Goal: Information Seeking & Learning: Compare options

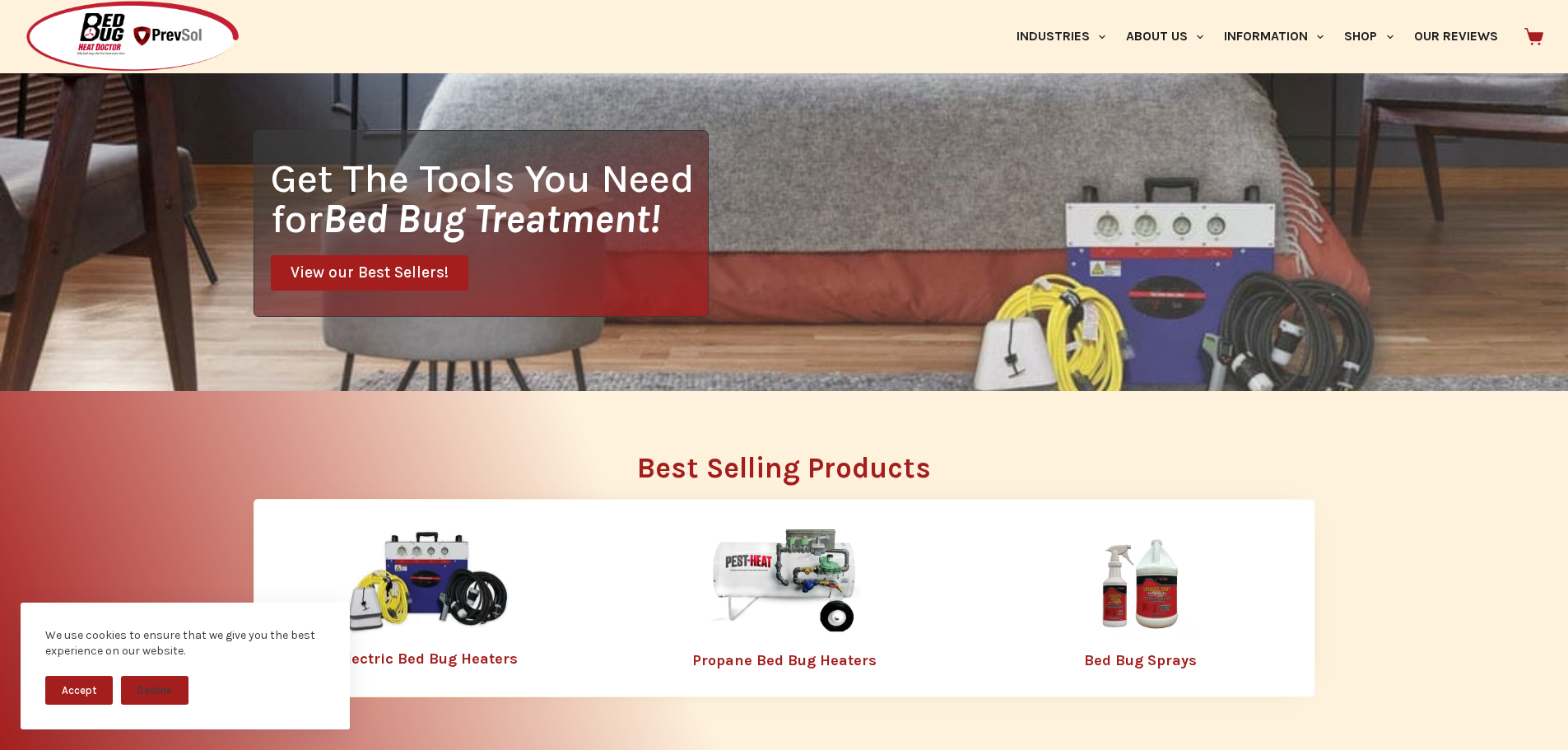
scroll to position [412, 0]
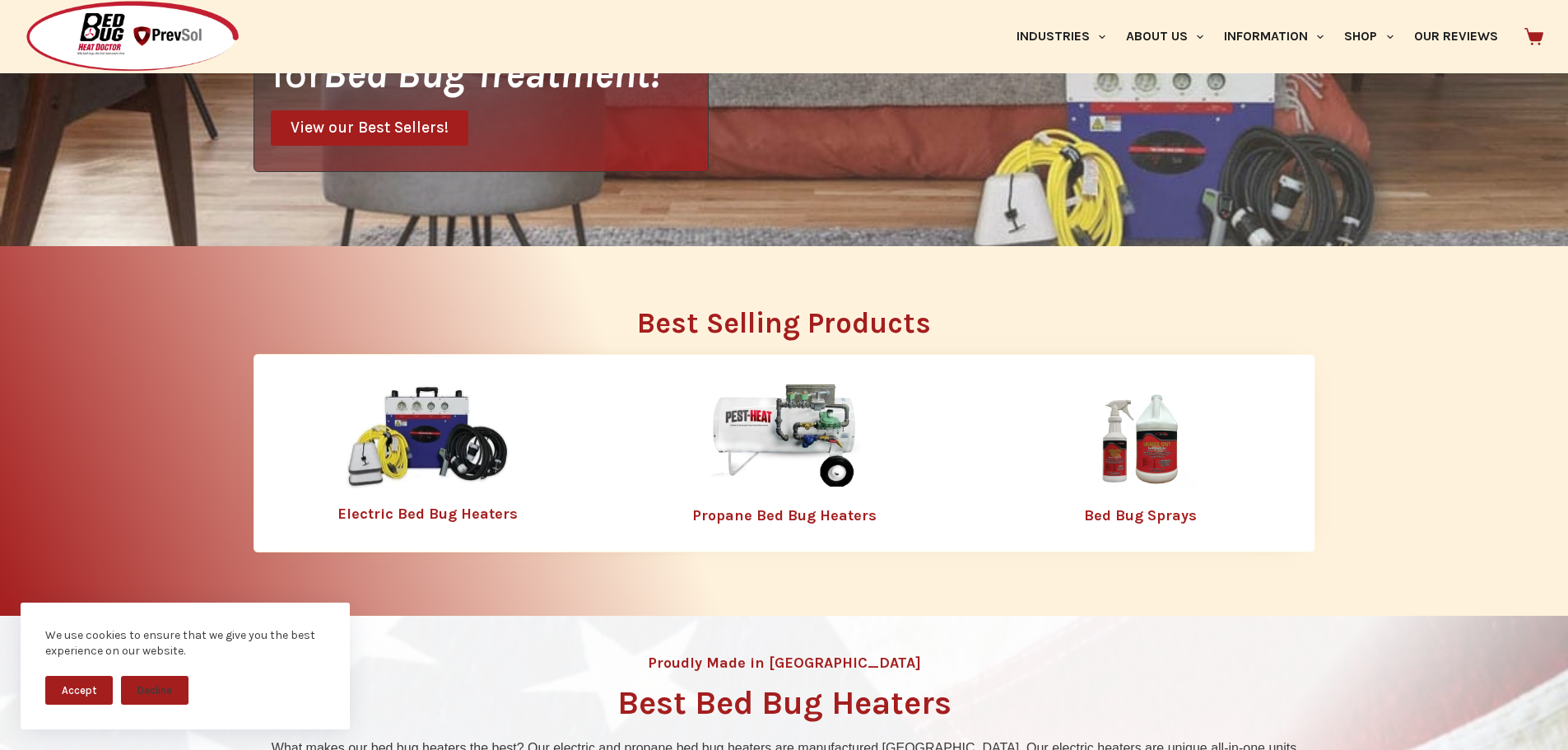
click at [758, 429] on img at bounding box center [784, 438] width 214 height 107
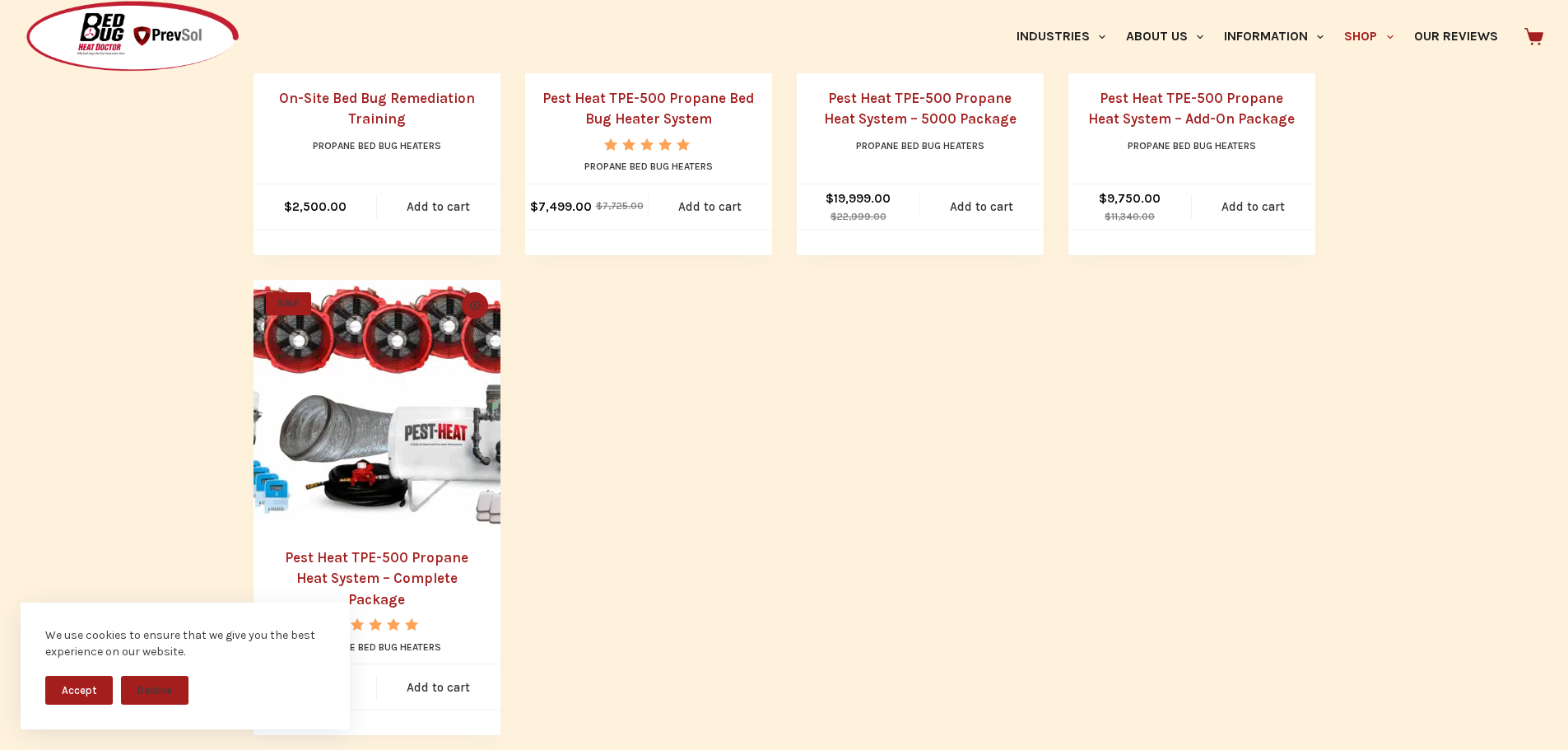
scroll to position [1069, 0]
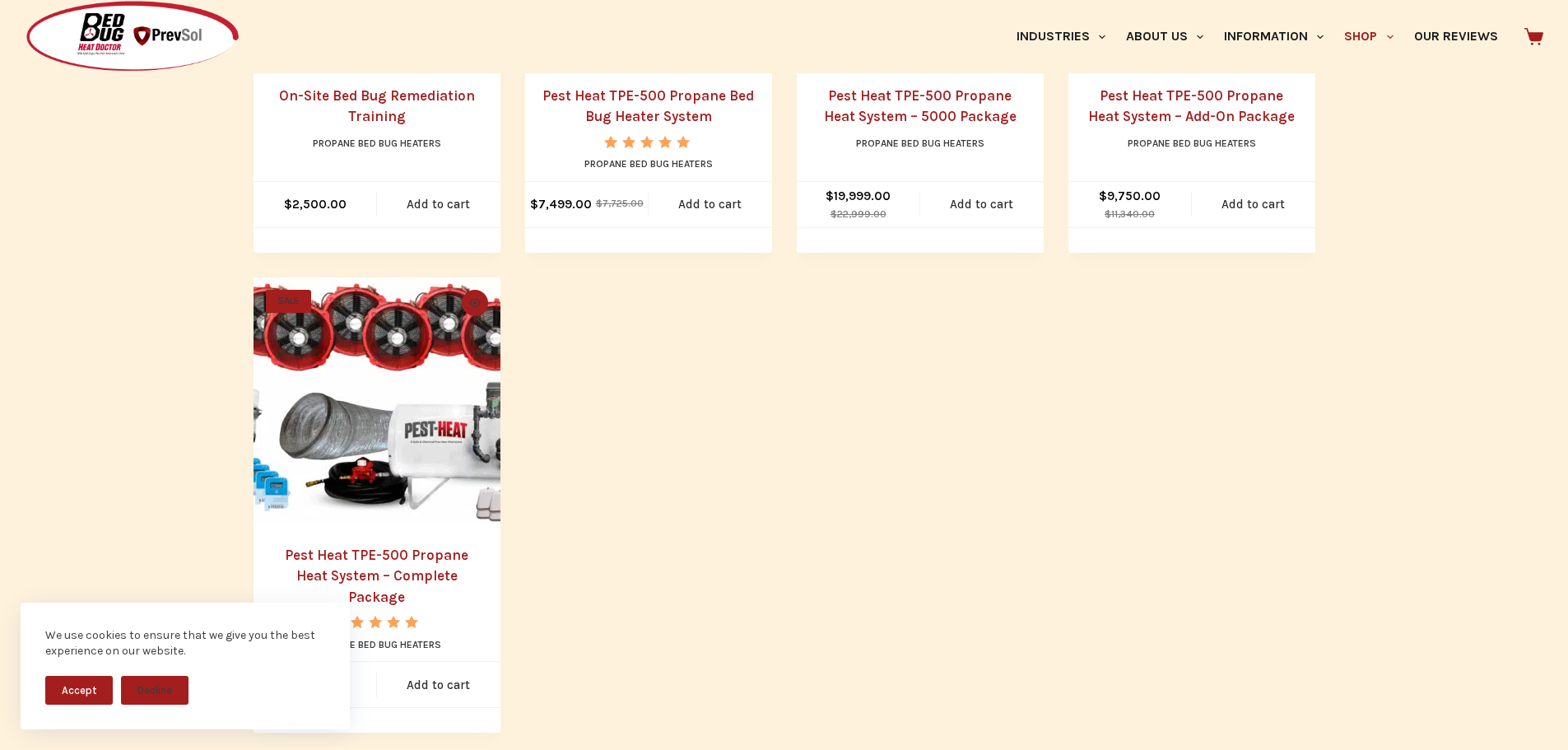
click at [93, 699] on button "Accept" at bounding box center [79, 690] width 67 height 29
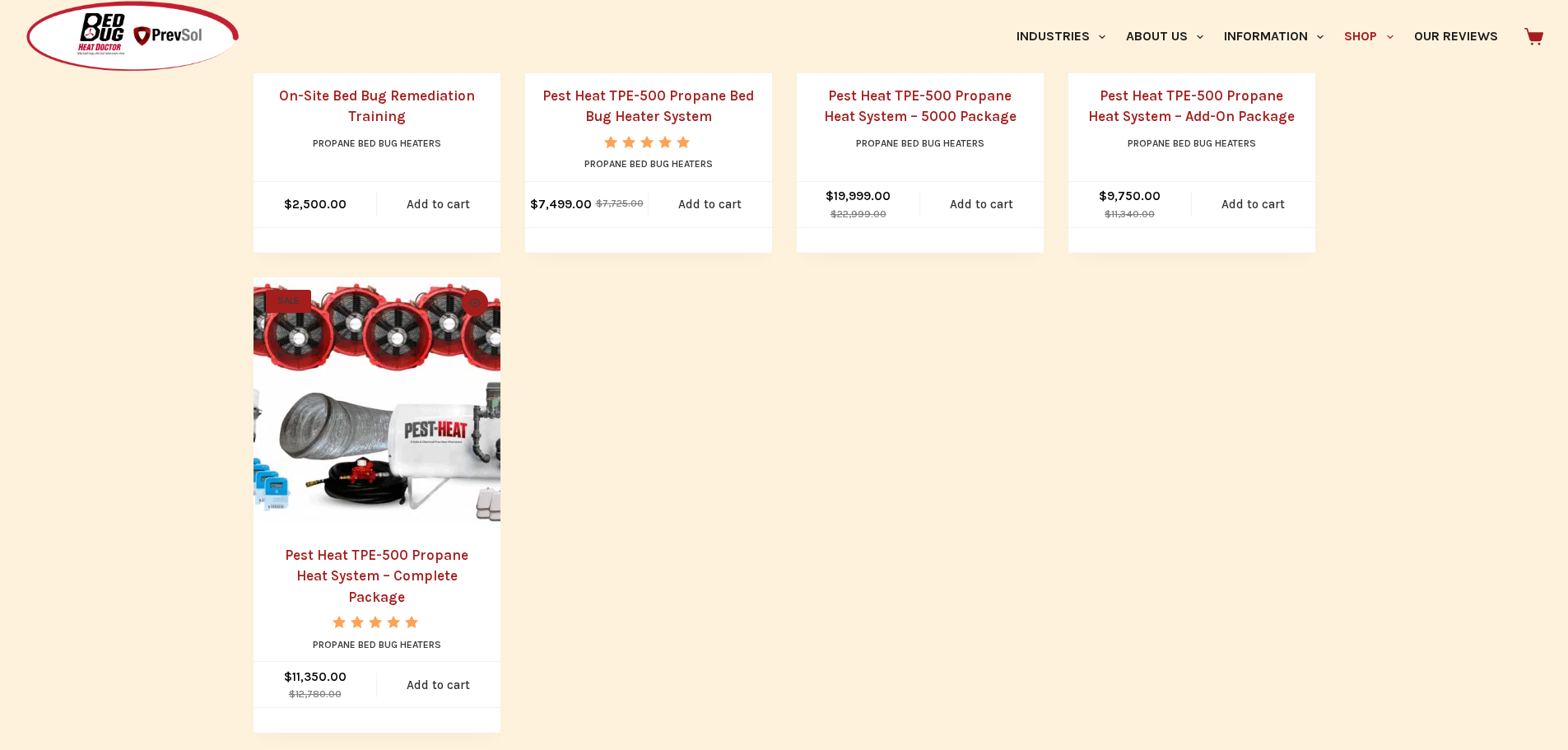
click at [306, 559] on link "Pest Heat TPE-500 Propane Heat System – Complete Package" at bounding box center [377, 576] width 184 height 58
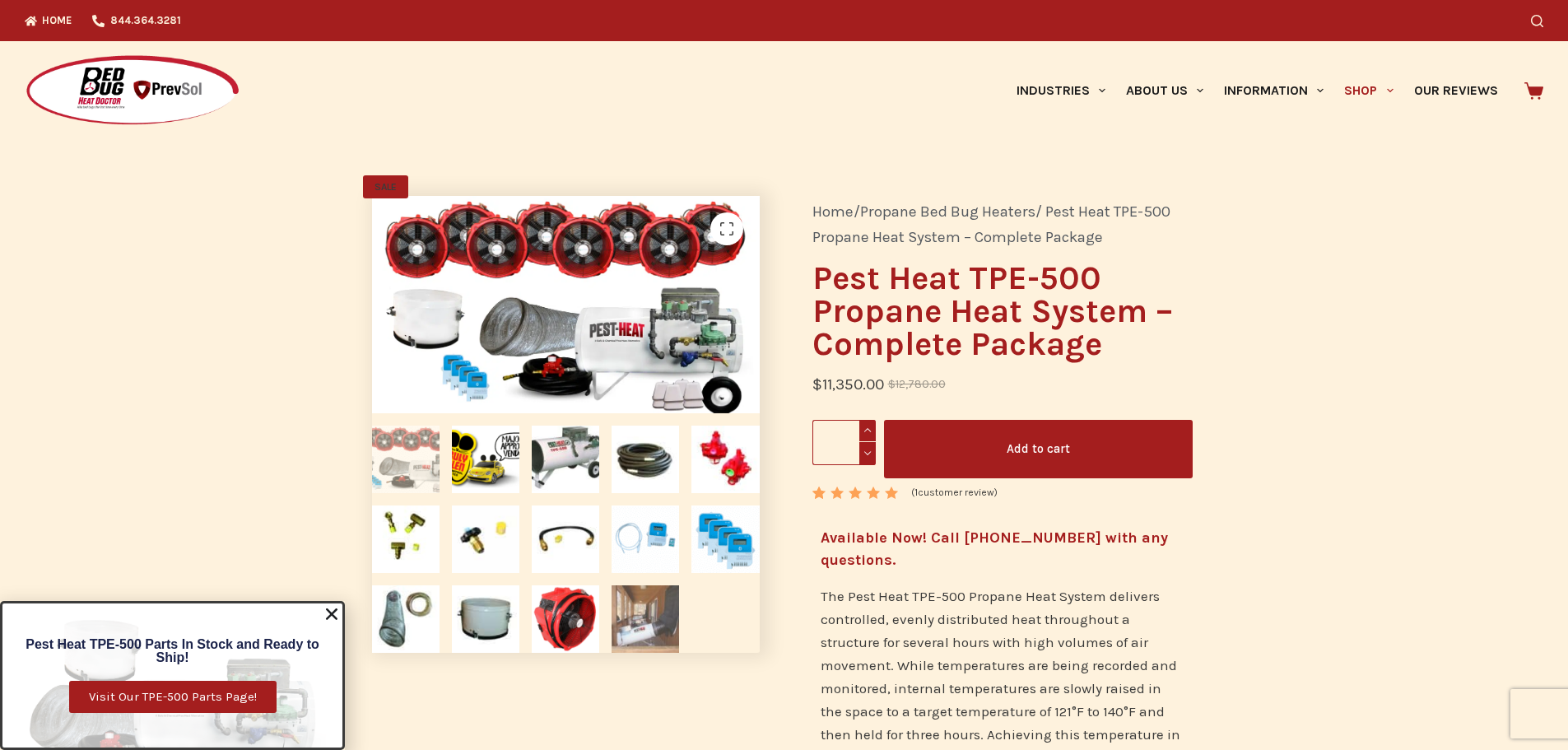
click at [621, 603] on img at bounding box center [645, 619] width 67 height 67
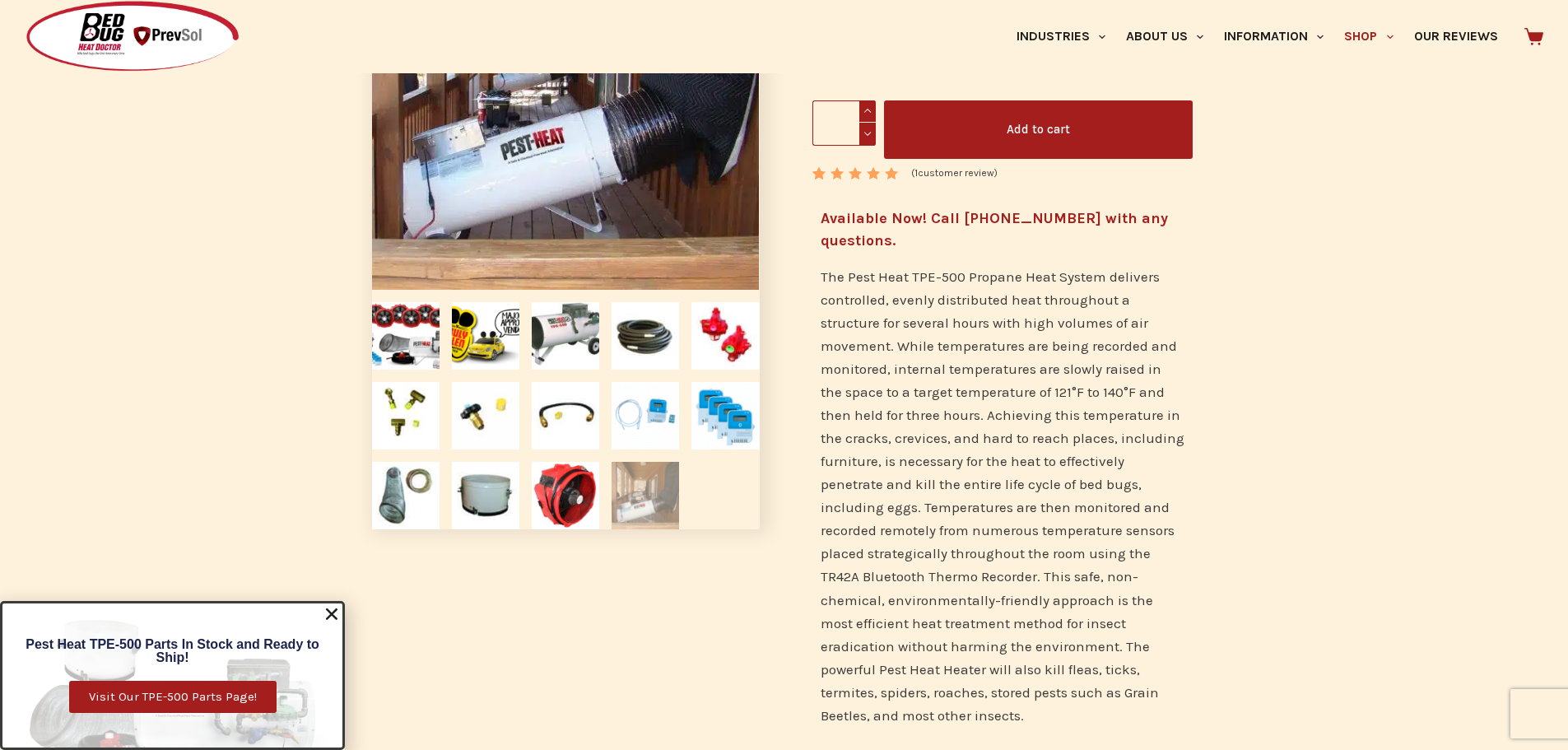
scroll to position [412, 0]
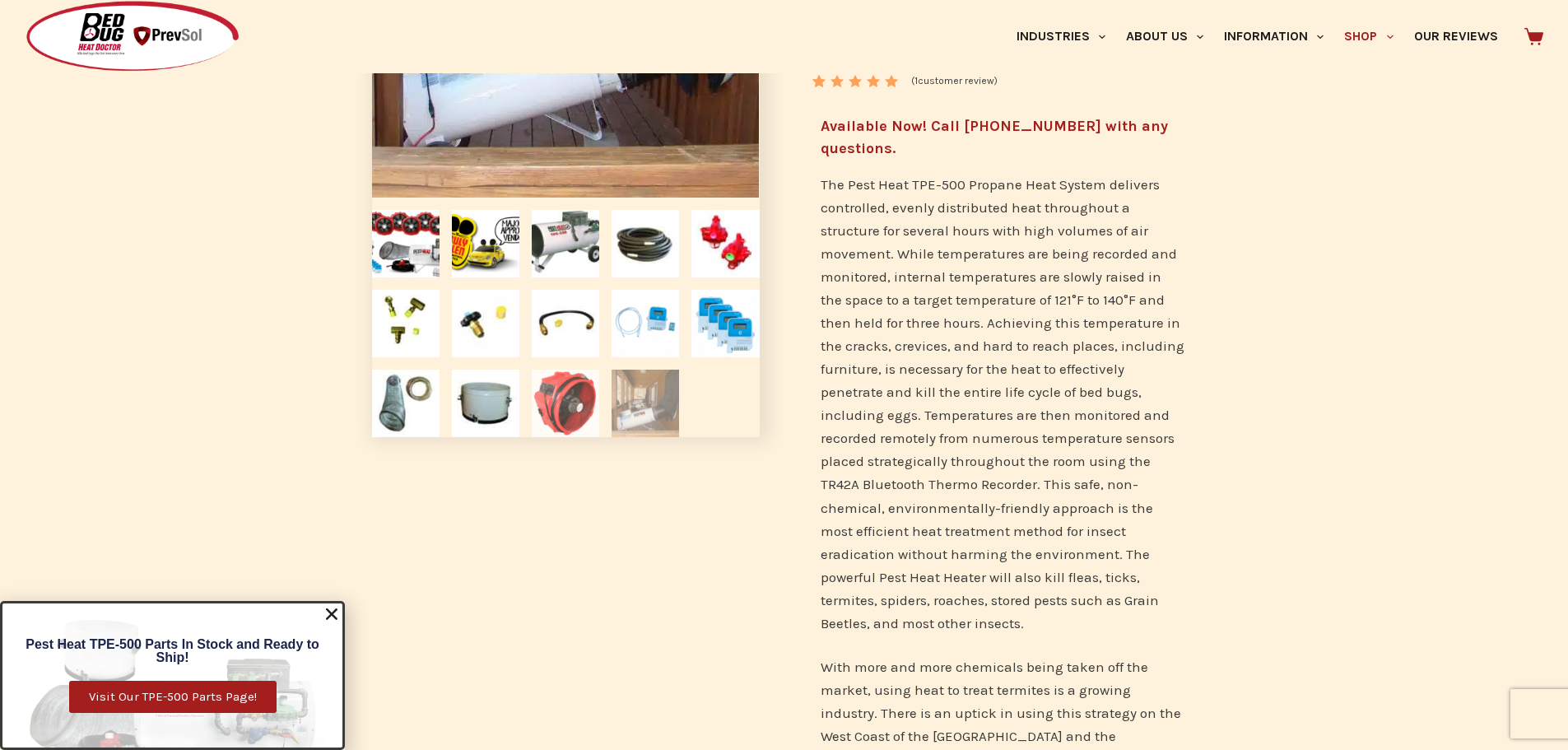
click at [595, 409] on img at bounding box center [565, 403] width 67 height 67
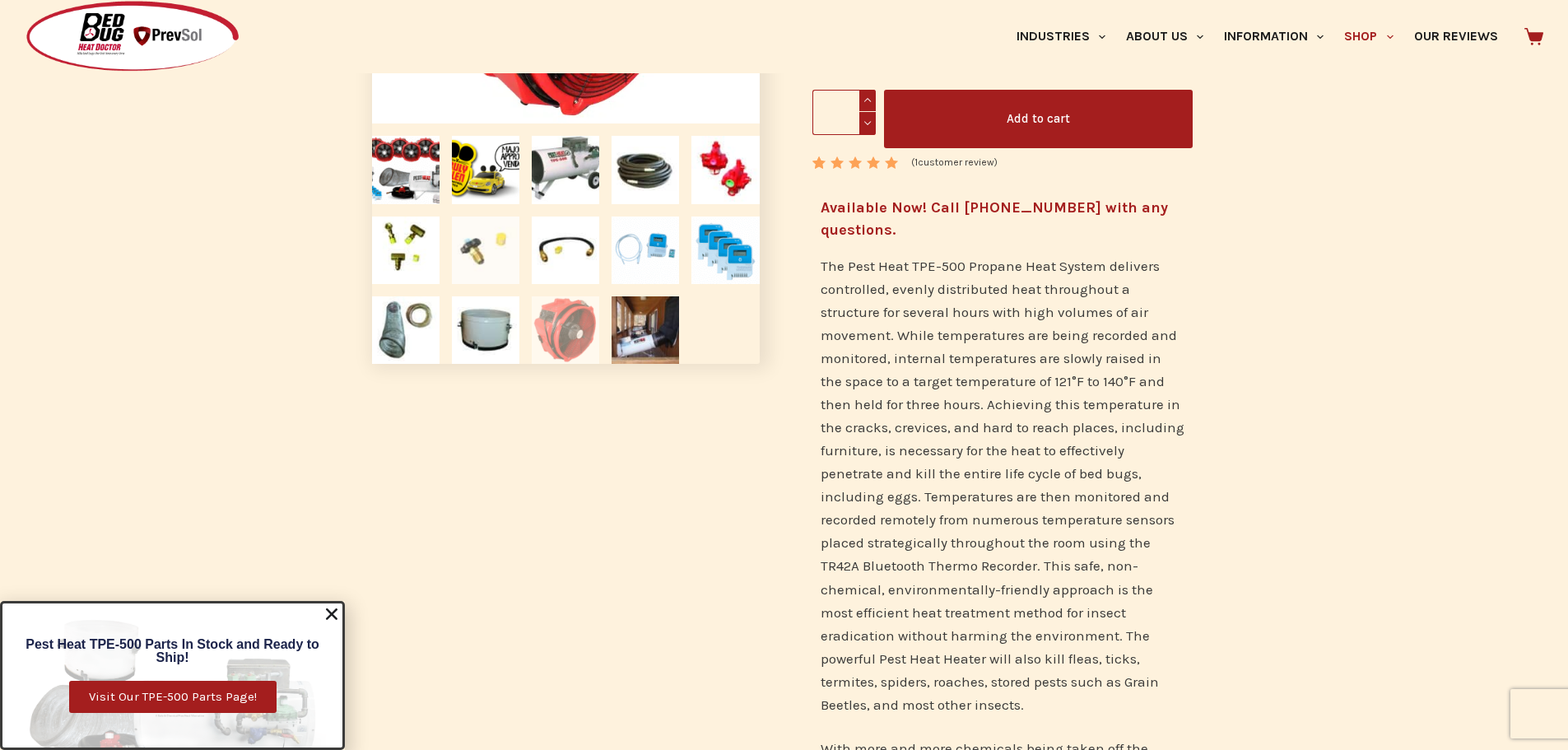
scroll to position [82, 0]
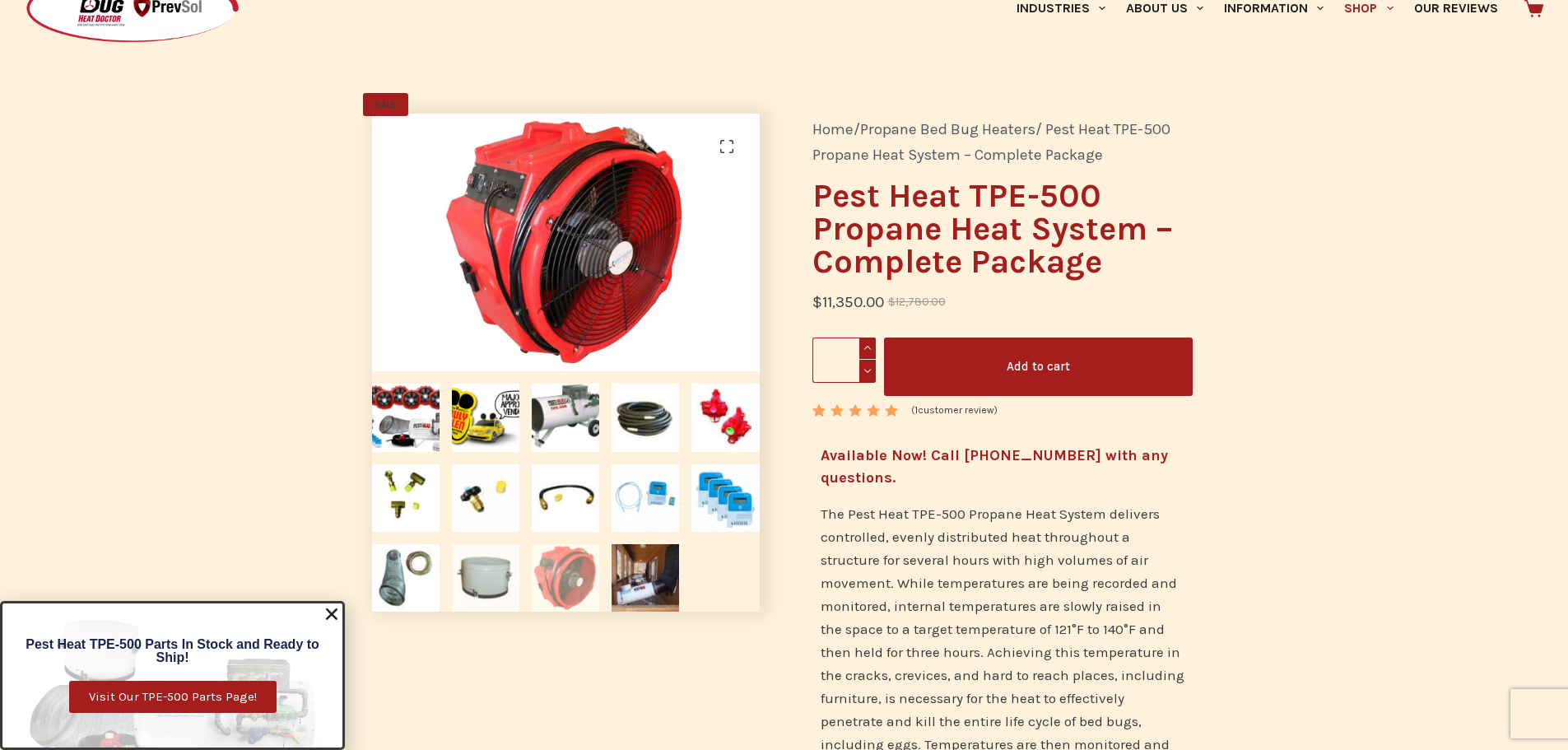
click at [475, 575] on img at bounding box center [485, 578] width 67 height 67
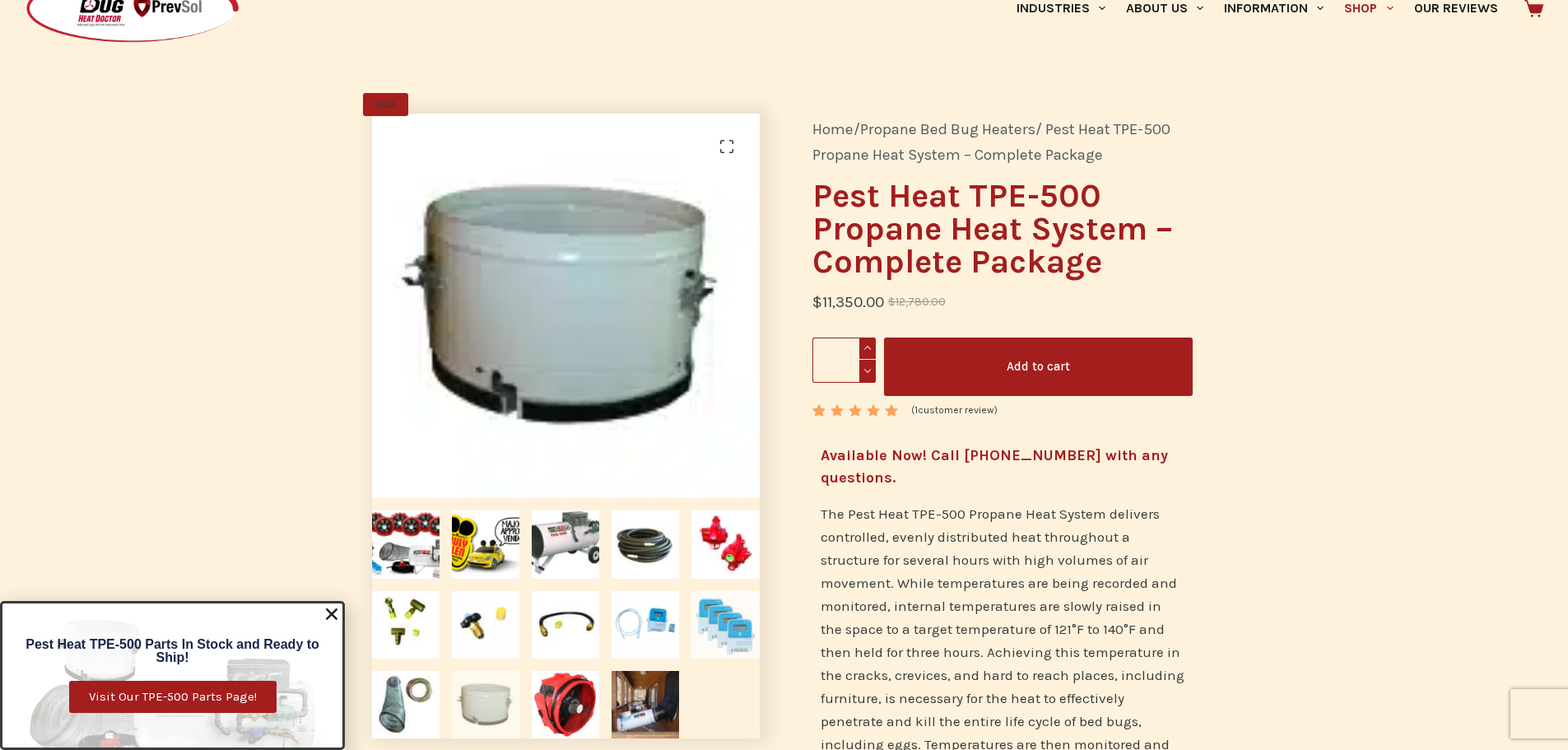
click at [730, 618] on img at bounding box center [725, 625] width 67 height 67
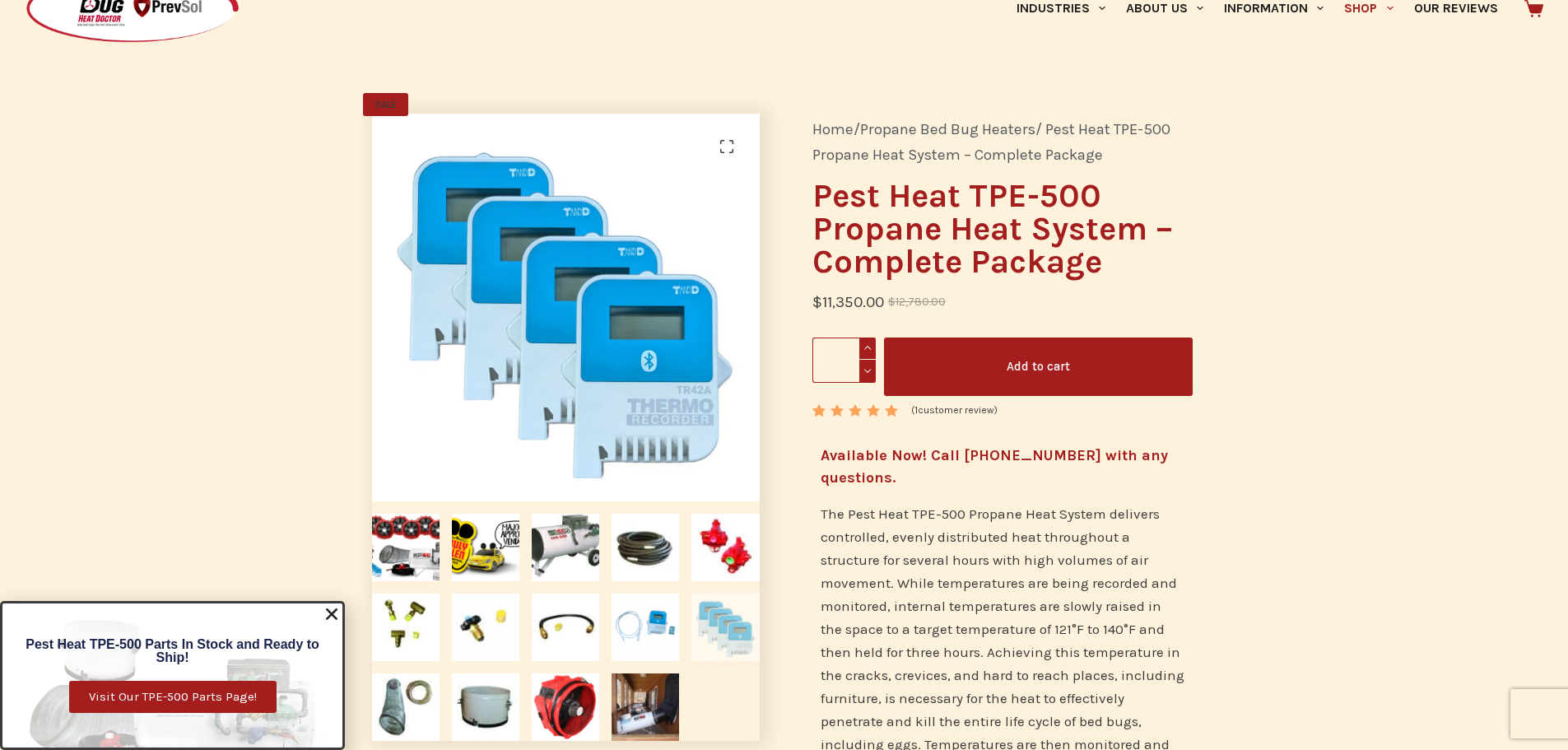
scroll to position [0, 0]
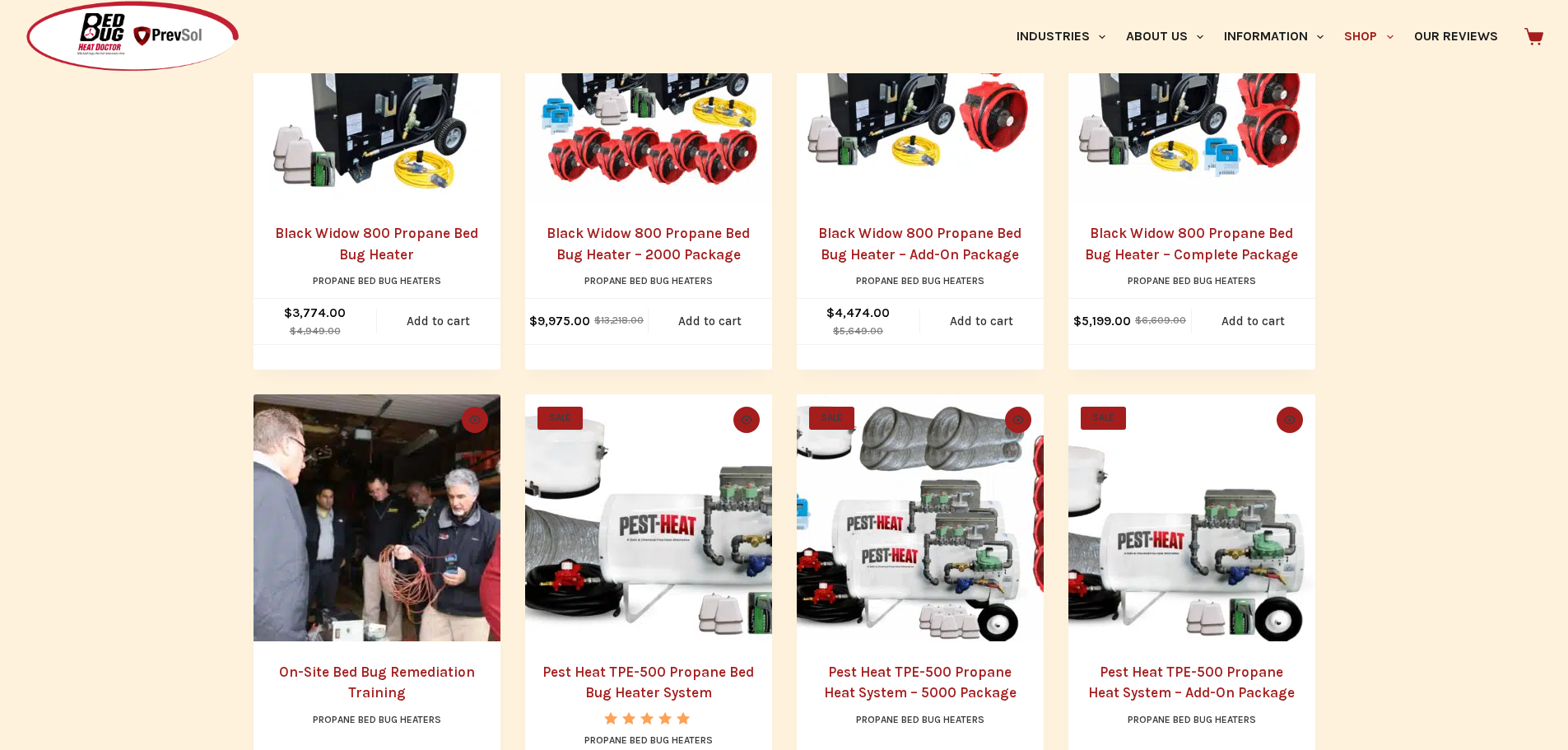
scroll to position [411, 0]
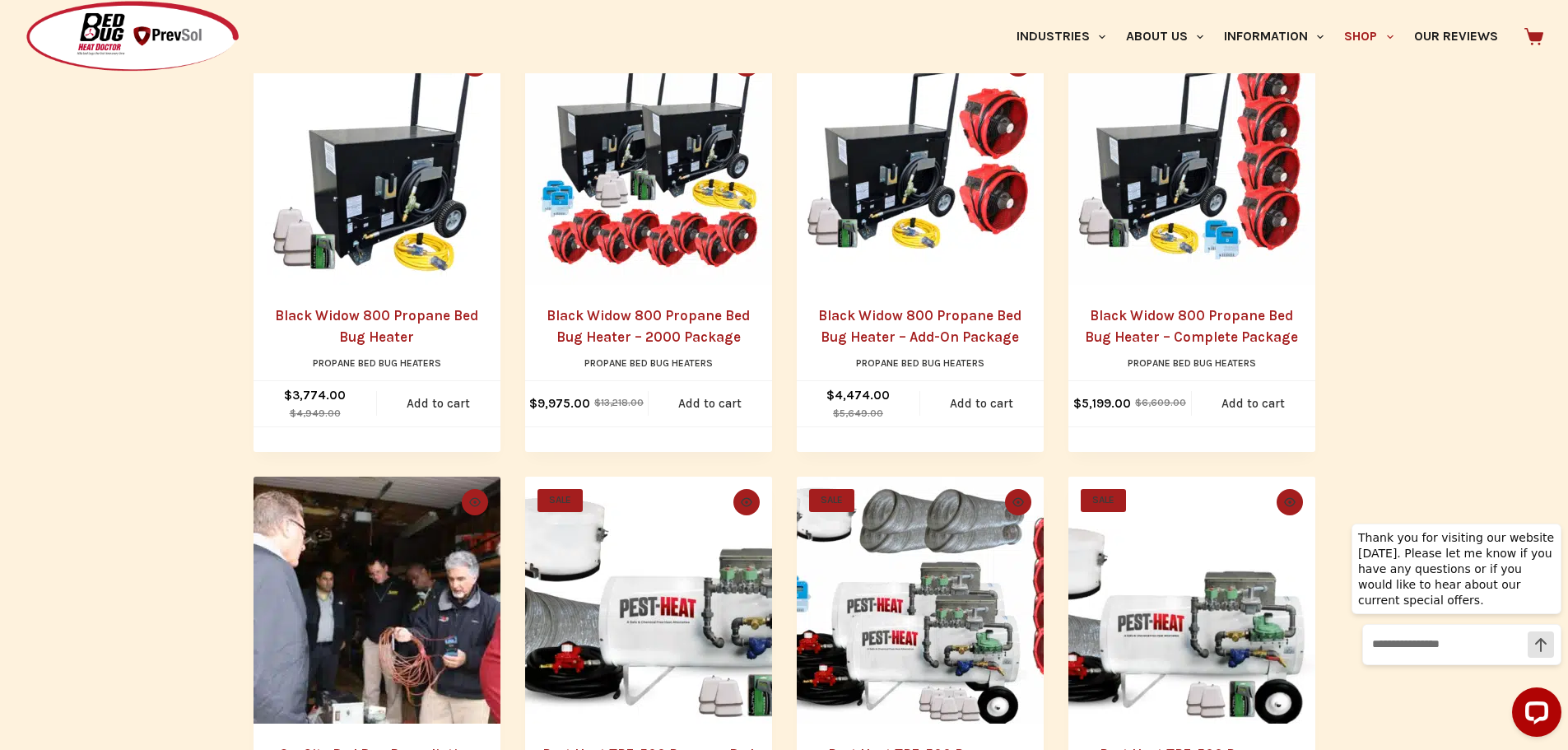
click at [384, 315] on link "Black Widow 800 Propane Bed Bug Heater" at bounding box center [377, 325] width 203 height 38
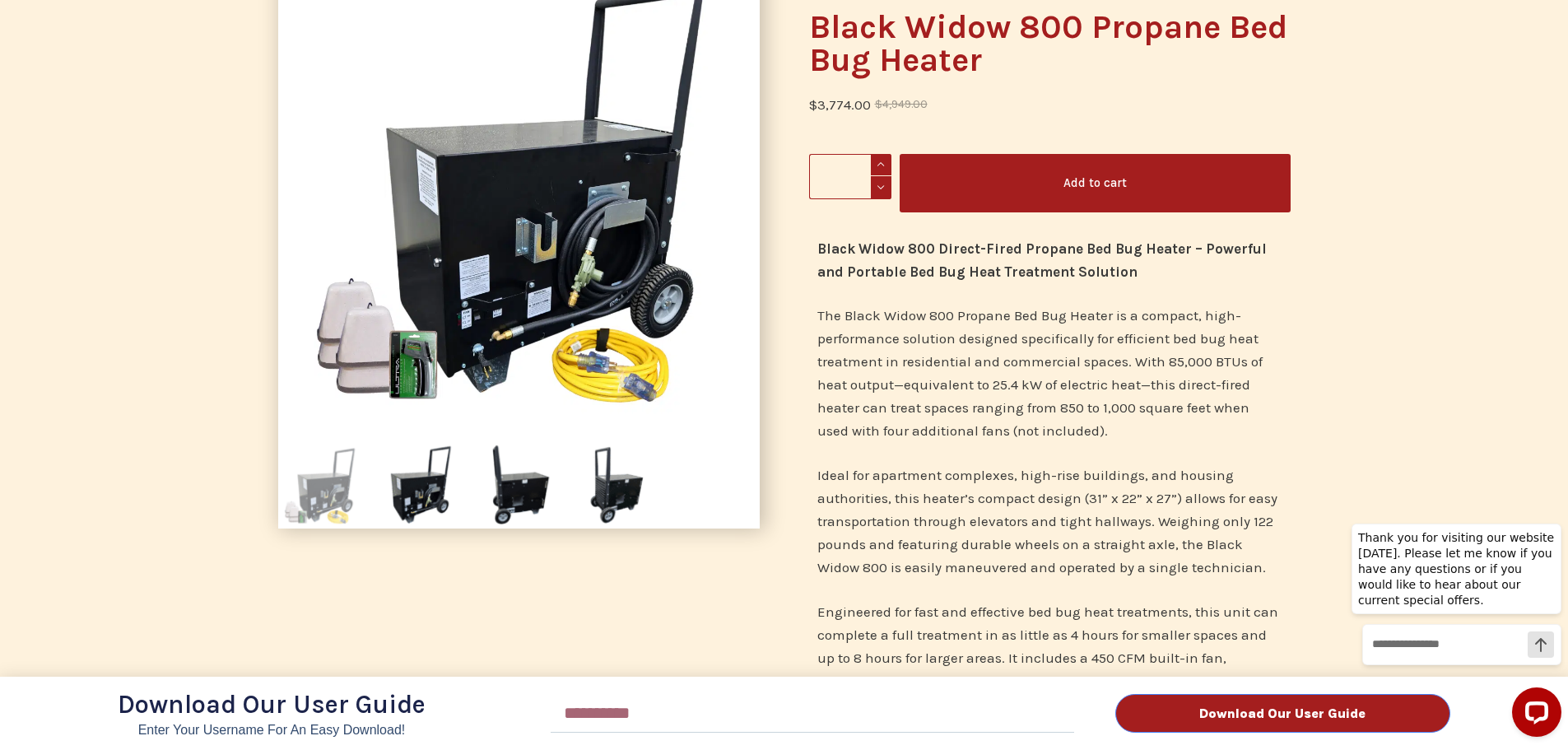
scroll to position [247, 0]
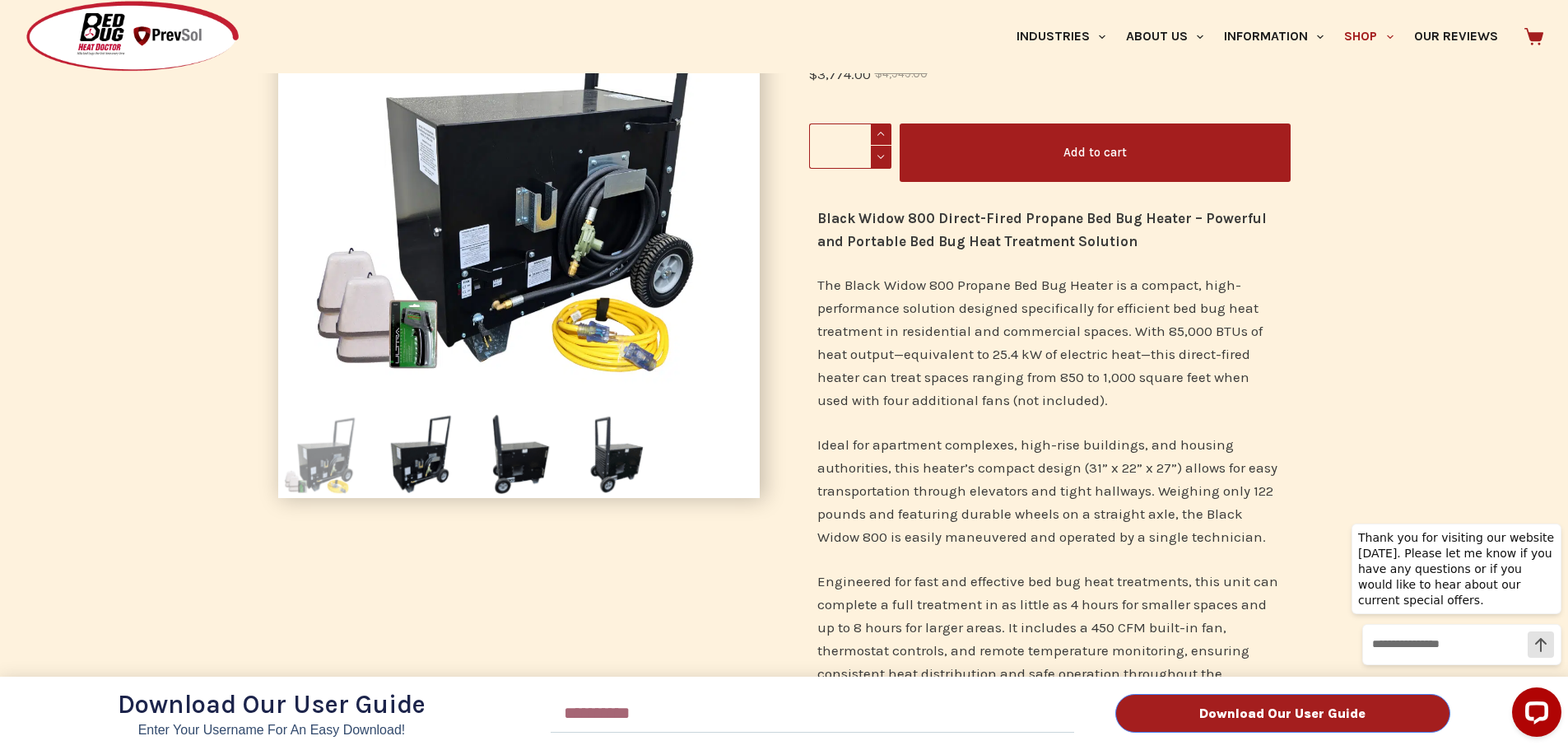
click at [399, 466] on div "Download Our User Guide Enter Your Username for an Easy Download! Email Downloa…" at bounding box center [784, 375] width 1568 height 750
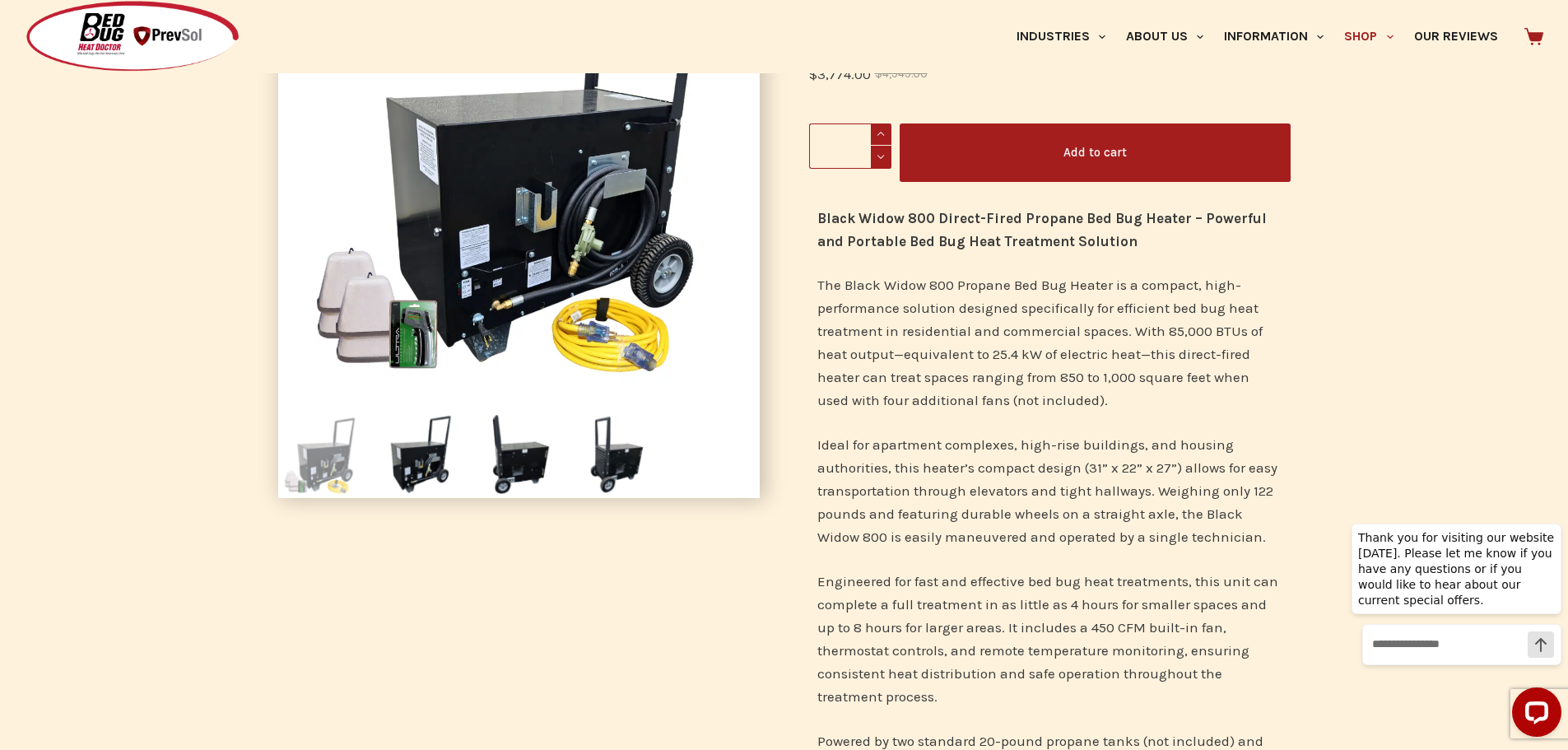
click at [529, 476] on div "Download Our User Guide Enter Your Username for an Easy Download! Email Downloa…" at bounding box center [784, 375] width 1568 height 750
click at [607, 463] on img at bounding box center [618, 455] width 87 height 87
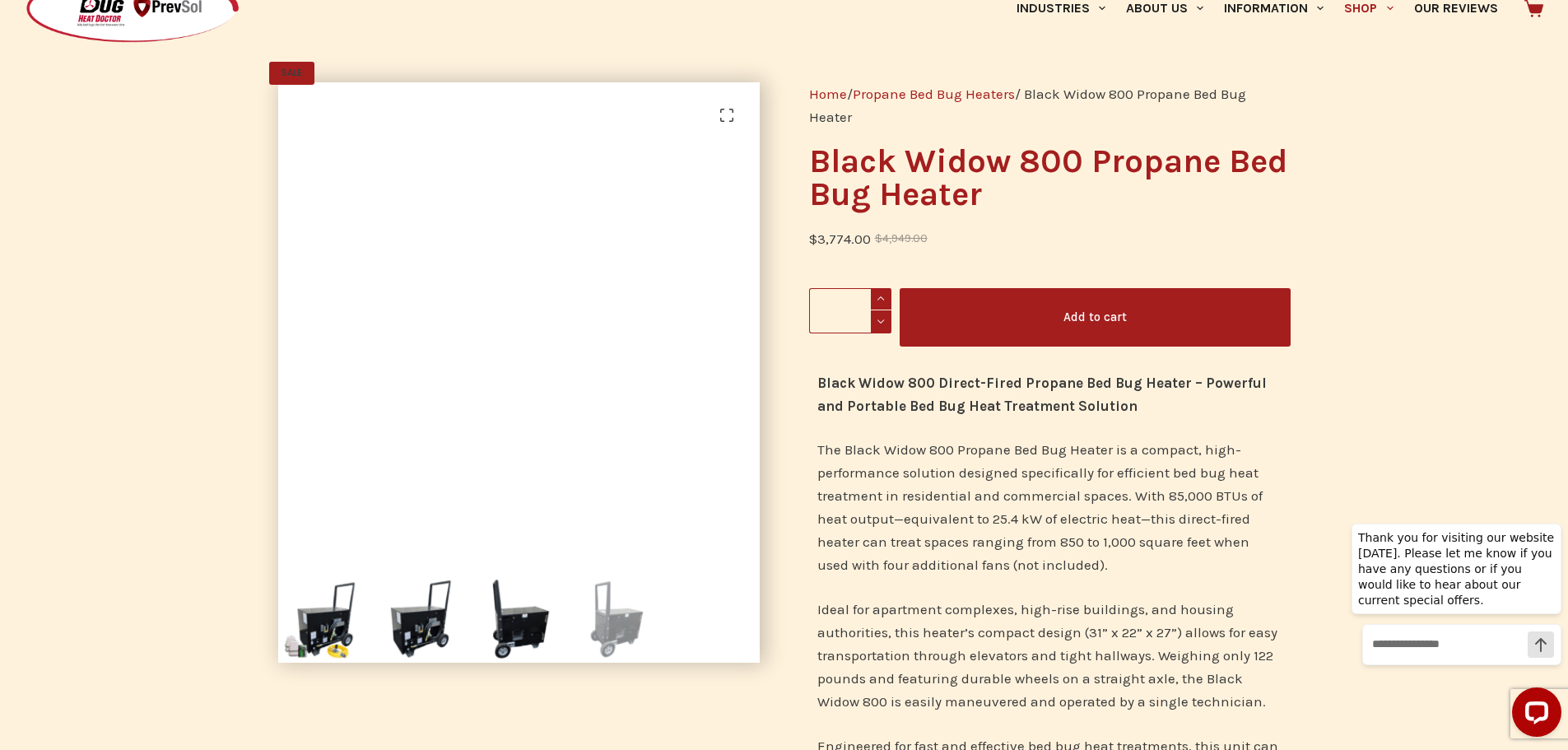
scroll to position [0, 0]
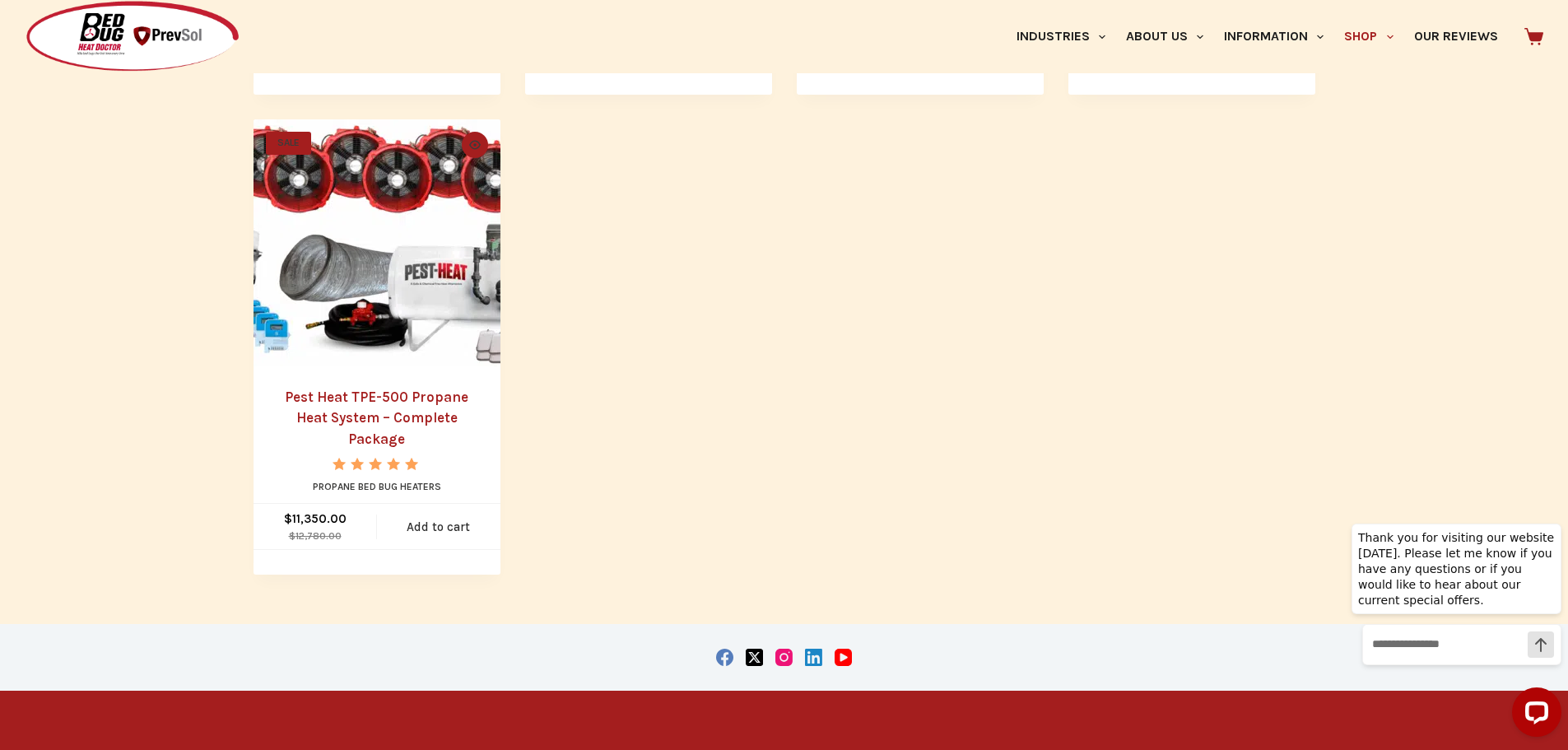
scroll to position [1235, 0]
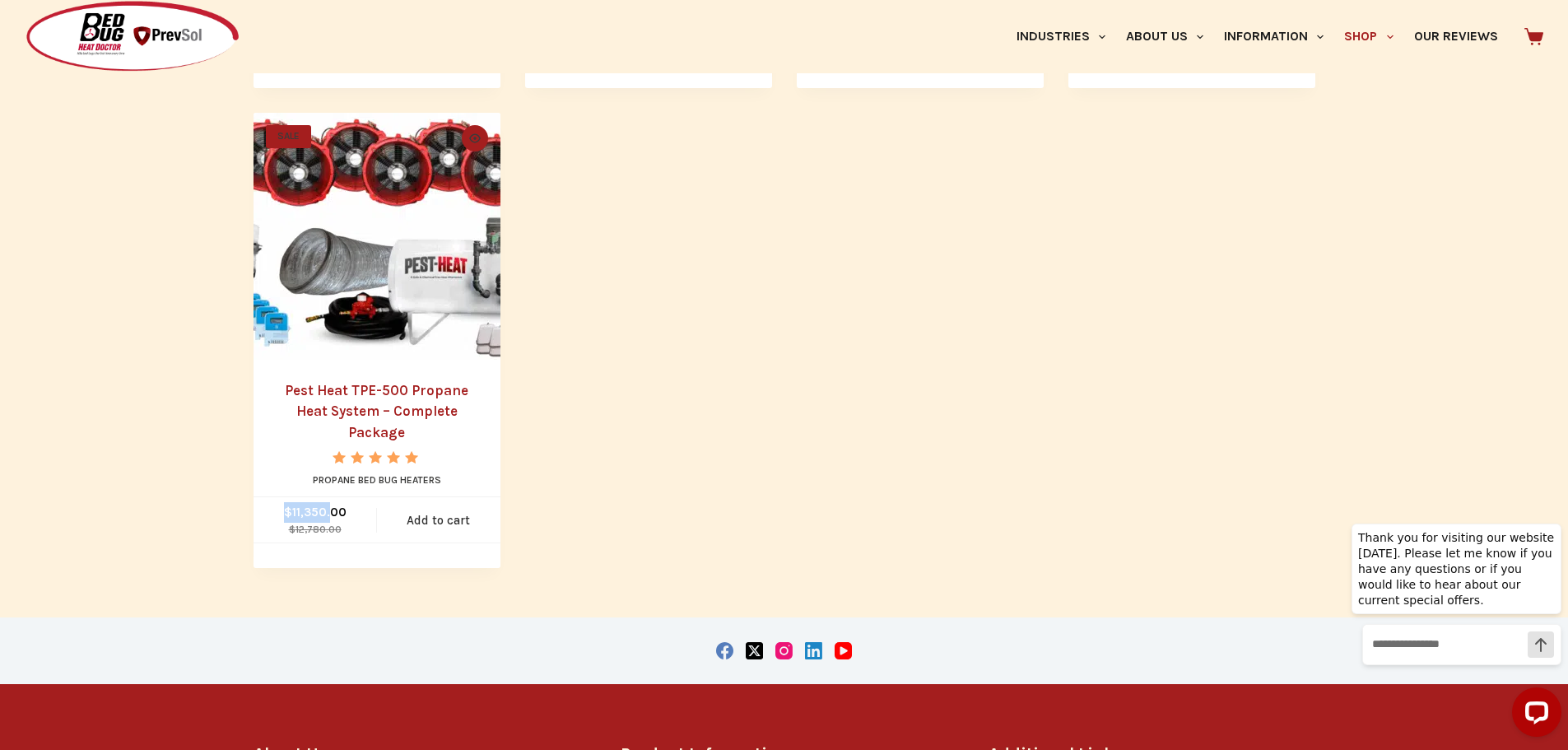
drag, startPoint x: 258, startPoint y: 477, endPoint x: 305, endPoint y: 525, distance: 67.2
drag, startPoint x: 257, startPoint y: 496, endPoint x: 316, endPoint y: 514, distance: 61.7
click at [316, 514] on span "$ 12,780.00 Original price was: $12,780.00. $ 11,350.00 Current price is: $11,3…" at bounding box center [316, 519] width 124 height 45
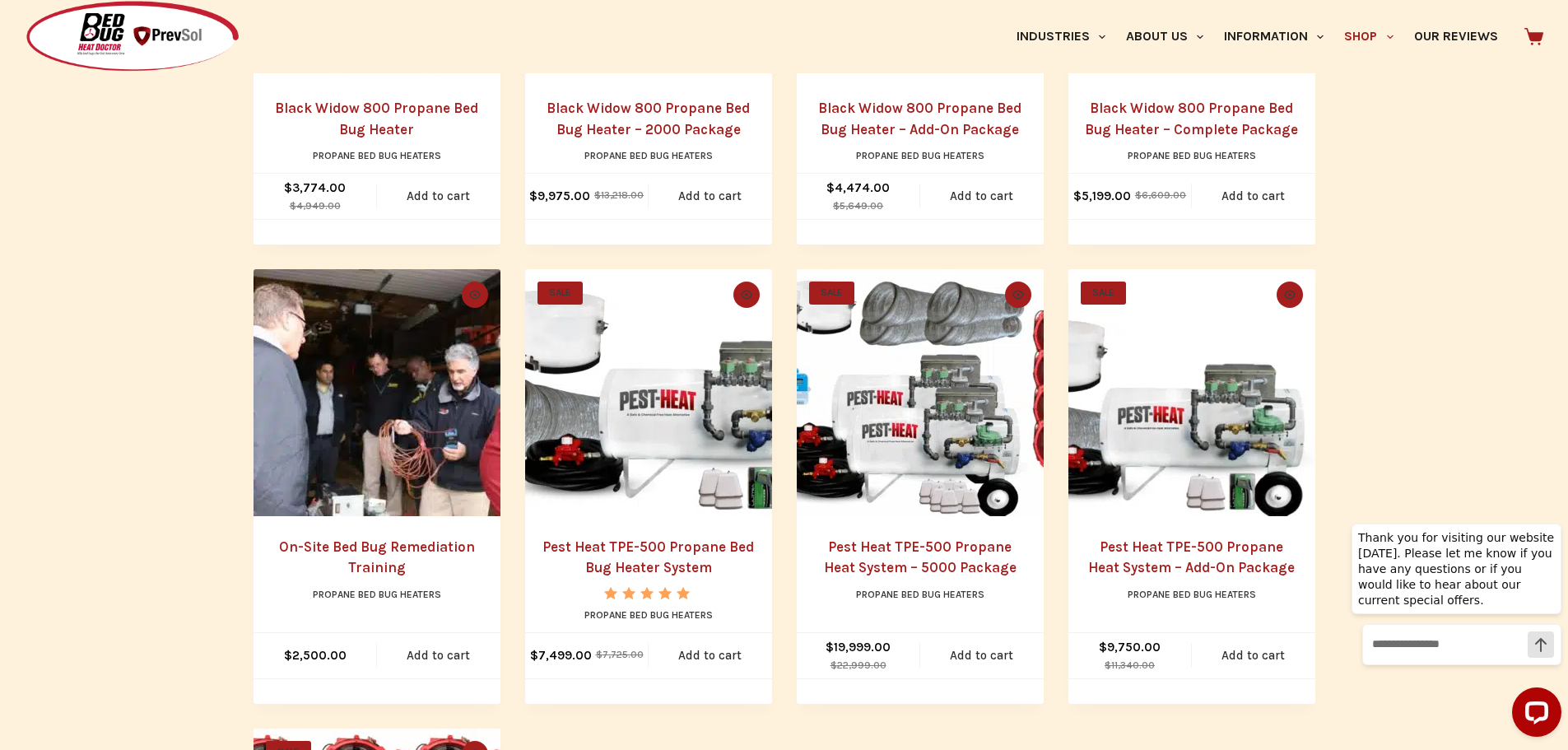
scroll to position [658, 0]
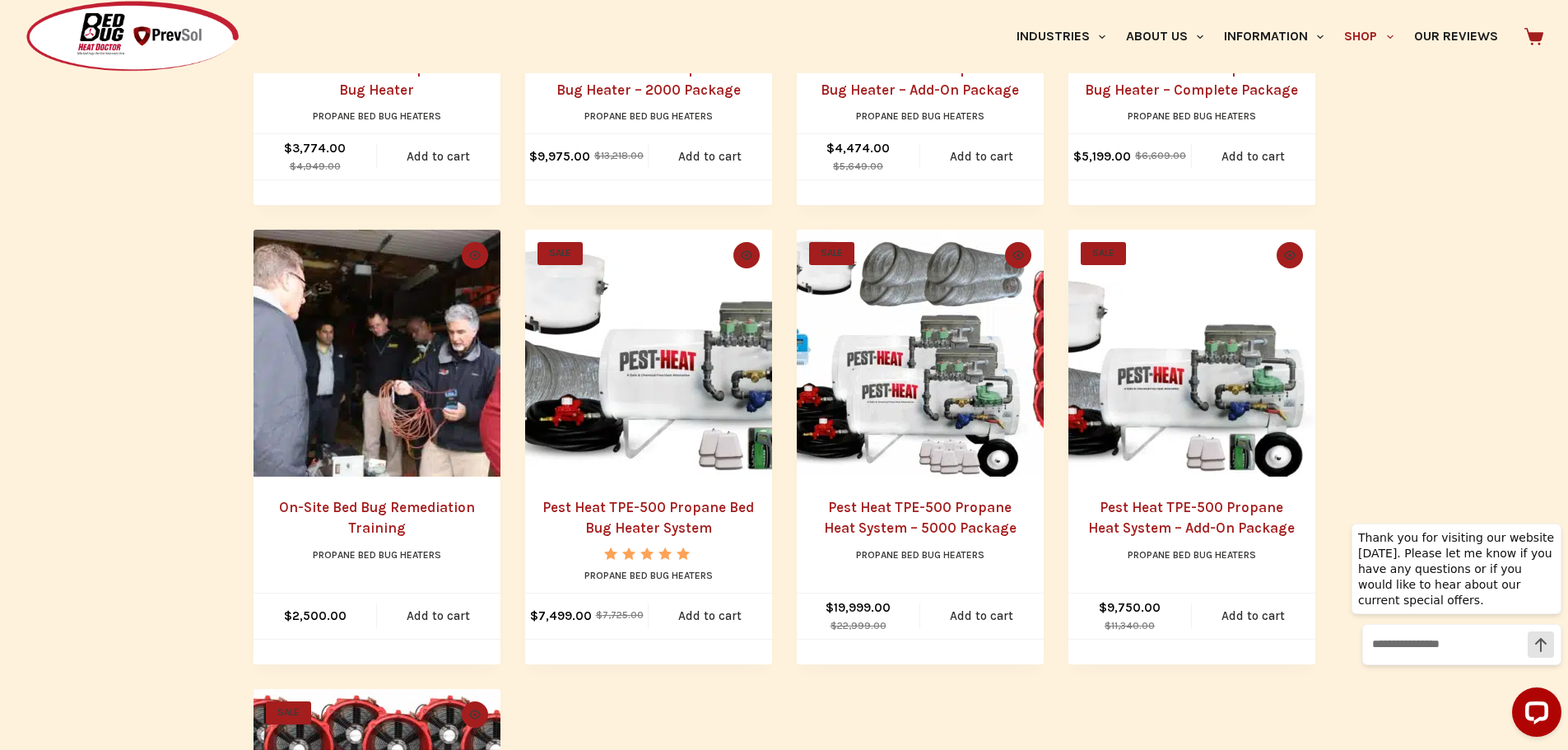
click at [923, 508] on link "Pest Heat TPE-500 Propane Heat System – 5000 Package" at bounding box center [920, 517] width 193 height 38
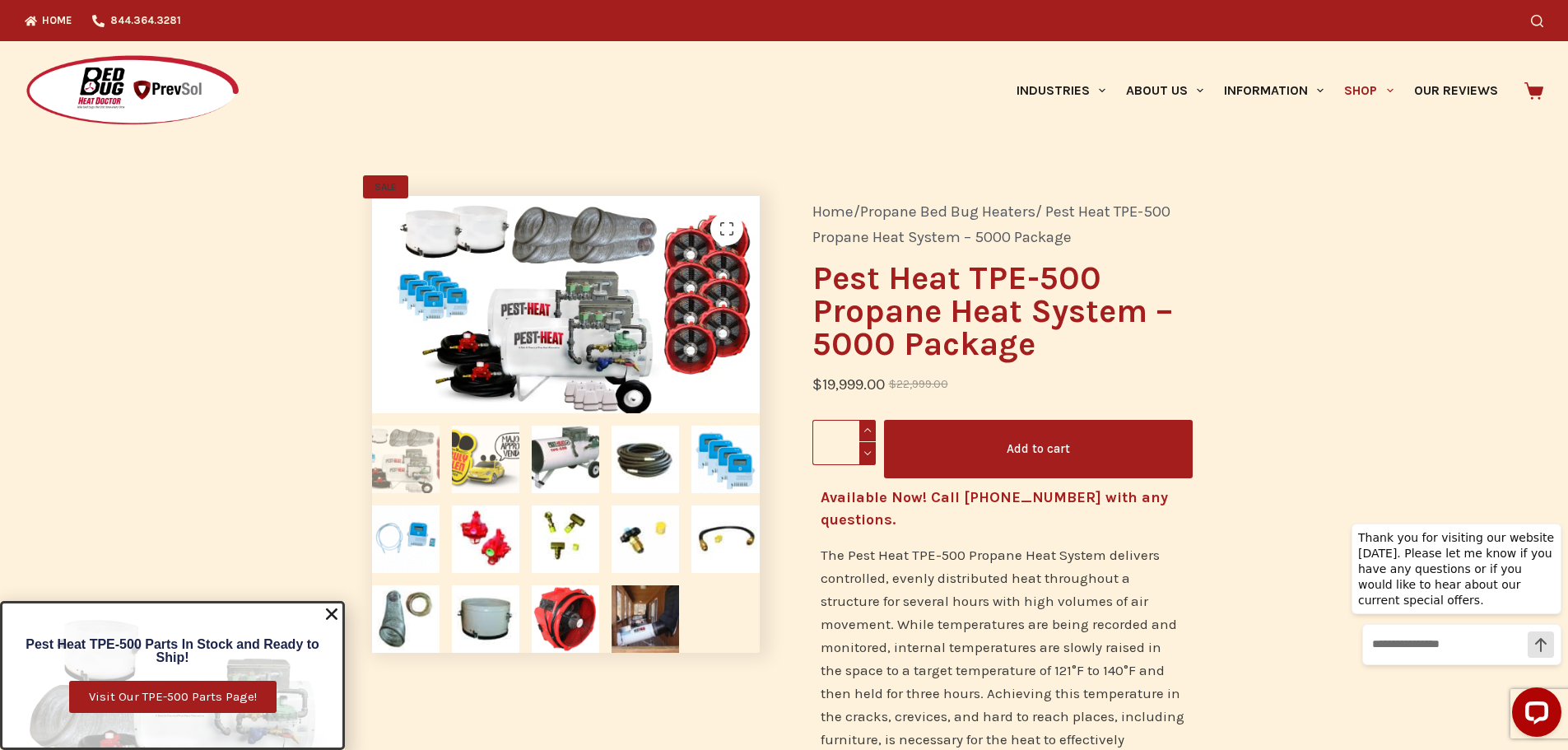
click at [460, 468] on img at bounding box center [485, 459] width 67 height 67
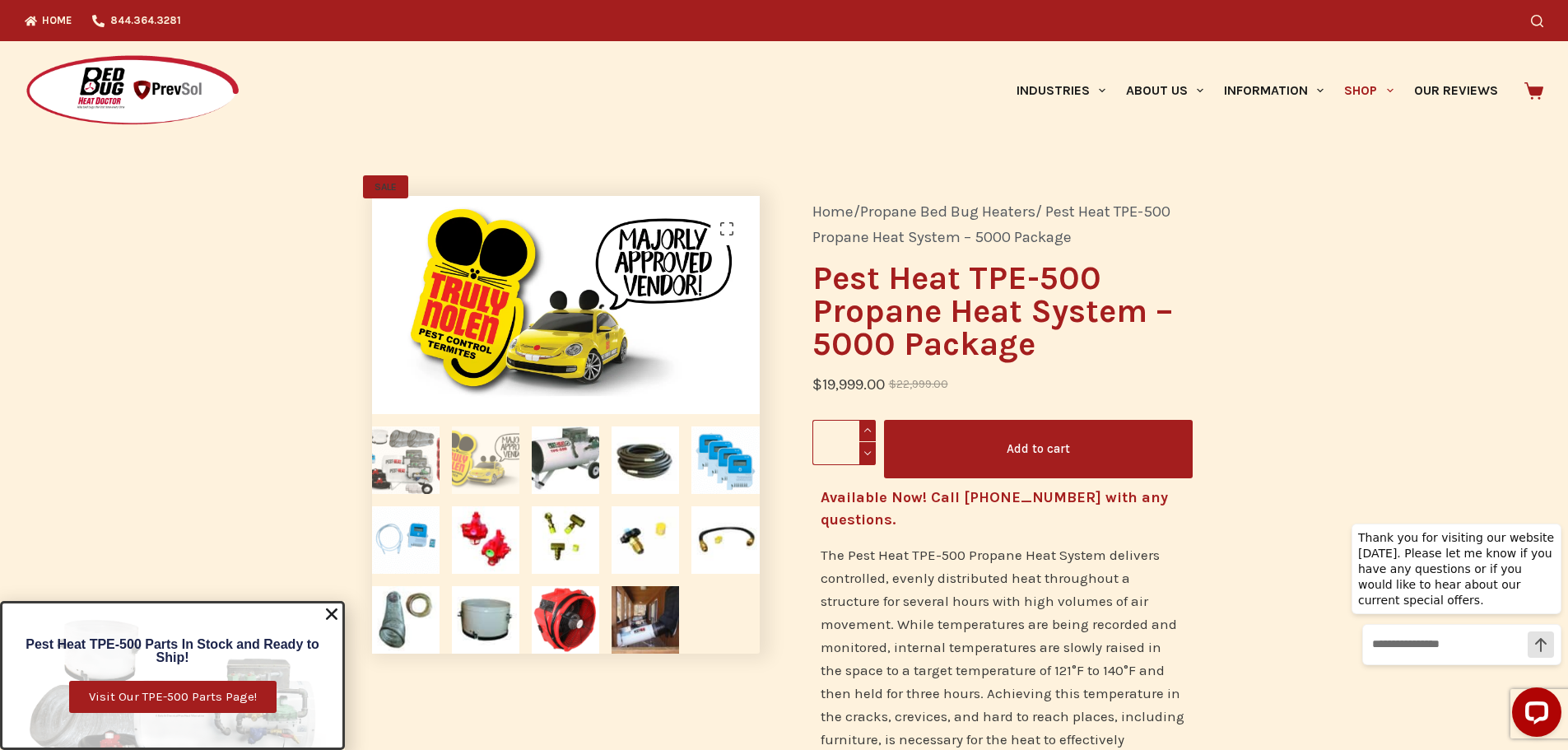
click at [404, 463] on img at bounding box center [406, 460] width 67 height 67
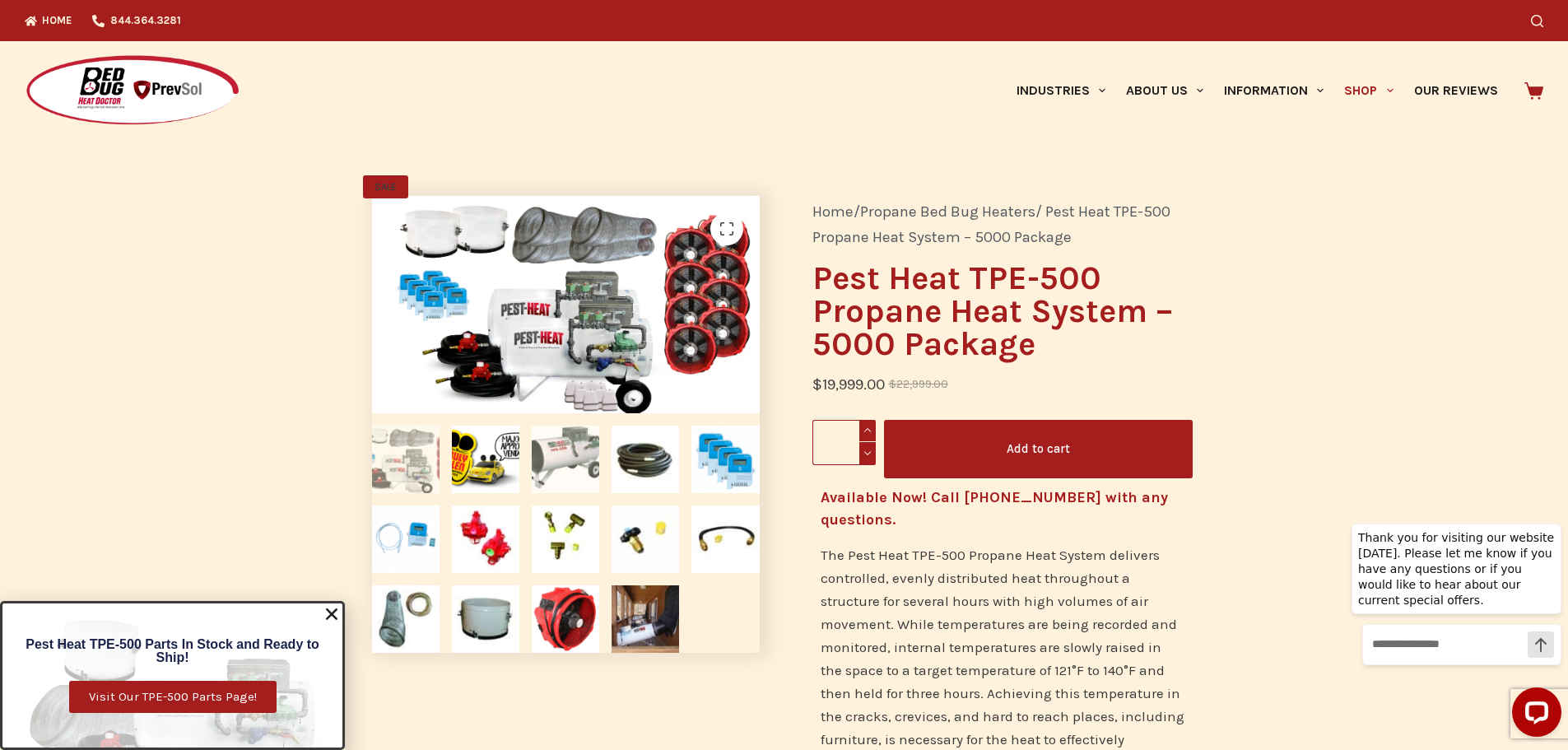
click at [565, 477] on img at bounding box center [565, 459] width 67 height 67
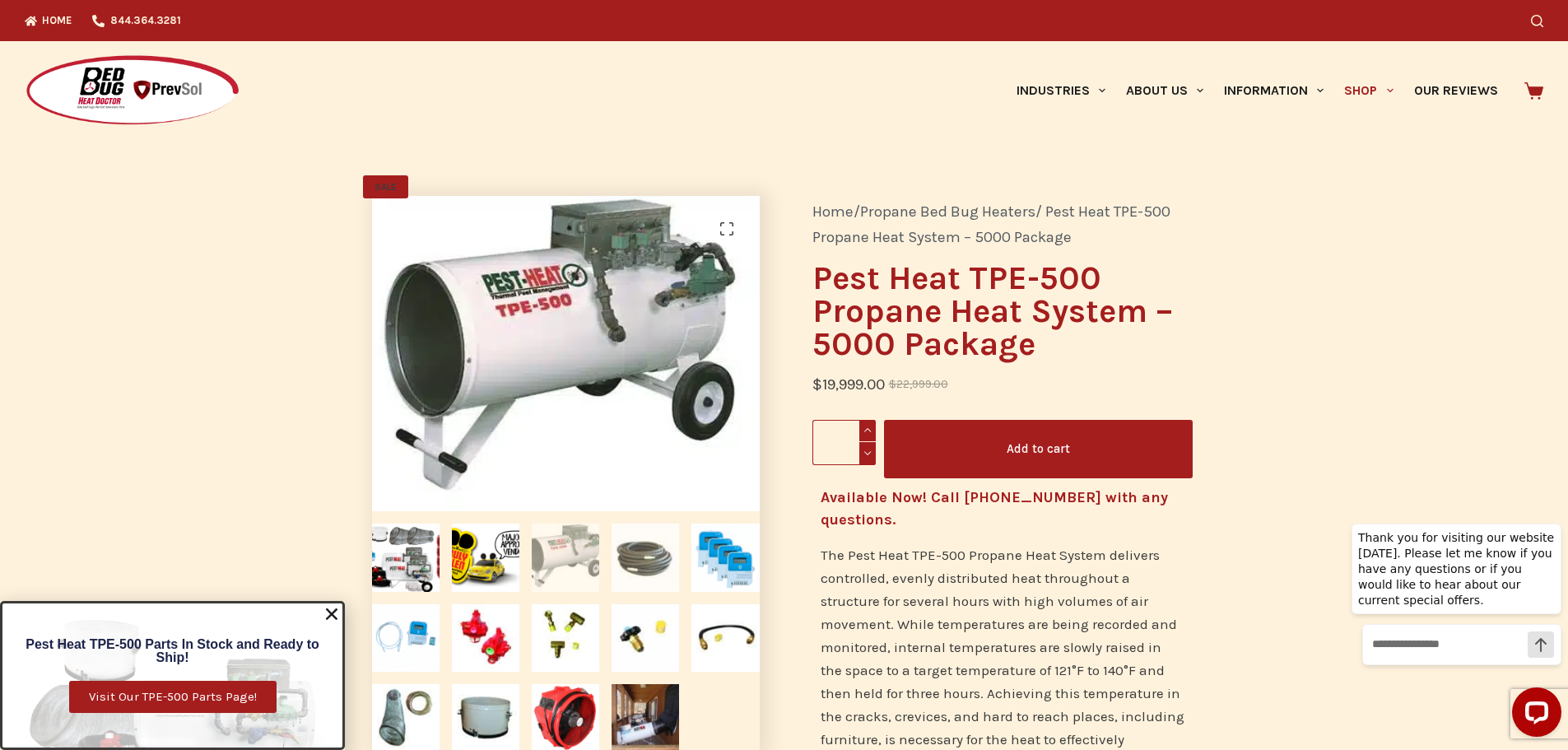
click at [659, 542] on img at bounding box center [645, 557] width 67 height 67
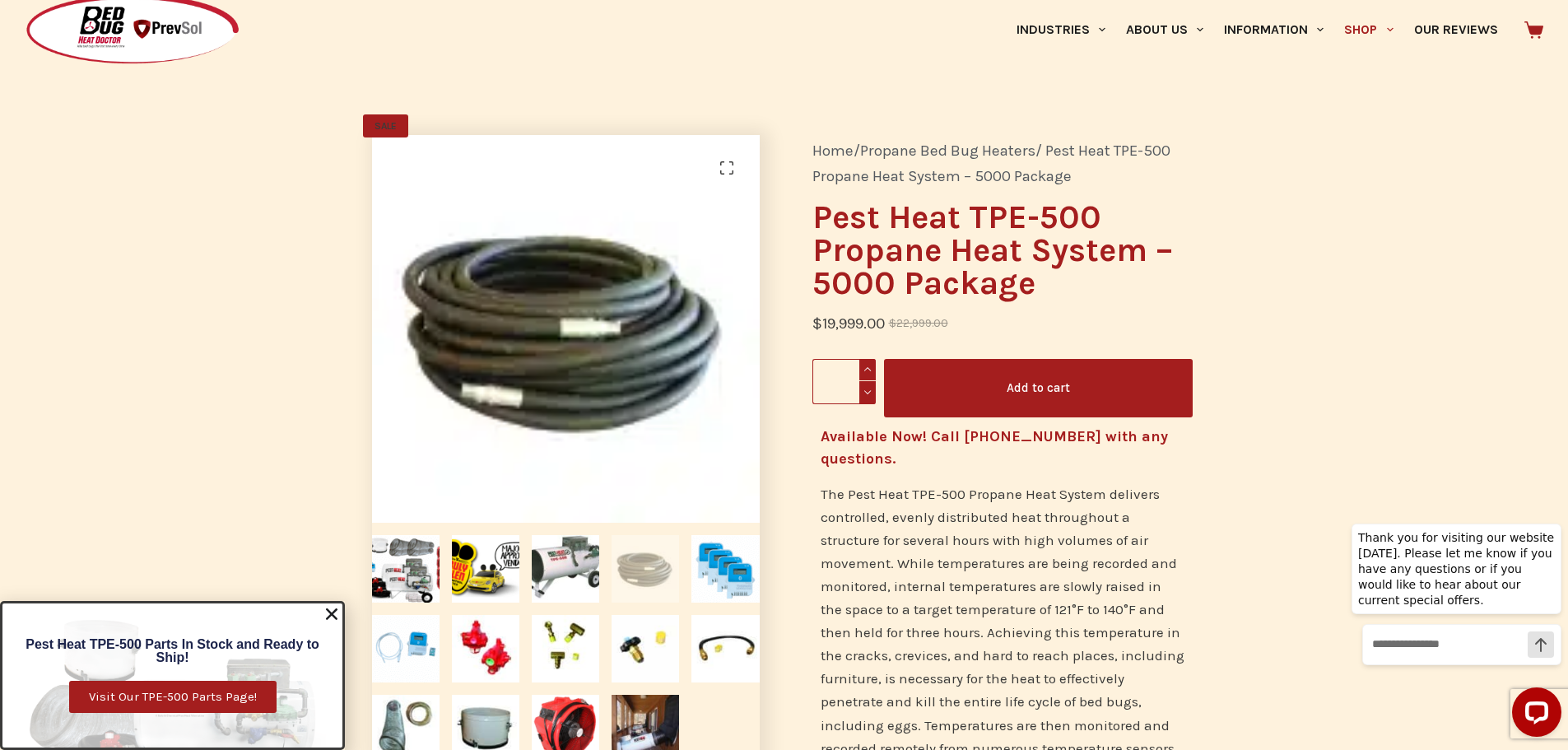
scroll to position [165, 0]
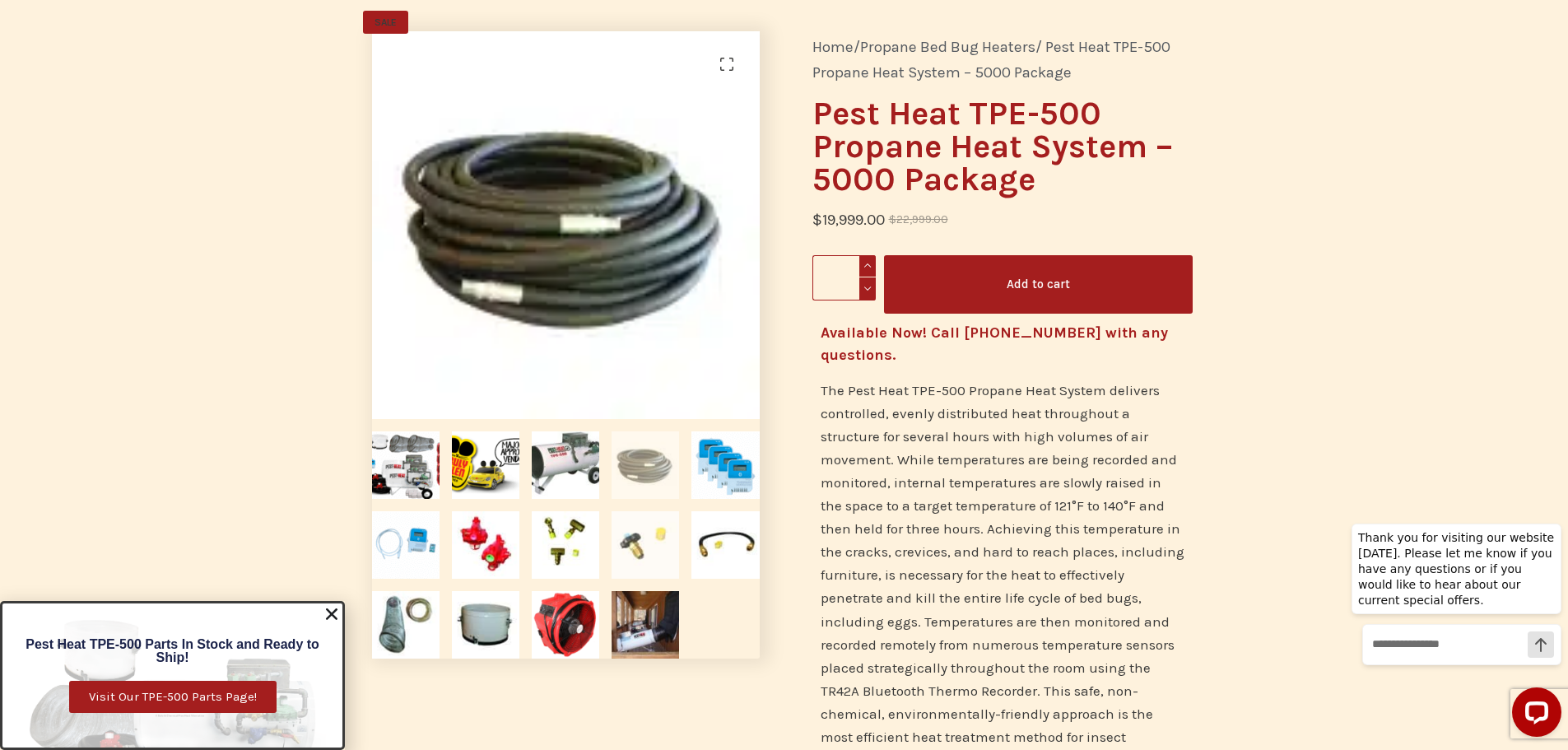
click at [645, 548] on img at bounding box center [645, 545] width 67 height 67
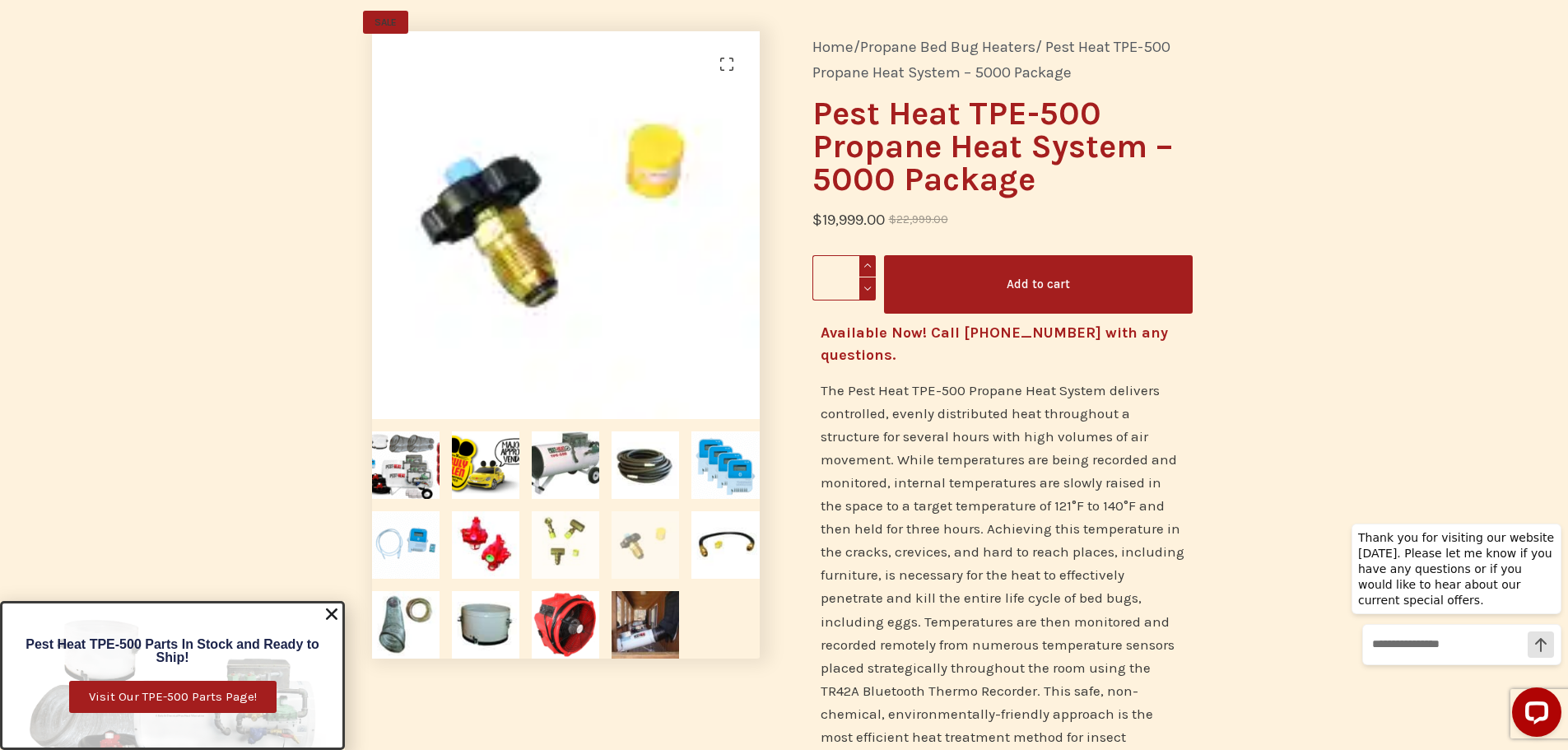
click at [575, 551] on img at bounding box center [565, 545] width 67 height 67
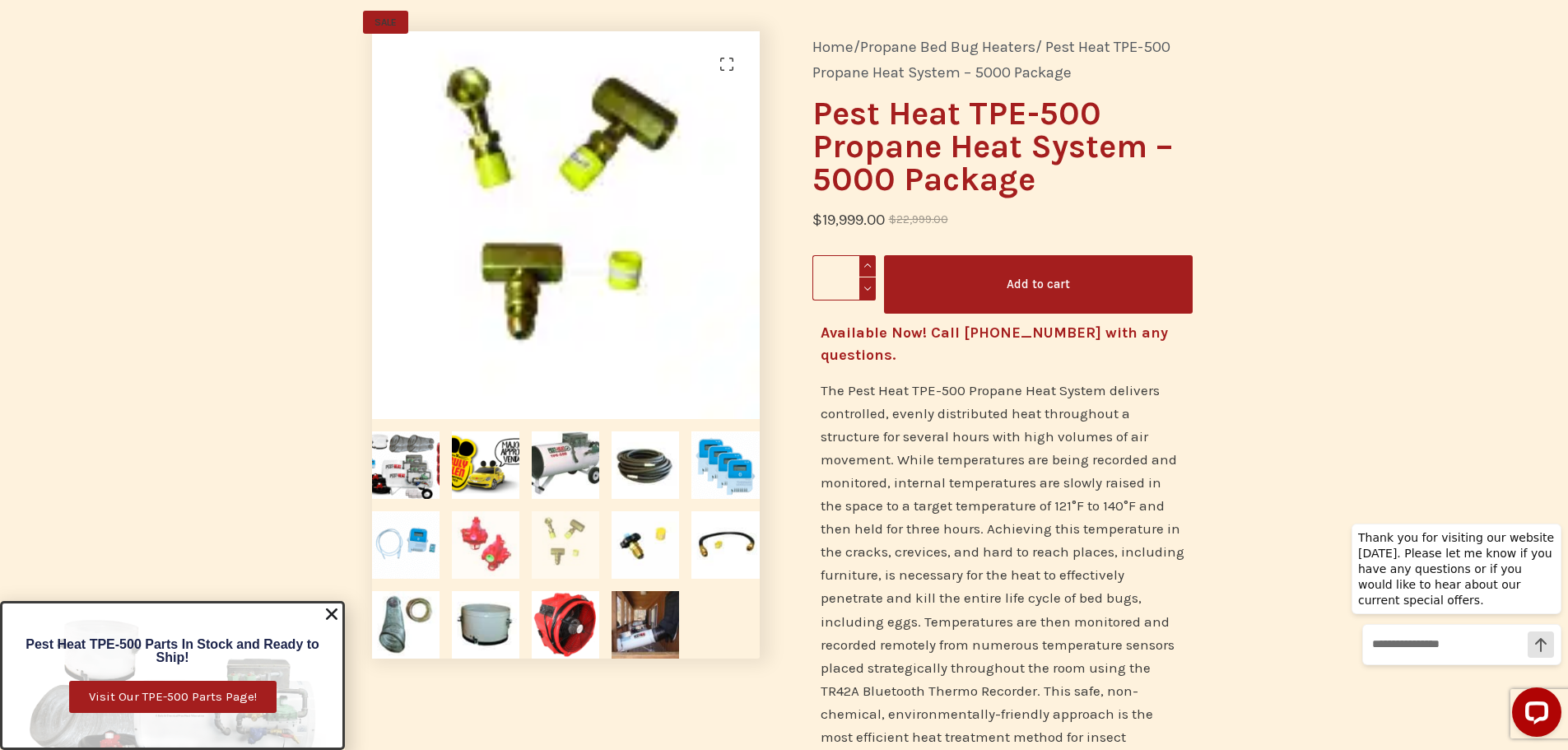
click at [491, 546] on img at bounding box center [485, 545] width 67 height 67
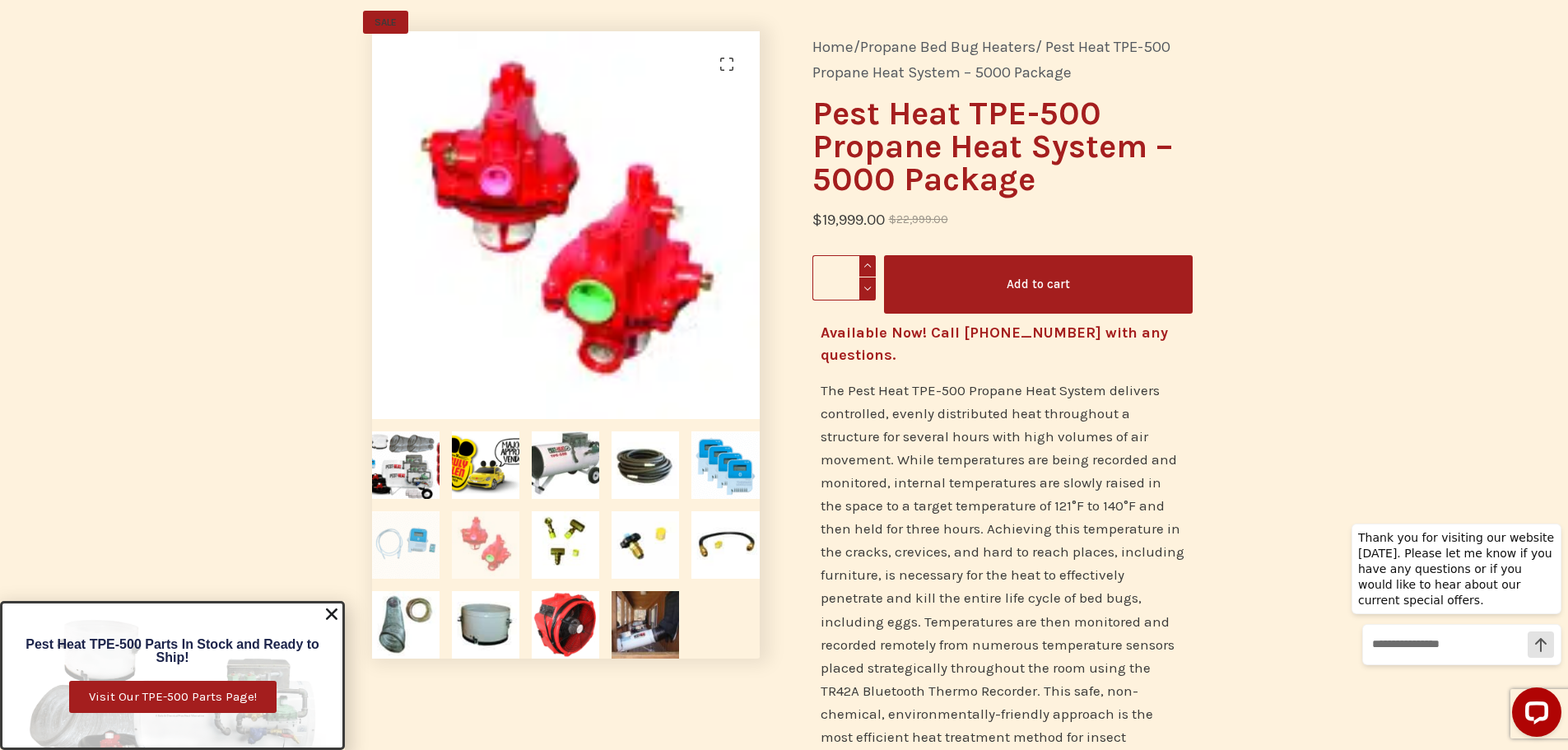
click at [392, 540] on img at bounding box center [406, 545] width 67 height 67
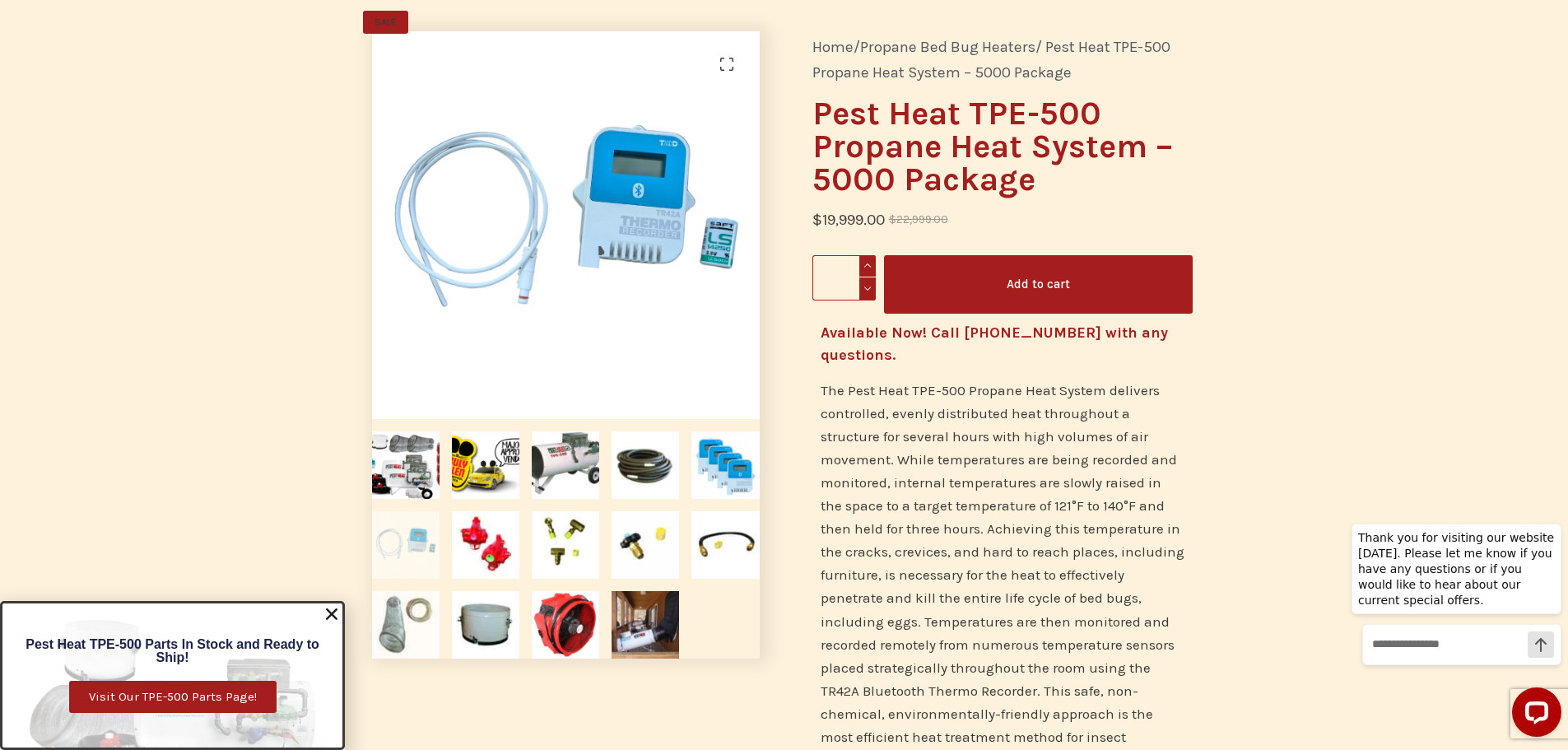
click at [399, 647] on img at bounding box center [406, 625] width 67 height 67
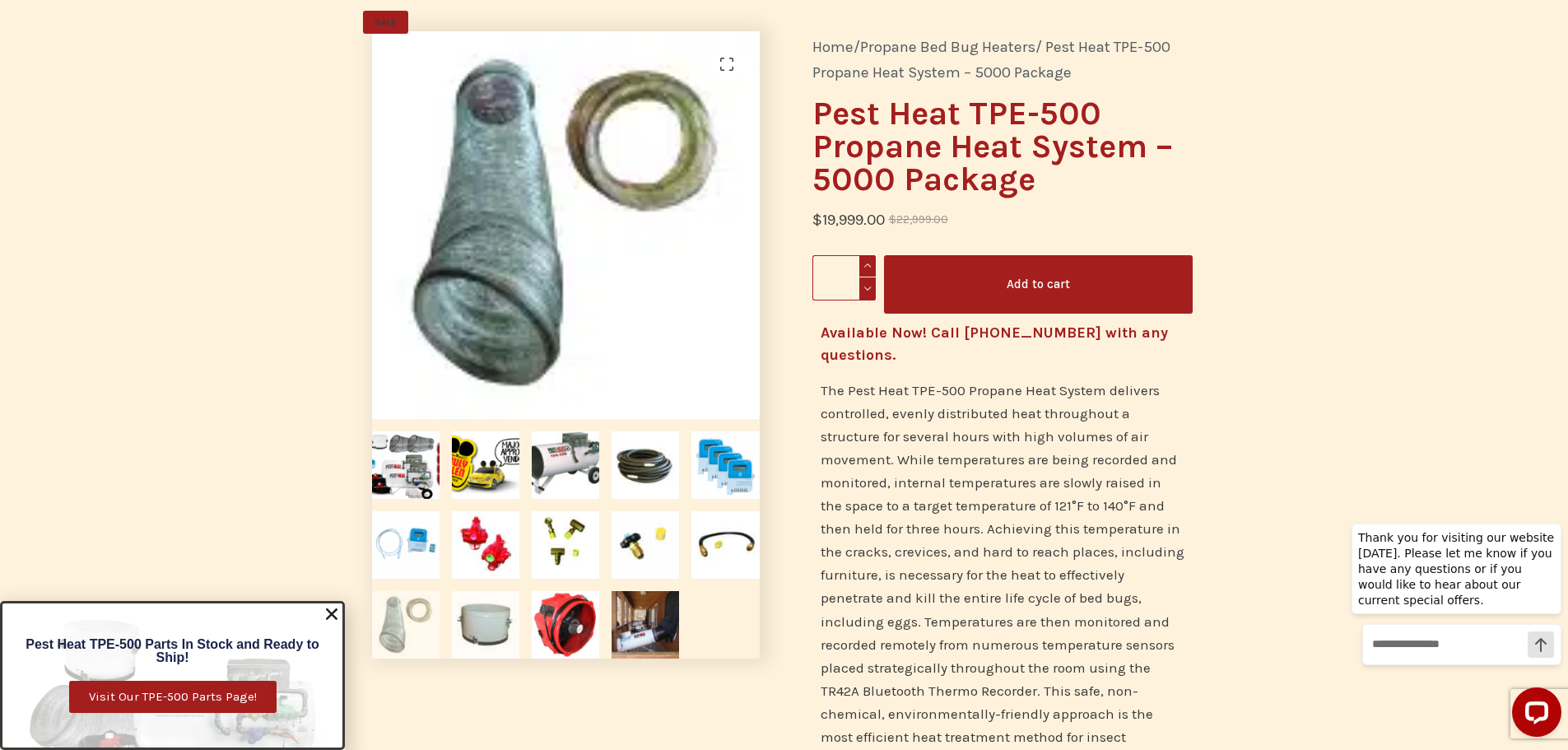
click at [485, 644] on img at bounding box center [485, 625] width 67 height 67
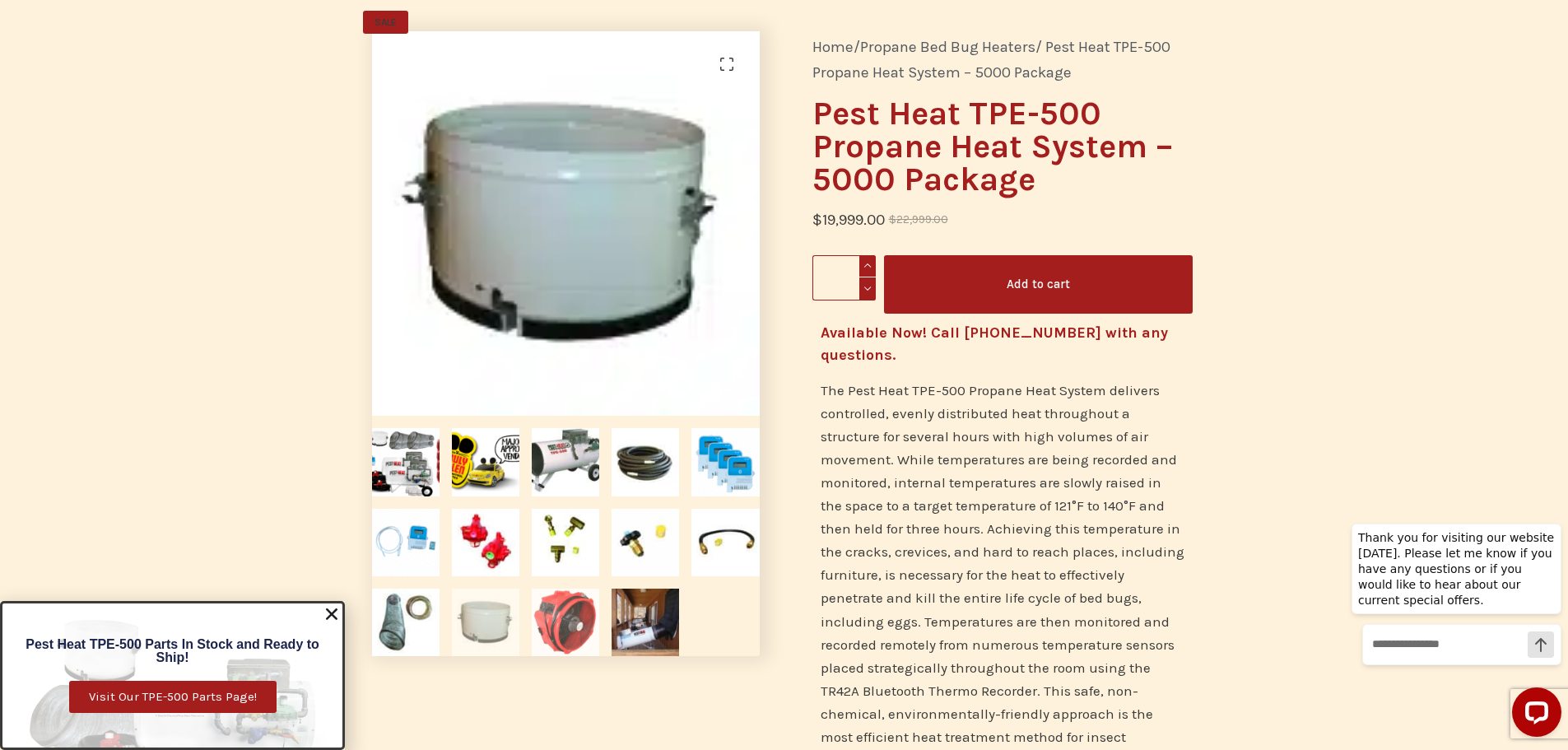
click at [577, 639] on img at bounding box center [565, 623] width 67 height 67
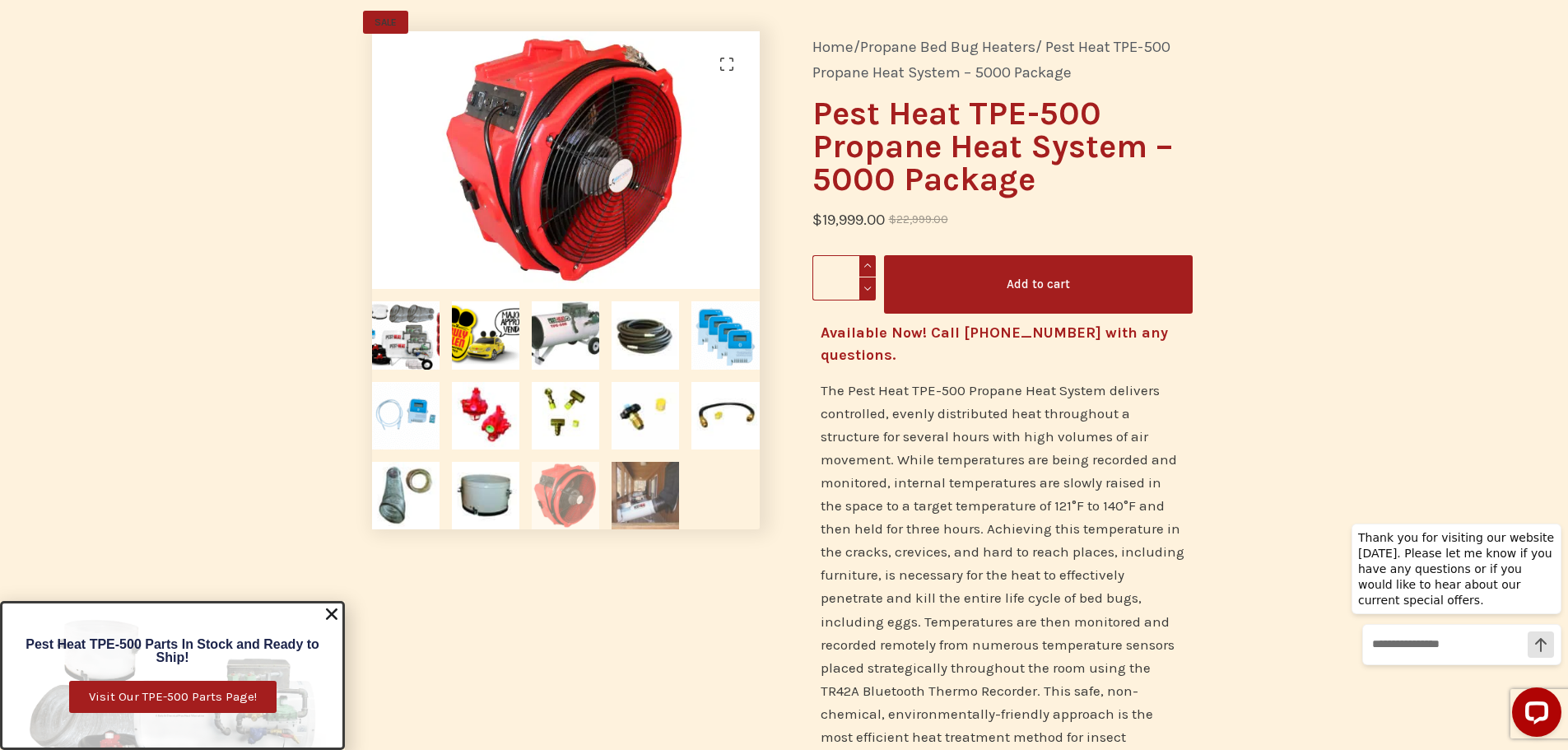
click at [636, 522] on img at bounding box center [645, 495] width 67 height 67
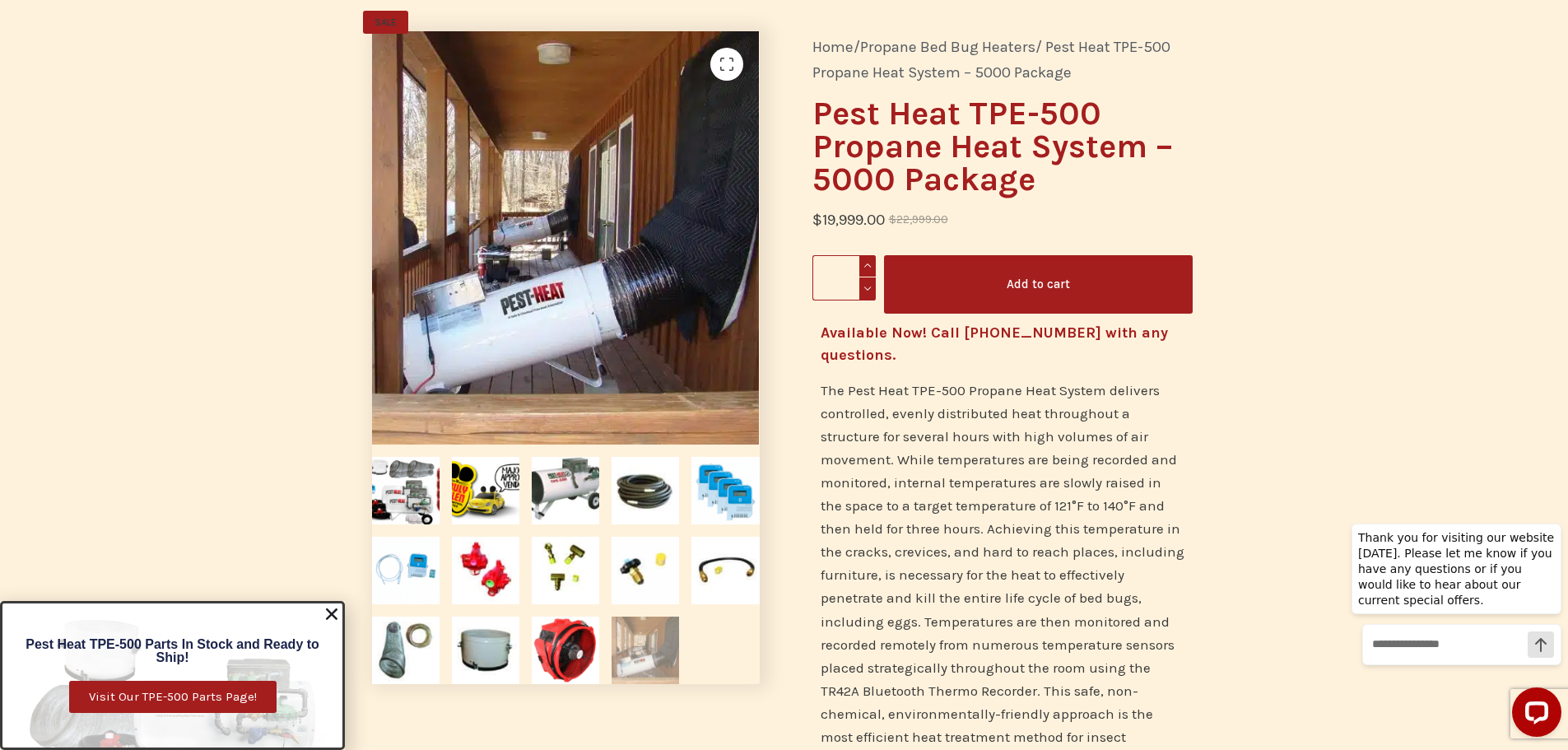
click at [334, 616] on use "Close" at bounding box center [331, 614] width 11 height 11
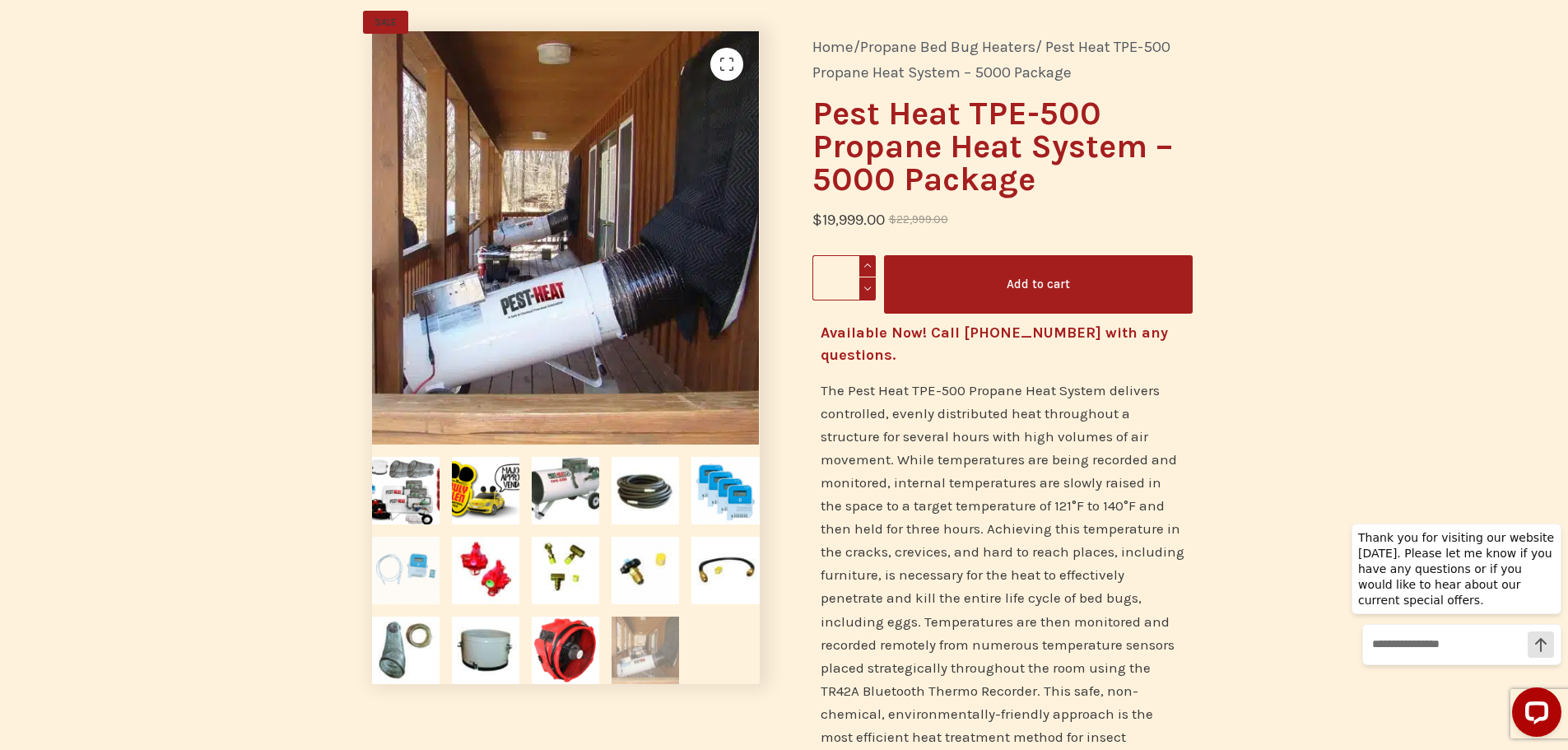
click at [408, 568] on img at bounding box center [406, 570] width 67 height 67
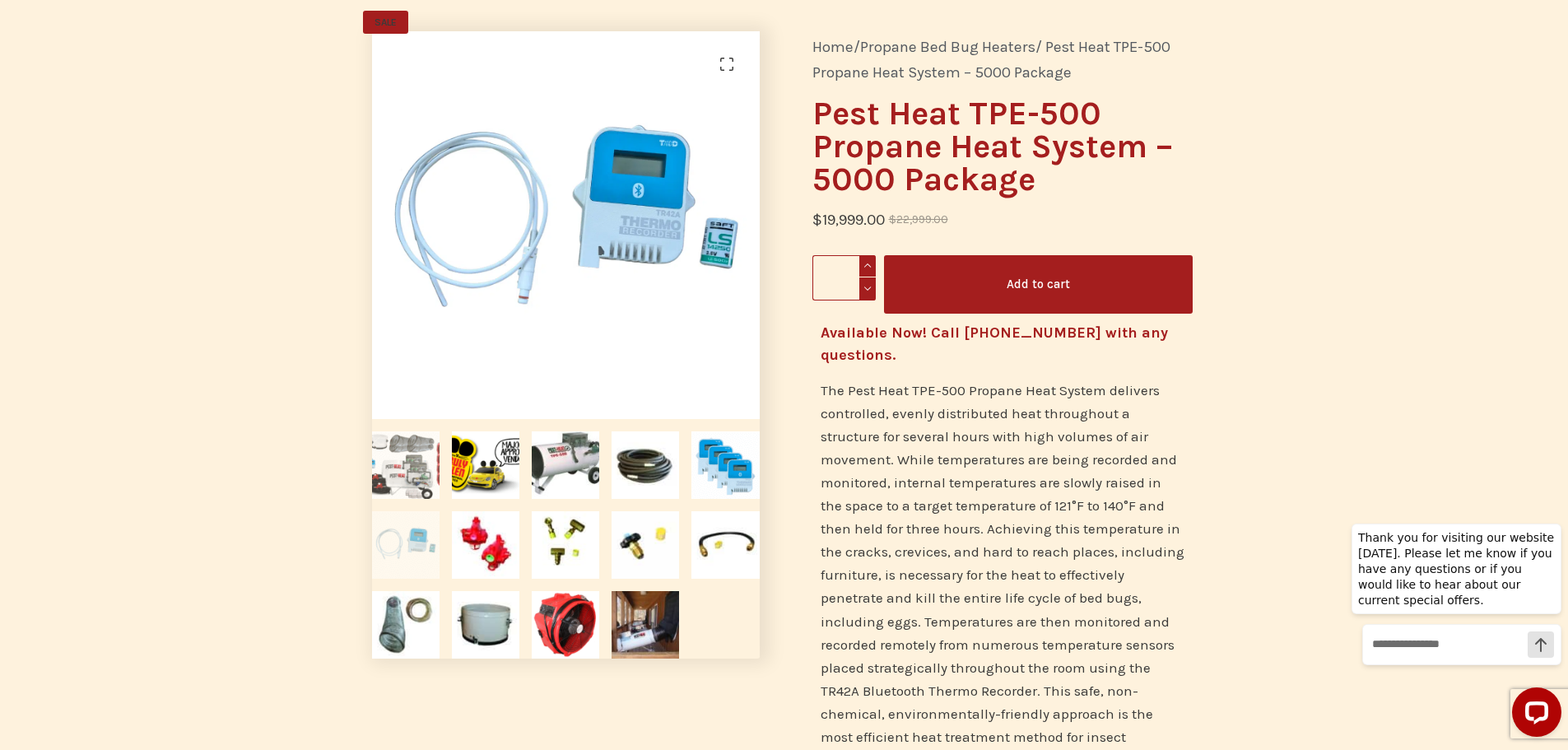
click at [409, 463] on img at bounding box center [406, 465] width 67 height 67
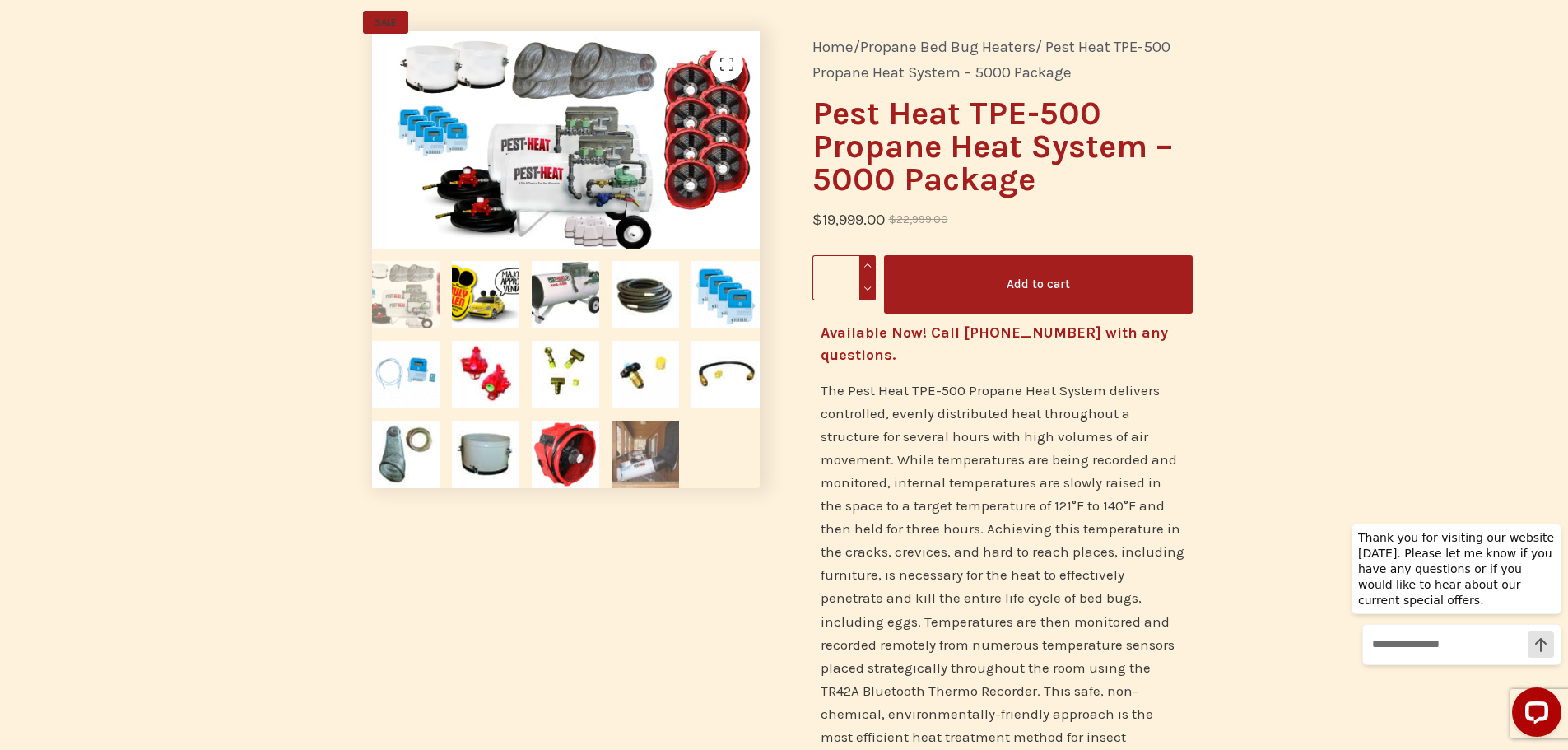
click at [631, 448] on img at bounding box center [645, 455] width 67 height 67
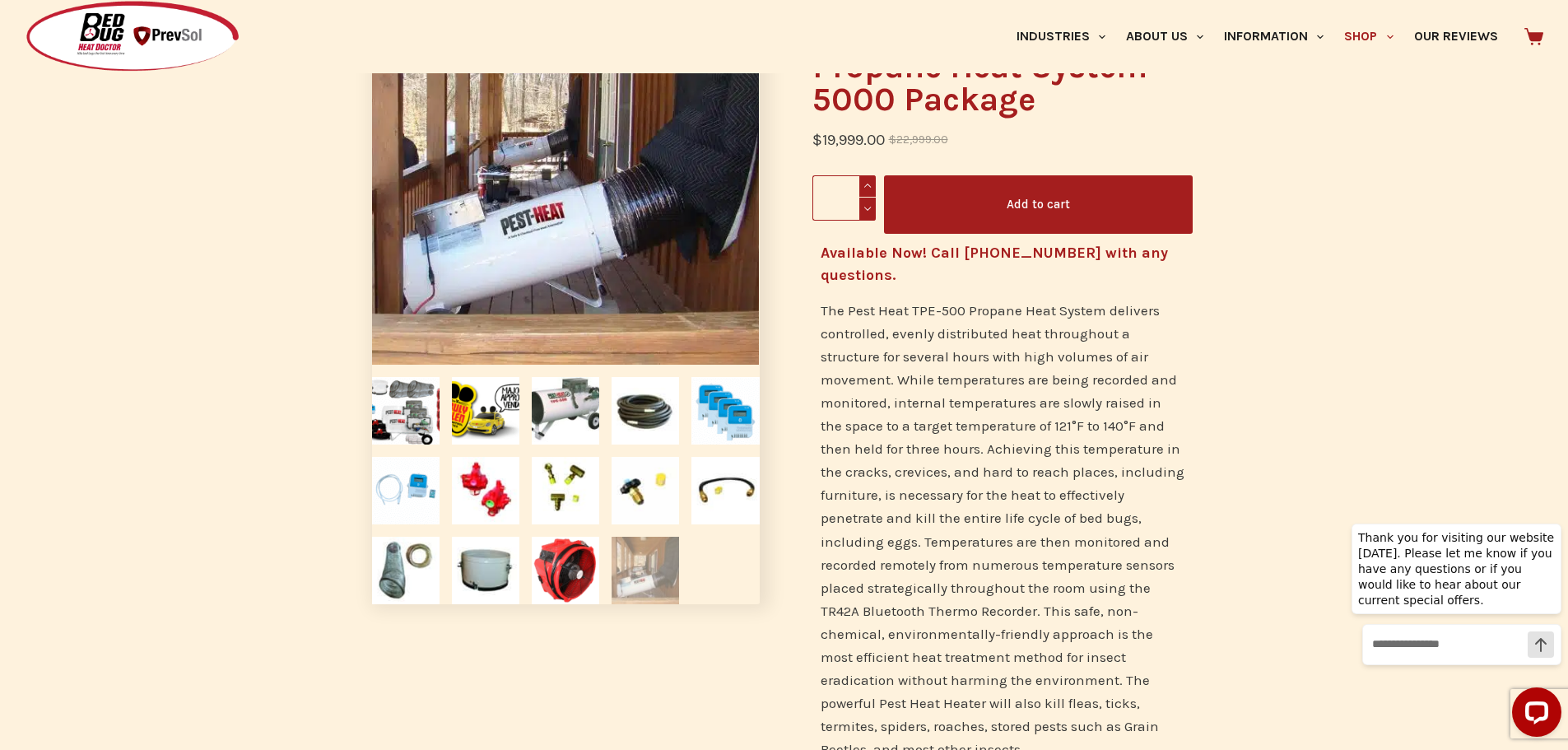
scroll to position [247, 0]
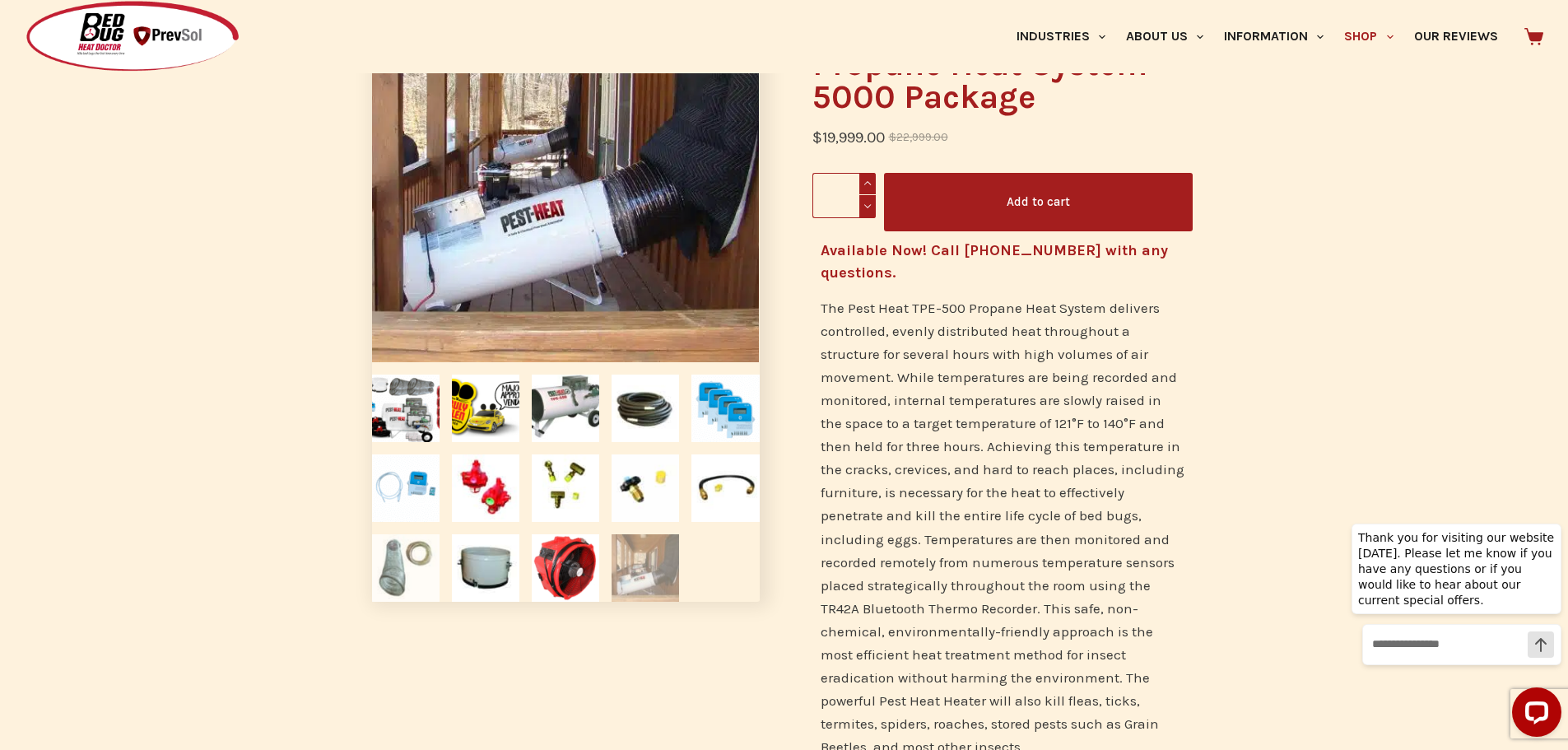
click at [423, 596] on img at bounding box center [406, 568] width 67 height 67
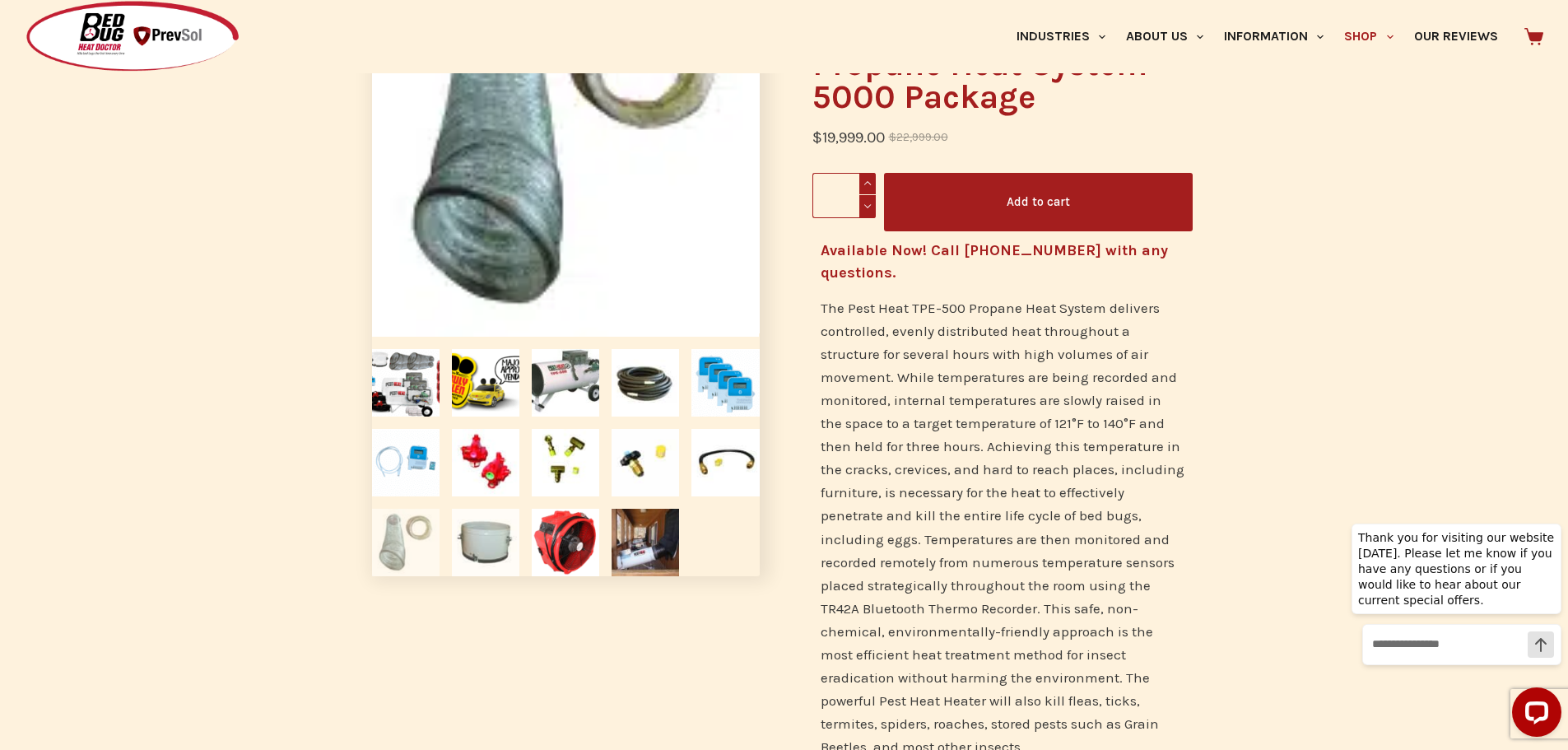
click at [484, 549] on img at bounding box center [485, 542] width 67 height 67
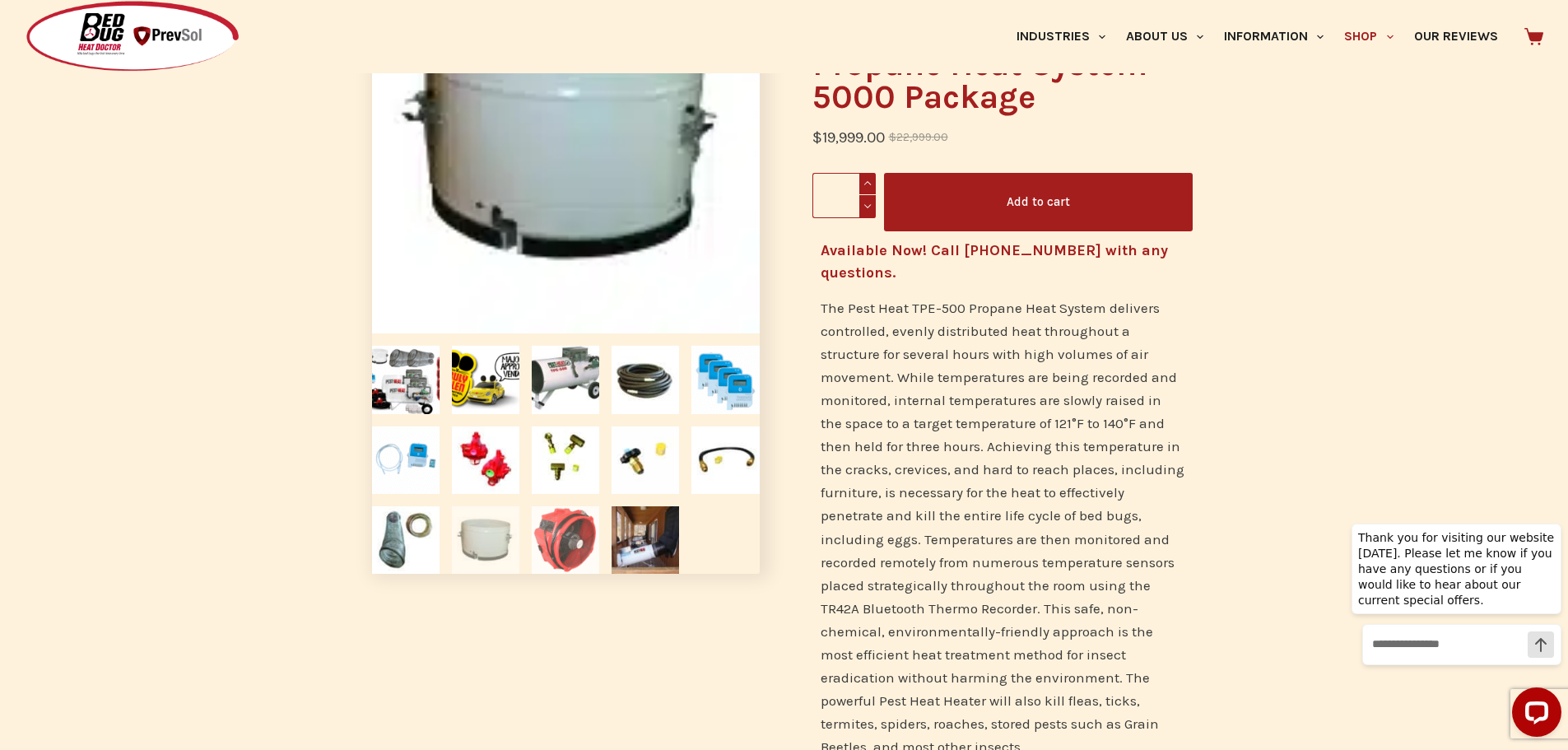
drag, startPoint x: 543, startPoint y: 524, endPoint x: 549, endPoint y: 532, distance: 10.0
click at [545, 529] on img at bounding box center [565, 540] width 67 height 67
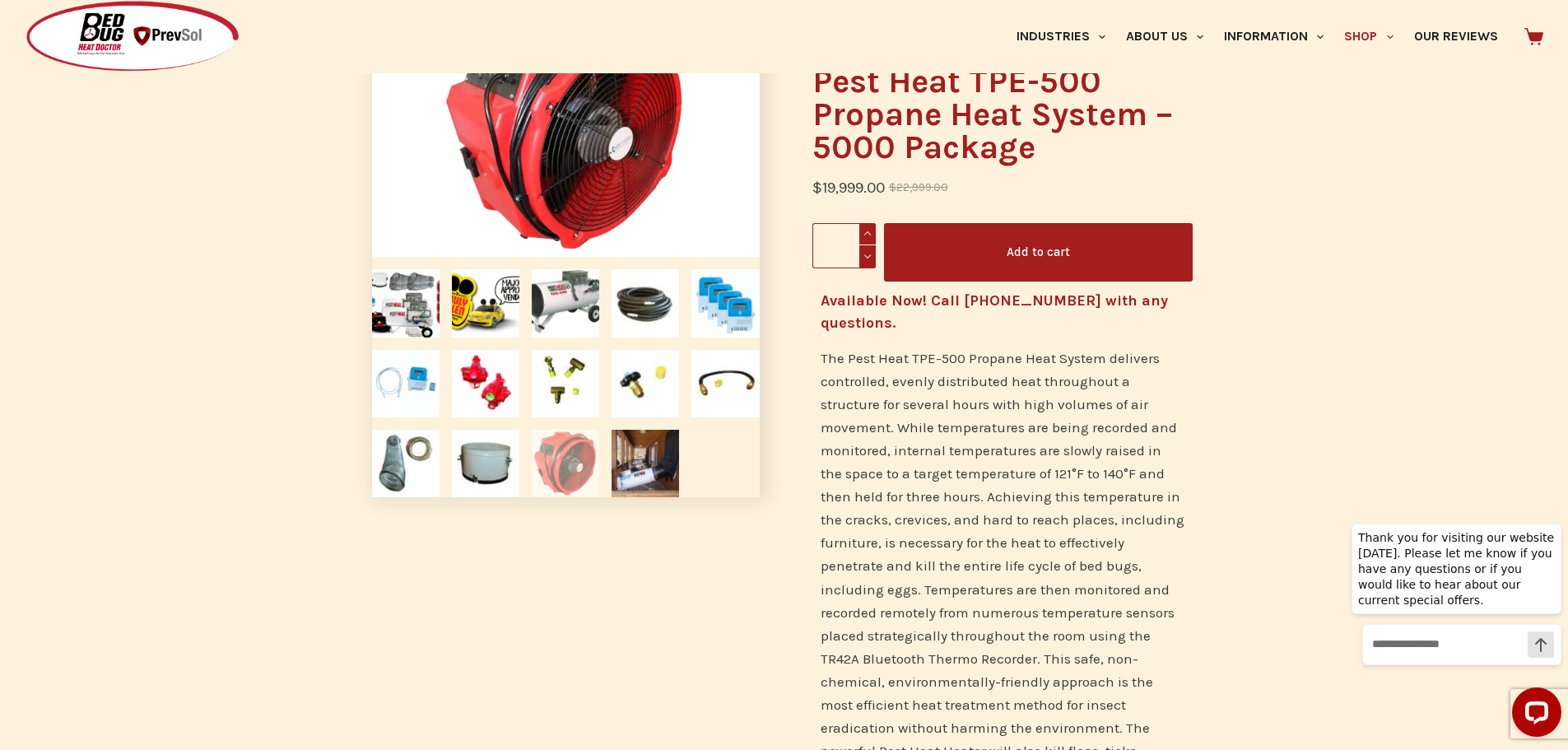
scroll to position [0, 0]
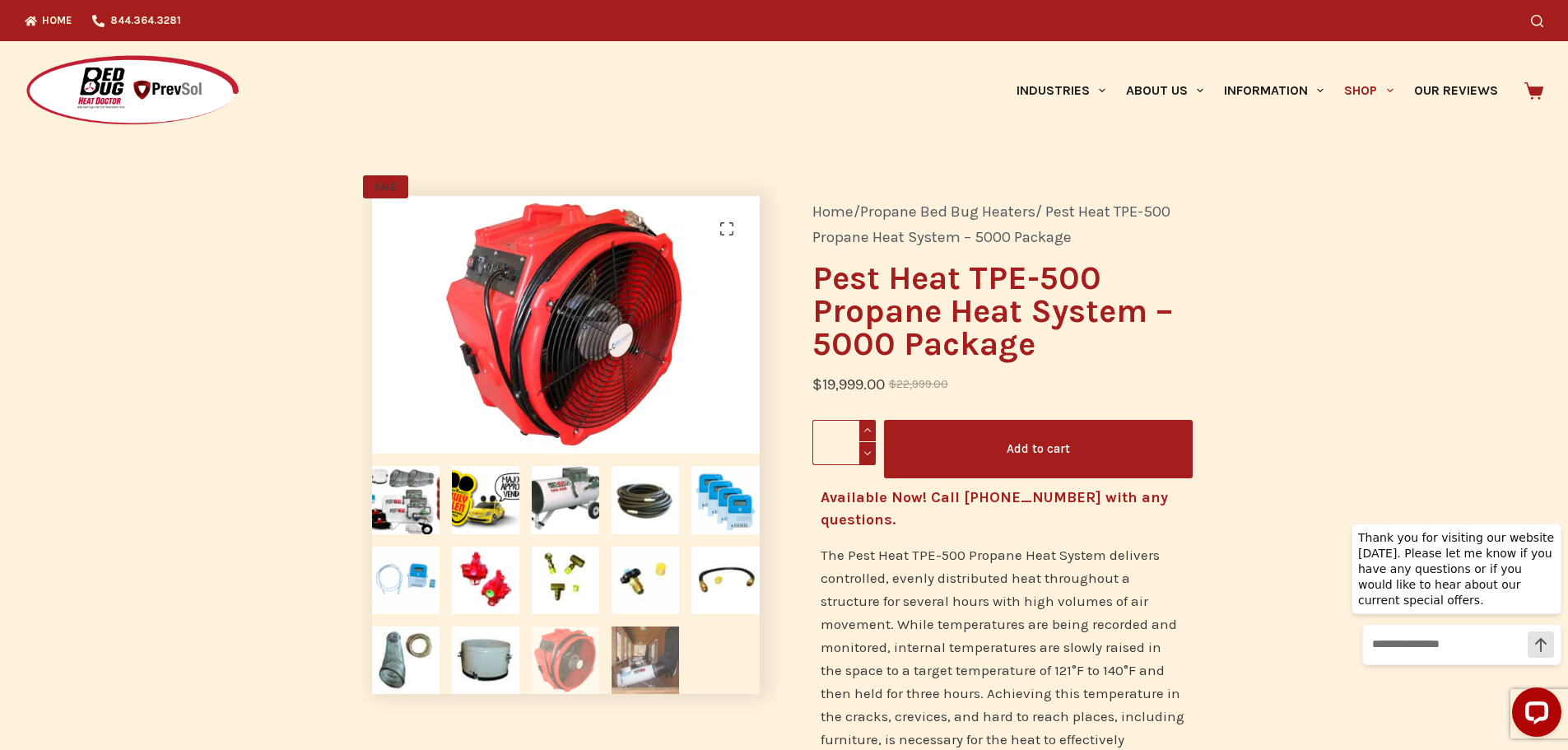
click at [637, 662] on img at bounding box center [645, 661] width 67 height 67
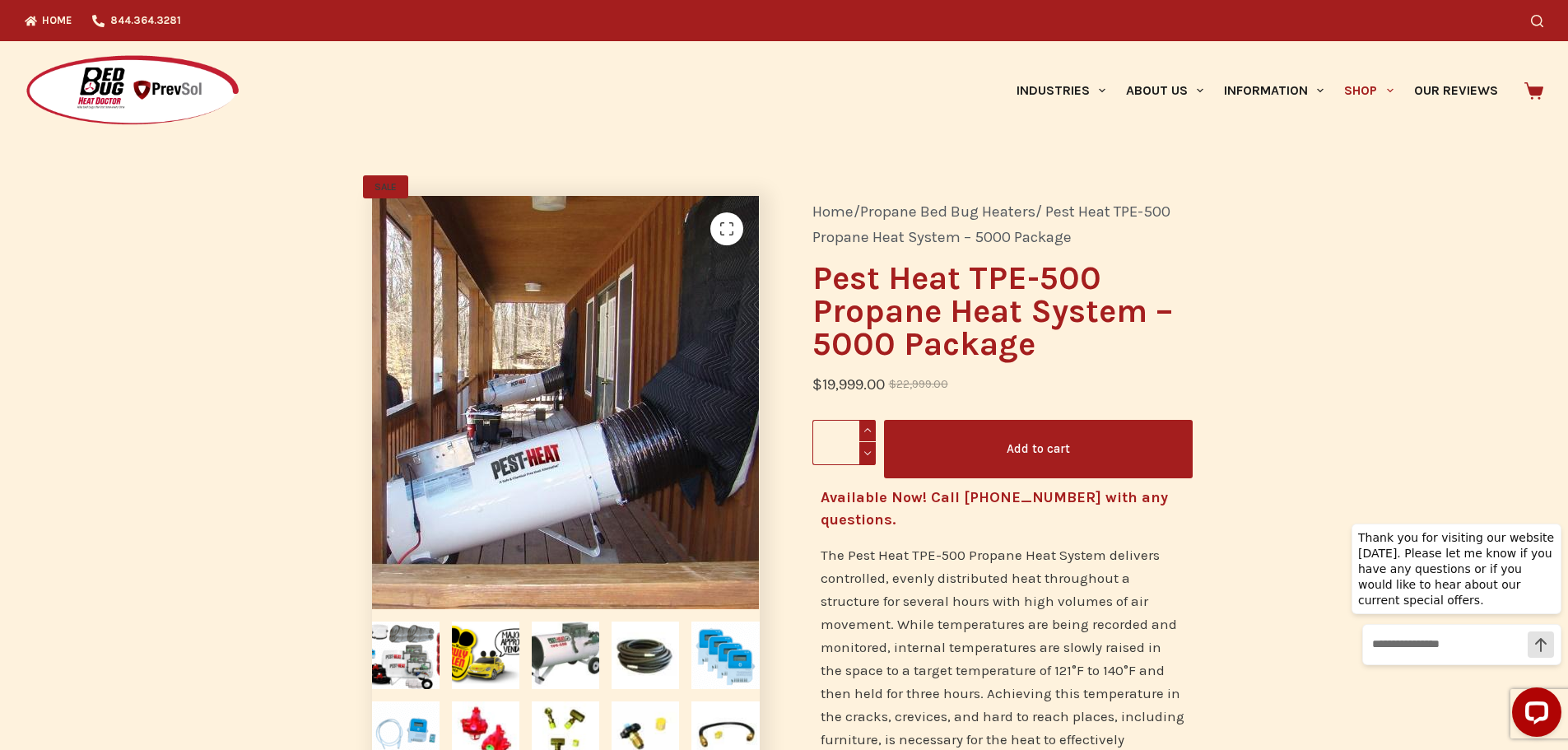
click at [616, 472] on img at bounding box center [560, 396] width 415 height 443
click at [616, 472] on img at bounding box center [561, 397] width 415 height 443
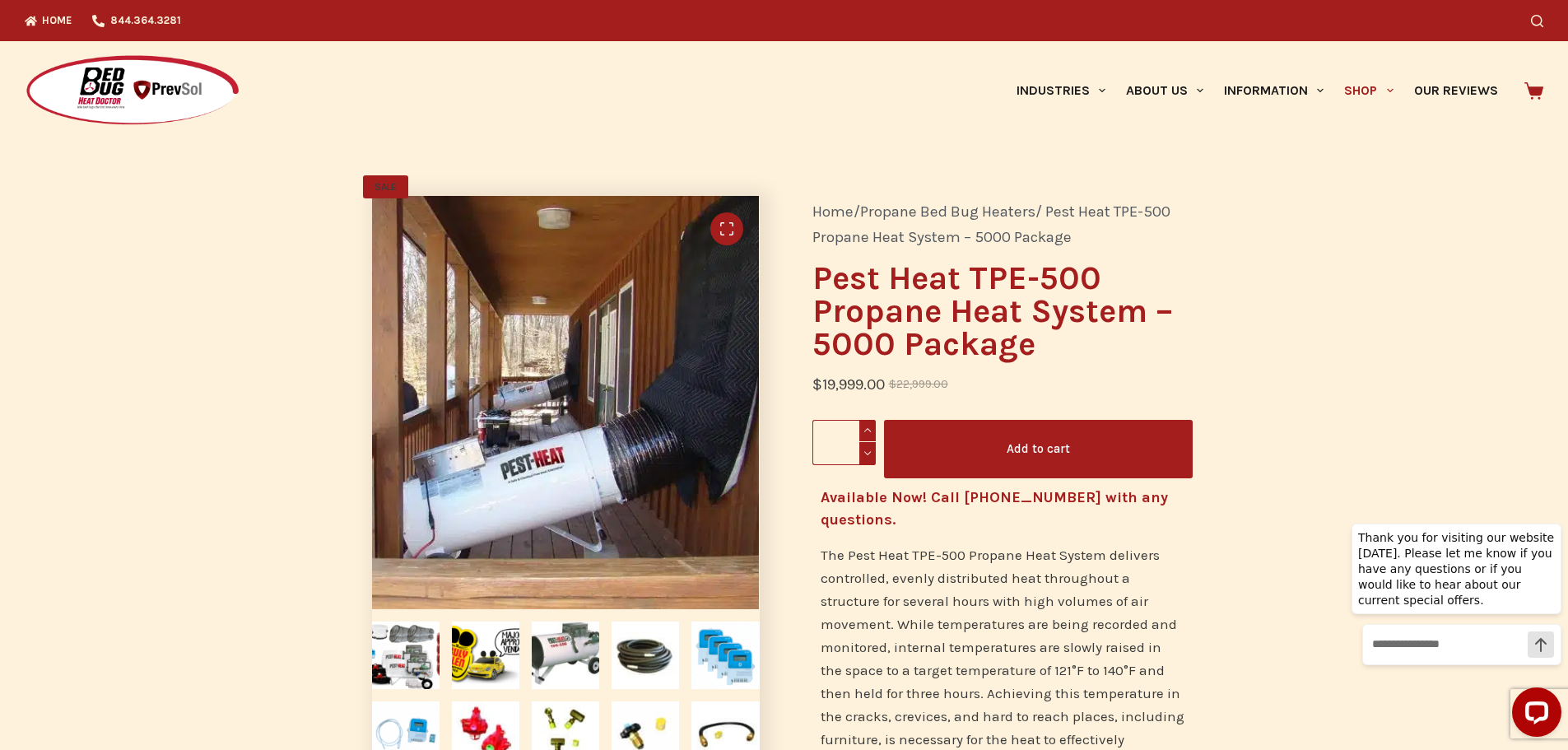
click at [730, 227] on link "🔍" at bounding box center [727, 228] width 33 height 33
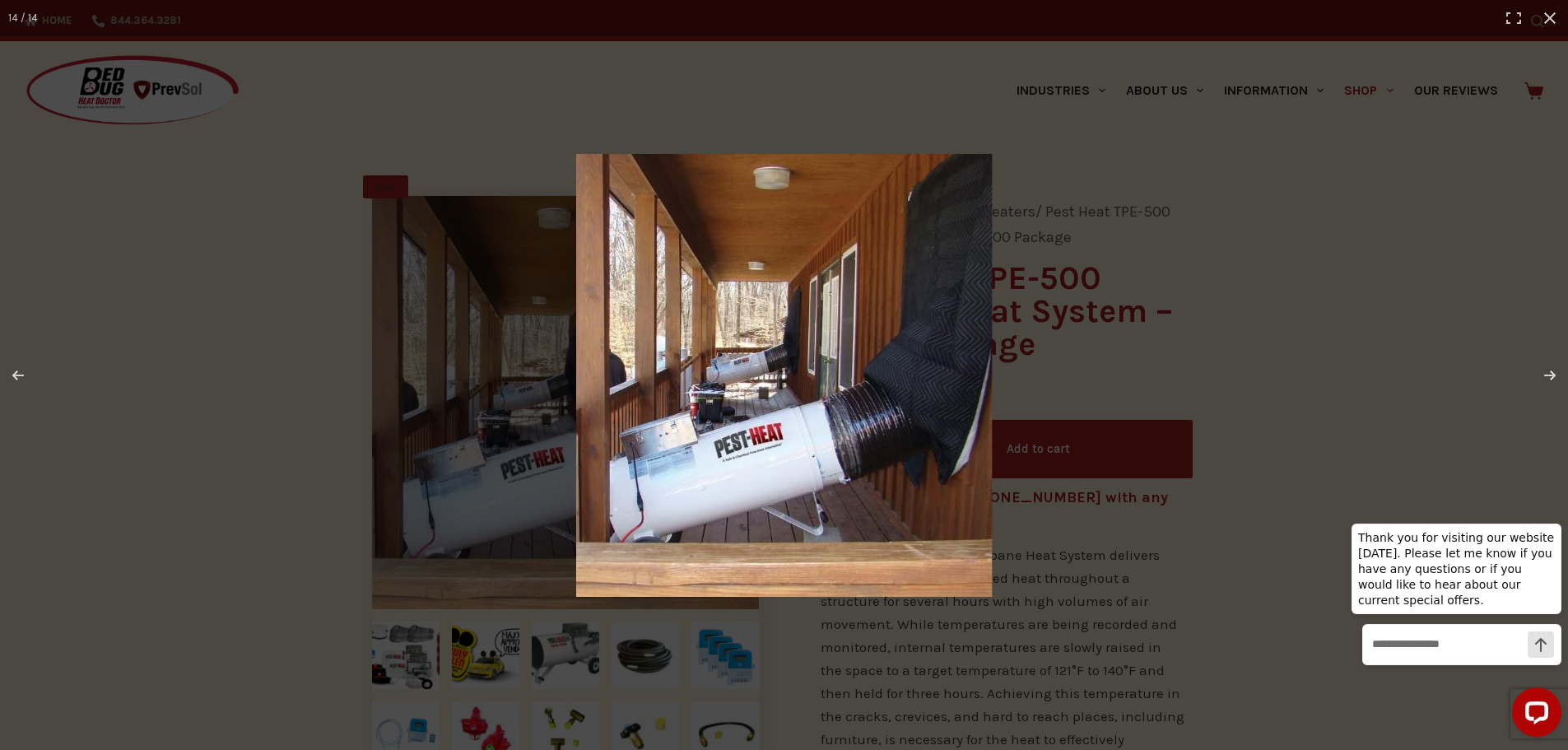
click at [810, 423] on img at bounding box center [784, 375] width 415 height 443
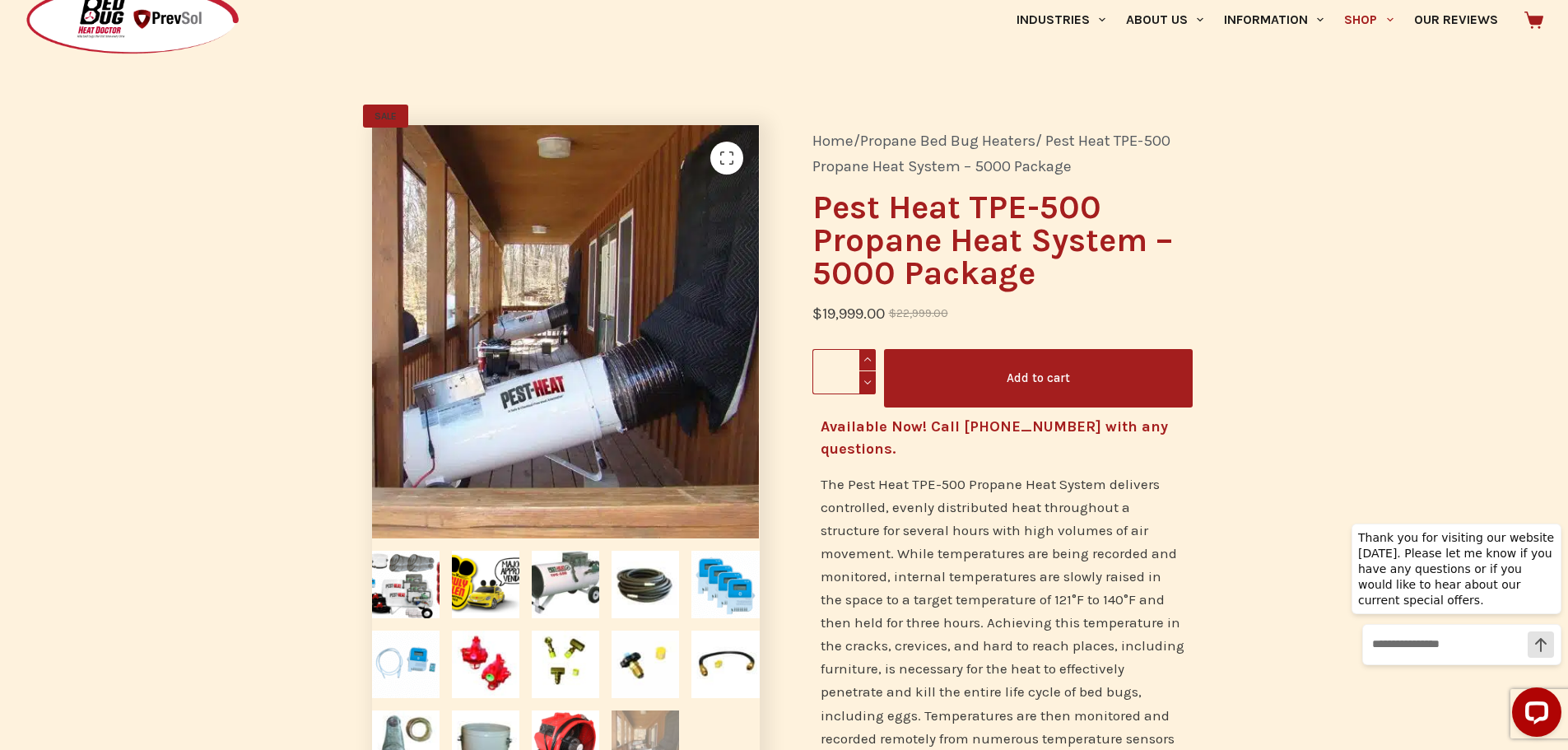
scroll to position [165, 0]
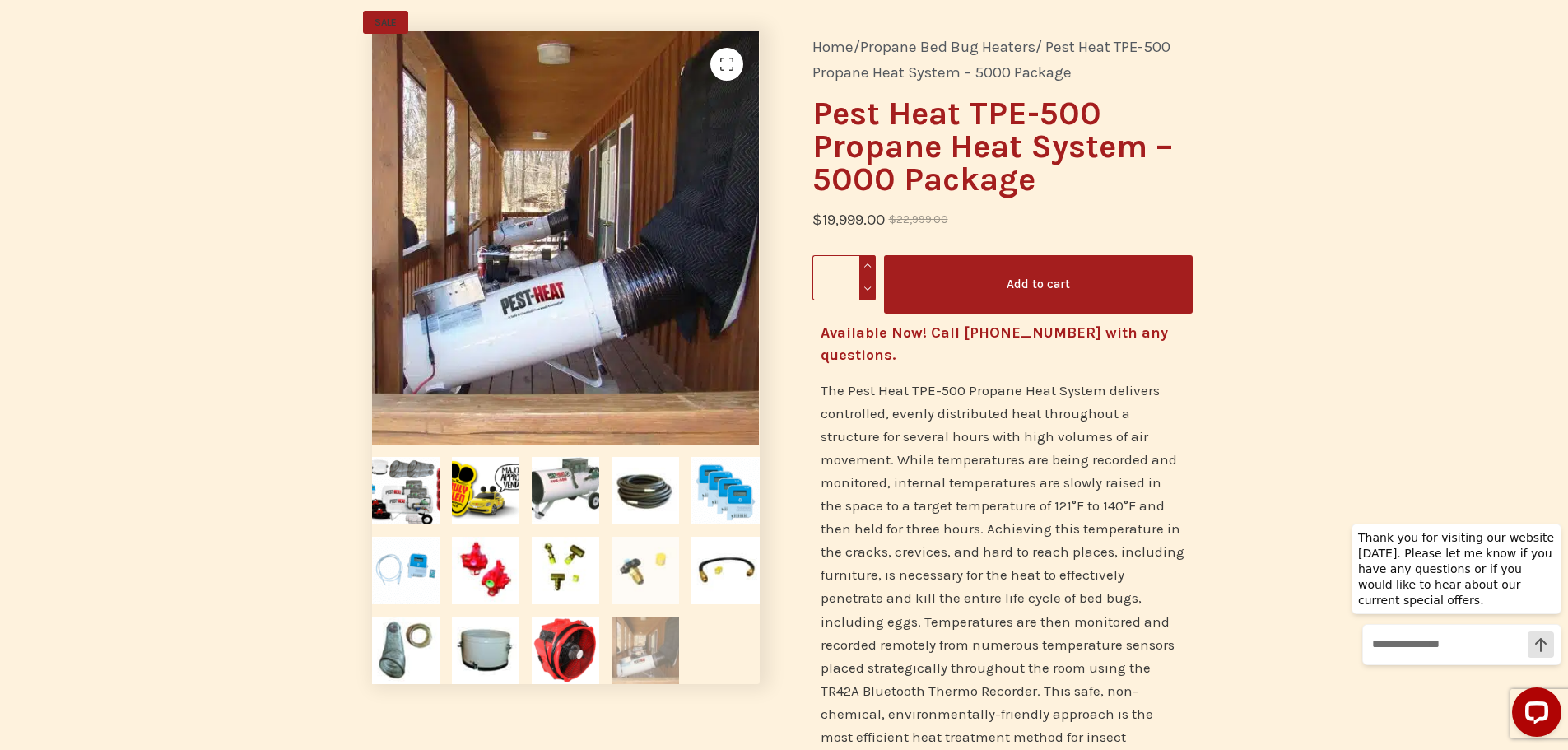
click at [651, 570] on img at bounding box center [645, 570] width 67 height 67
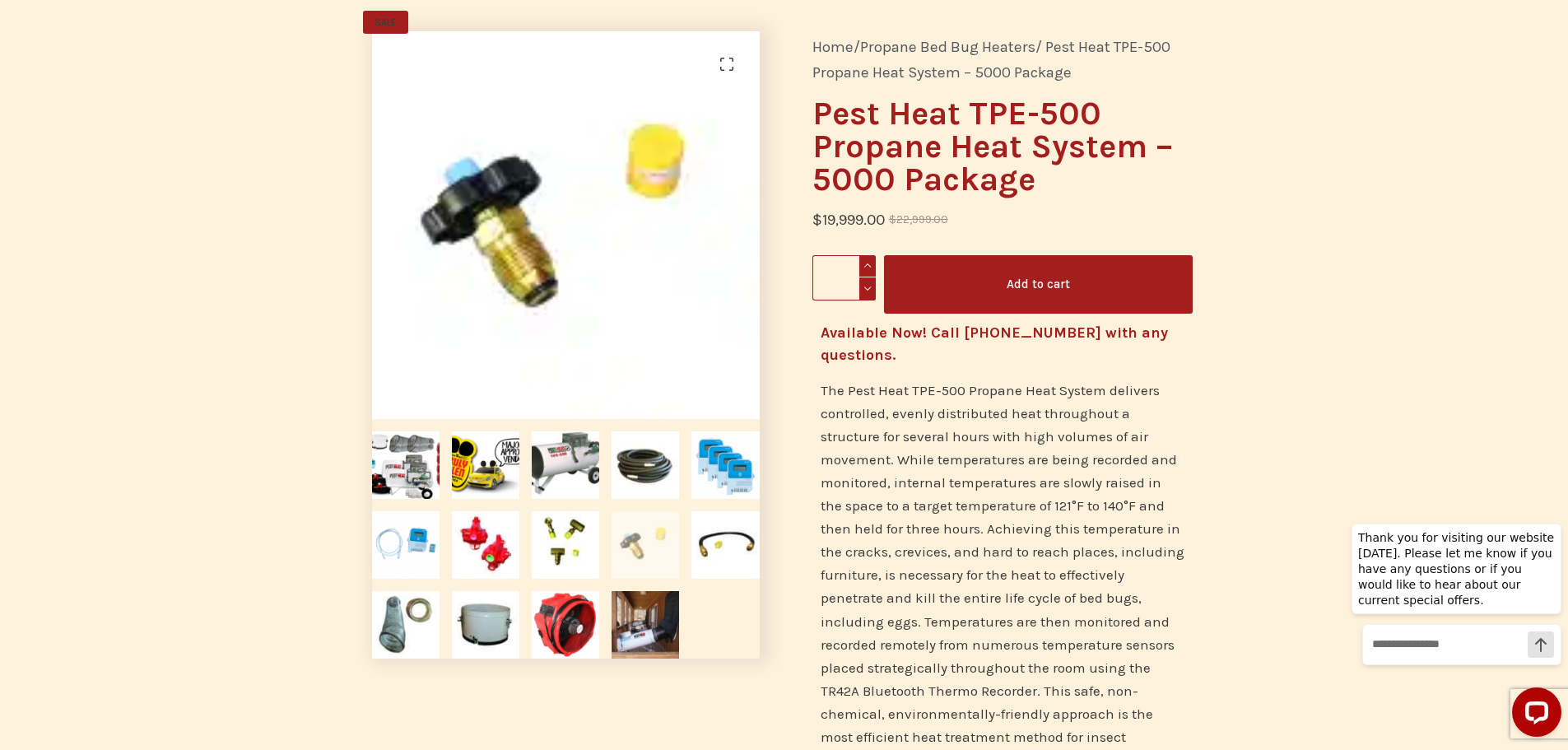
click at [571, 280] on img at bounding box center [566, 225] width 388 height 388
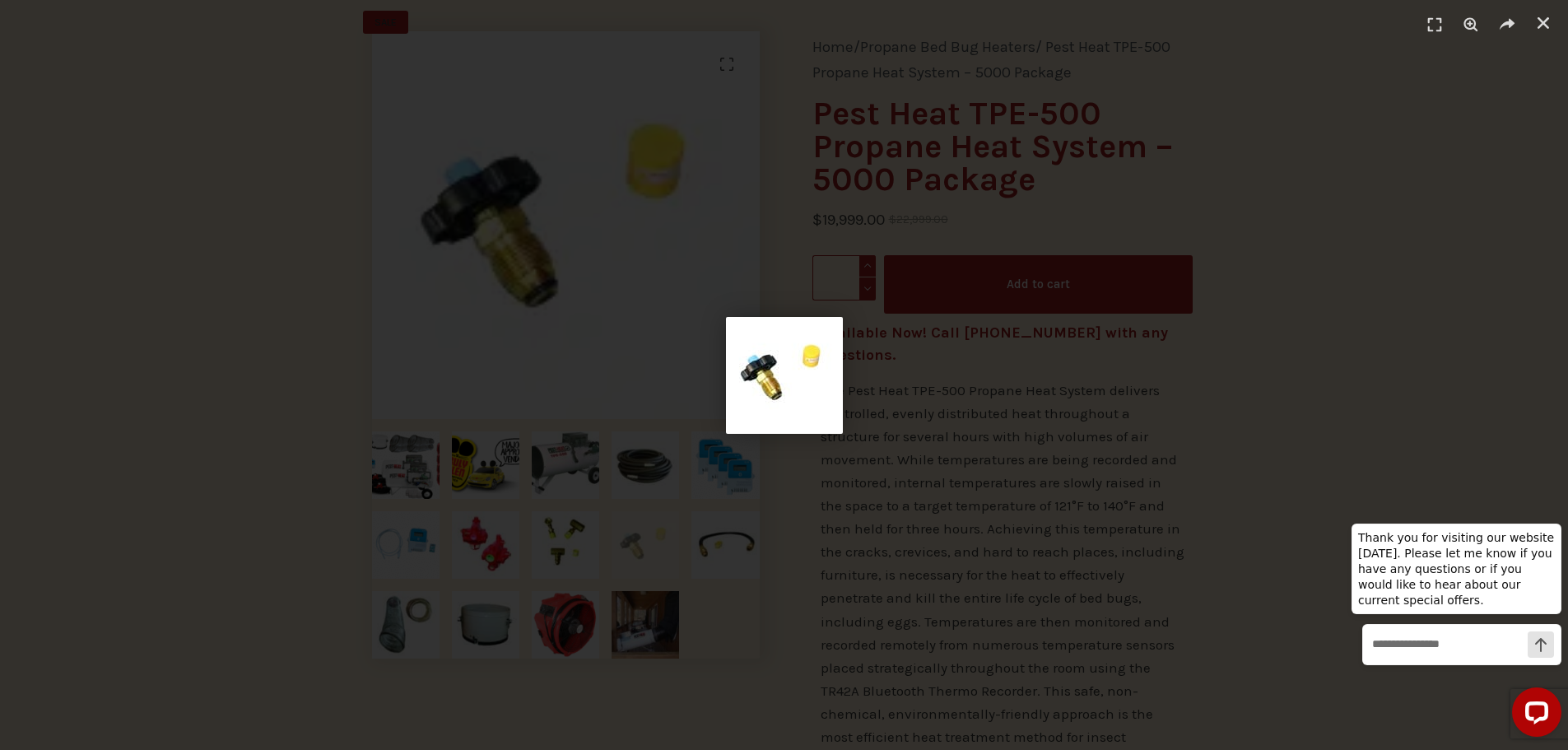
click at [810, 370] on img "1 / 1" at bounding box center [784, 375] width 117 height 117
click at [806, 370] on img "1 / 1" at bounding box center [784, 375] width 117 height 117
click at [418, 346] on div "1 / 1" at bounding box center [783, 375] width 1452 height 635
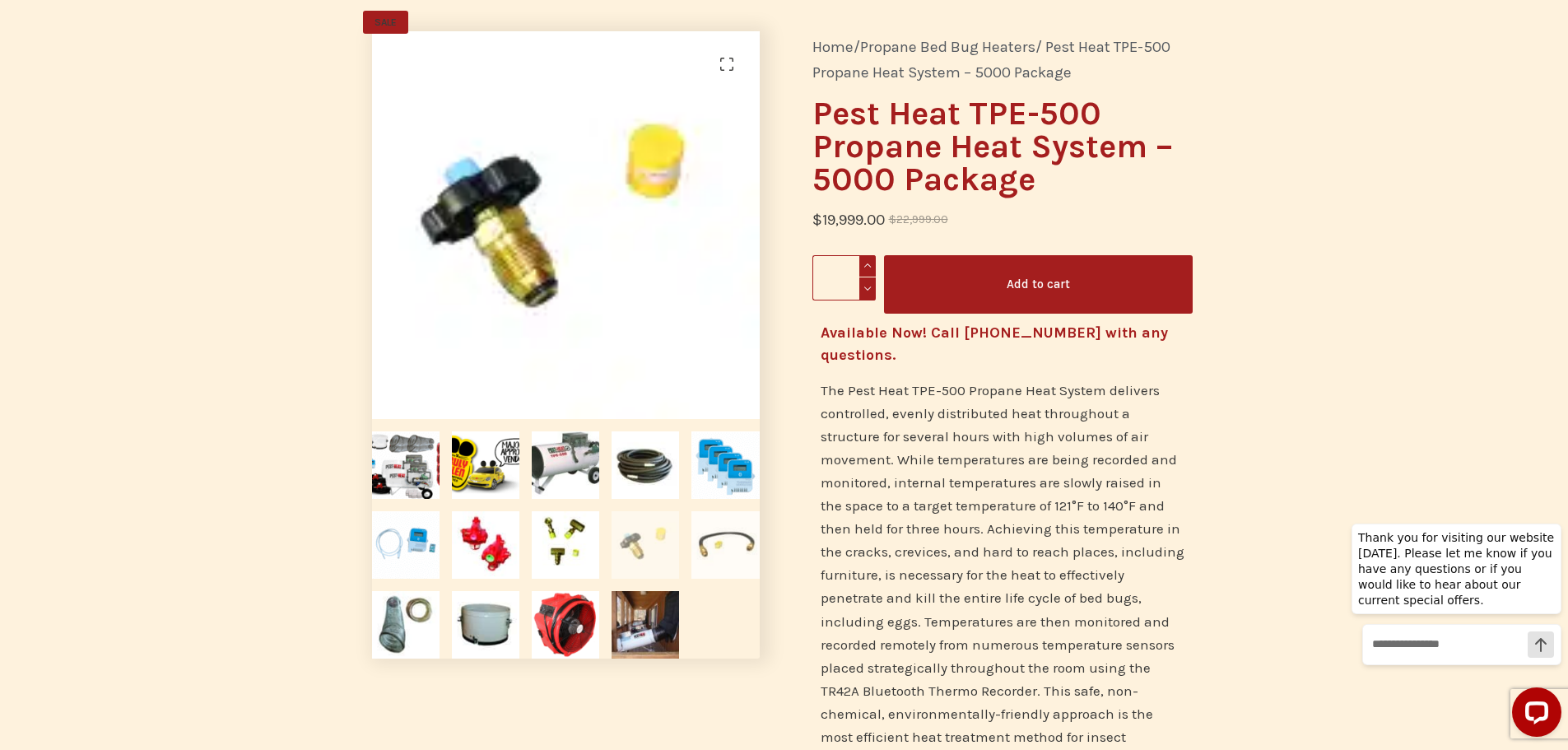
click at [742, 559] on img at bounding box center [725, 545] width 67 height 67
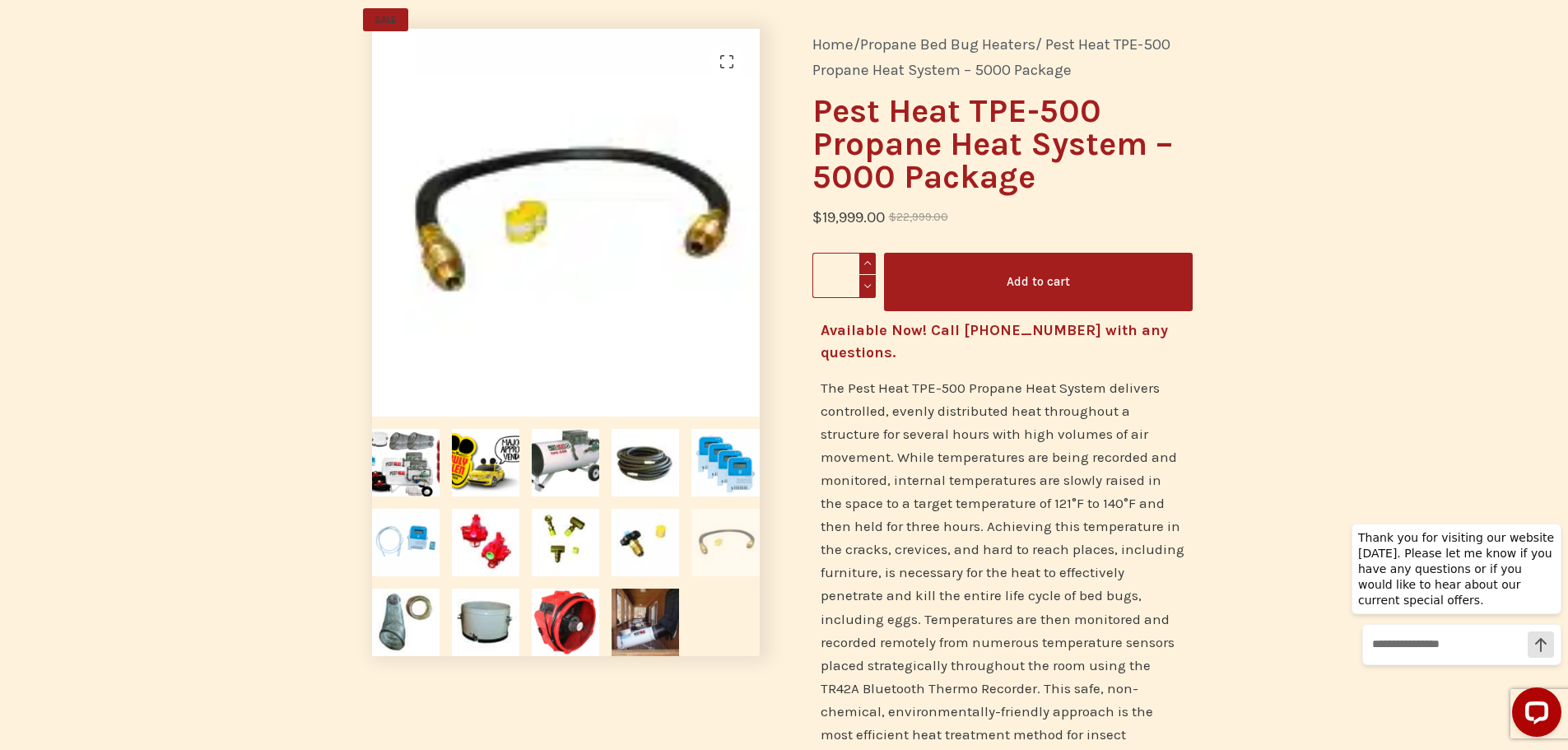
scroll to position [0, 0]
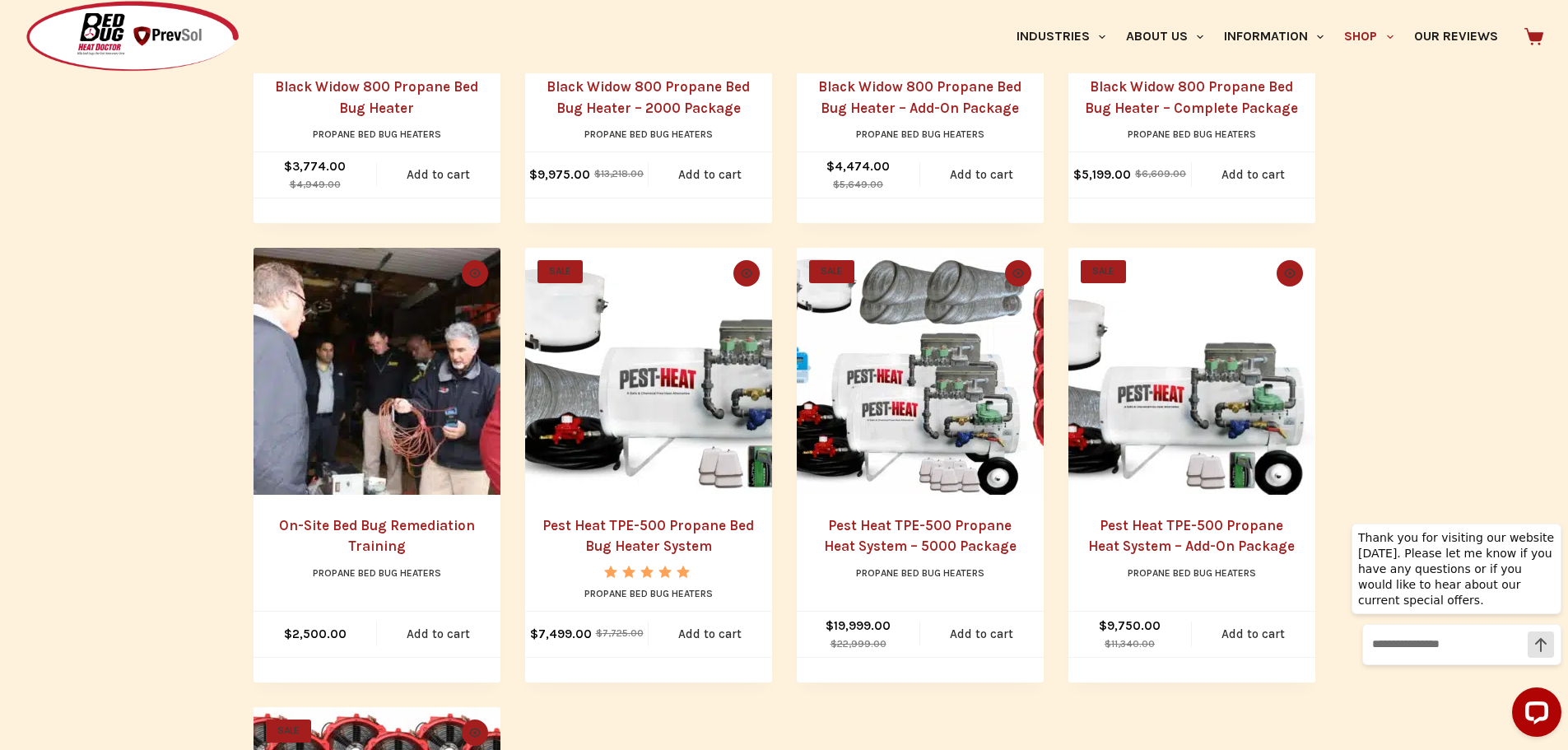
scroll to position [659, 0]
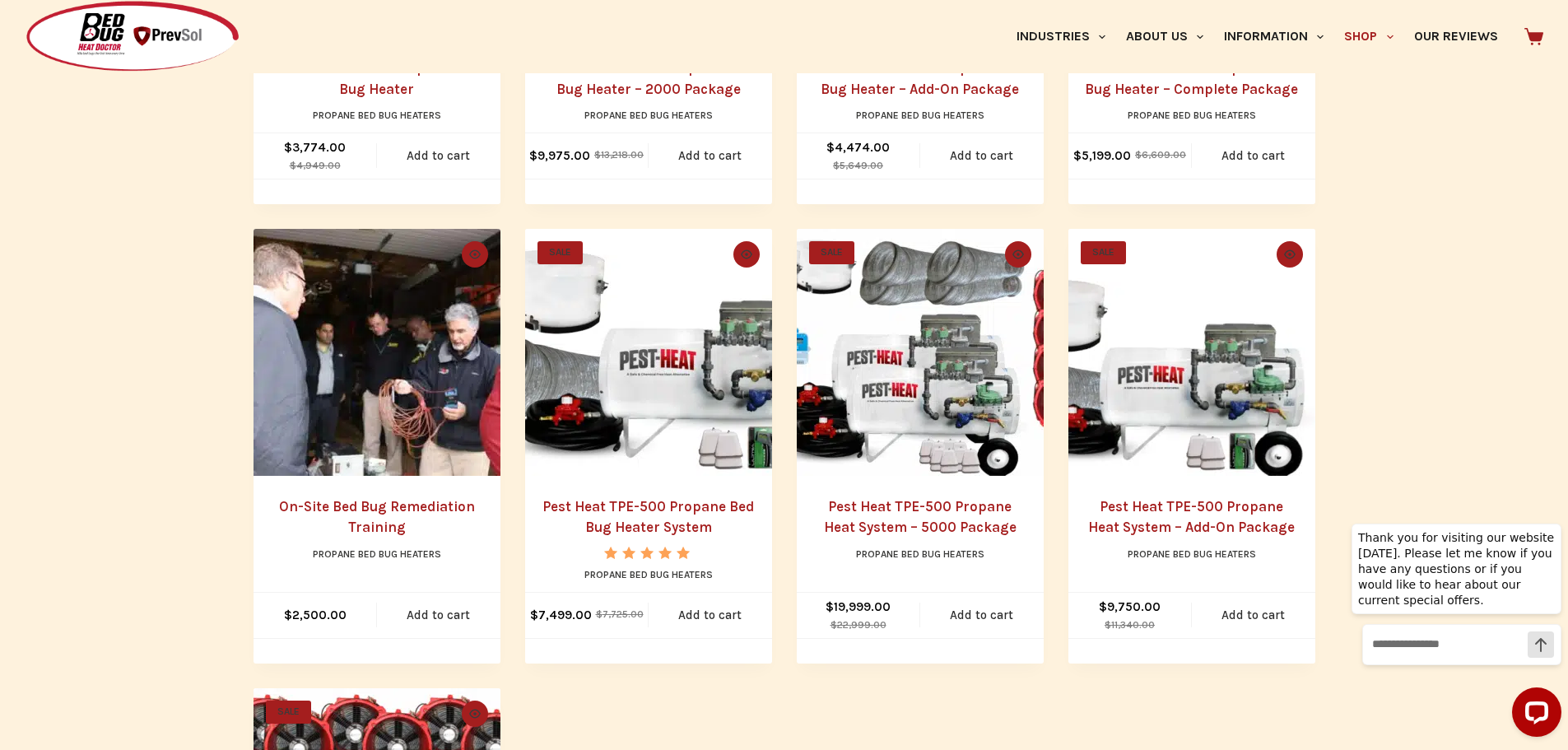
click at [1193, 414] on img "Pest Heat TPE-500 Propane Heat System - Add-On Package" at bounding box center [1191, 352] width 247 height 247
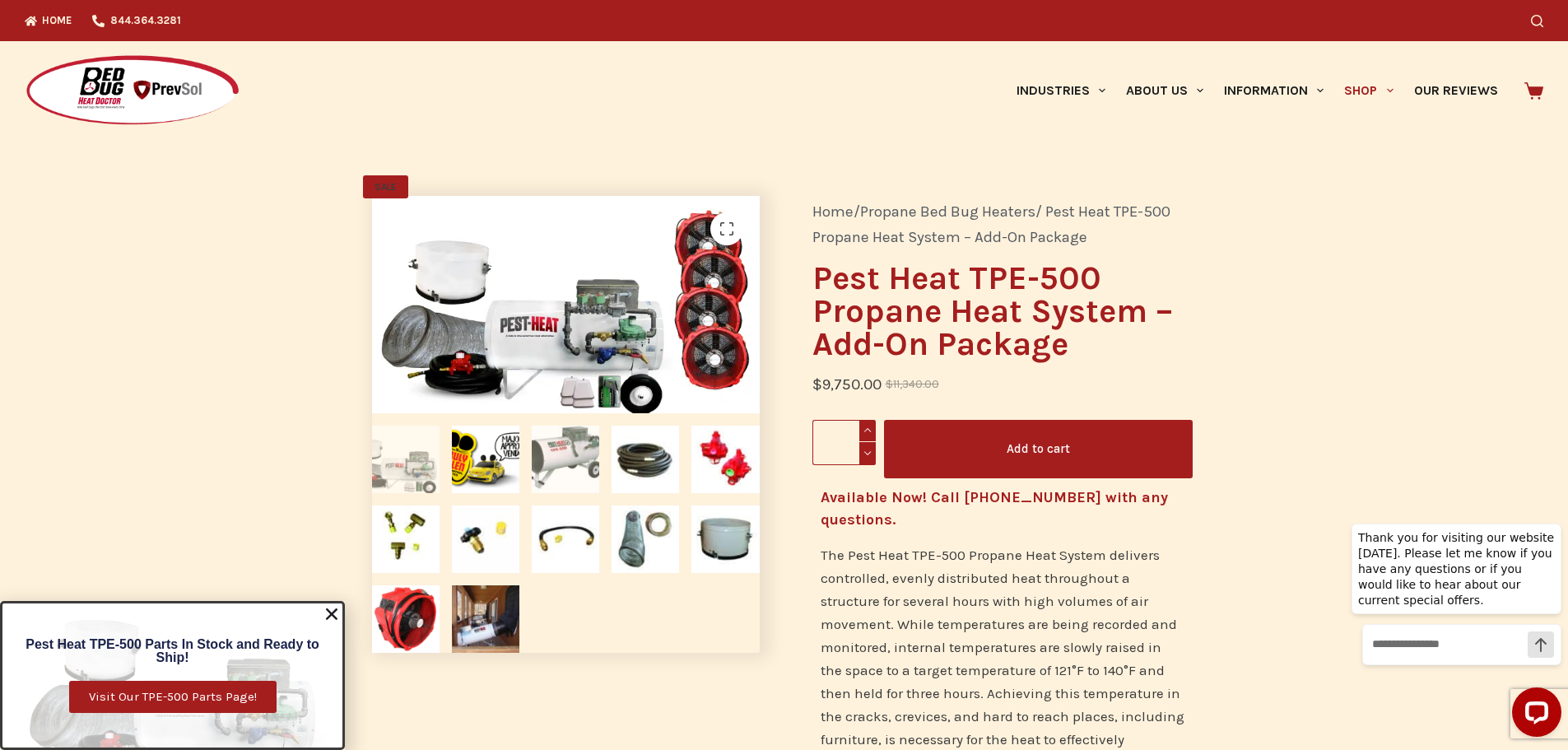
click at [570, 463] on img at bounding box center [565, 459] width 67 height 67
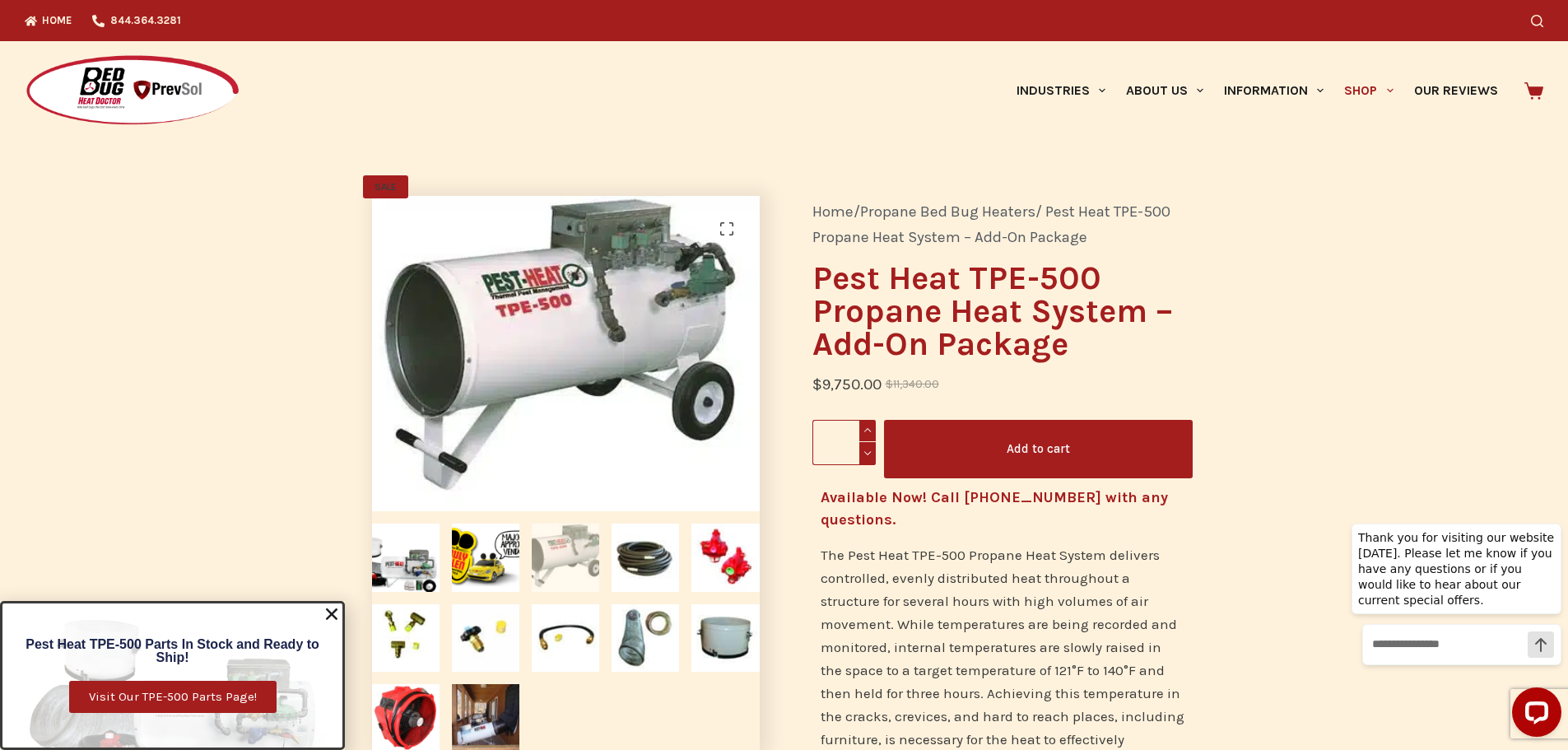
click at [337, 615] on icon "Close" at bounding box center [331, 614] width 17 height 17
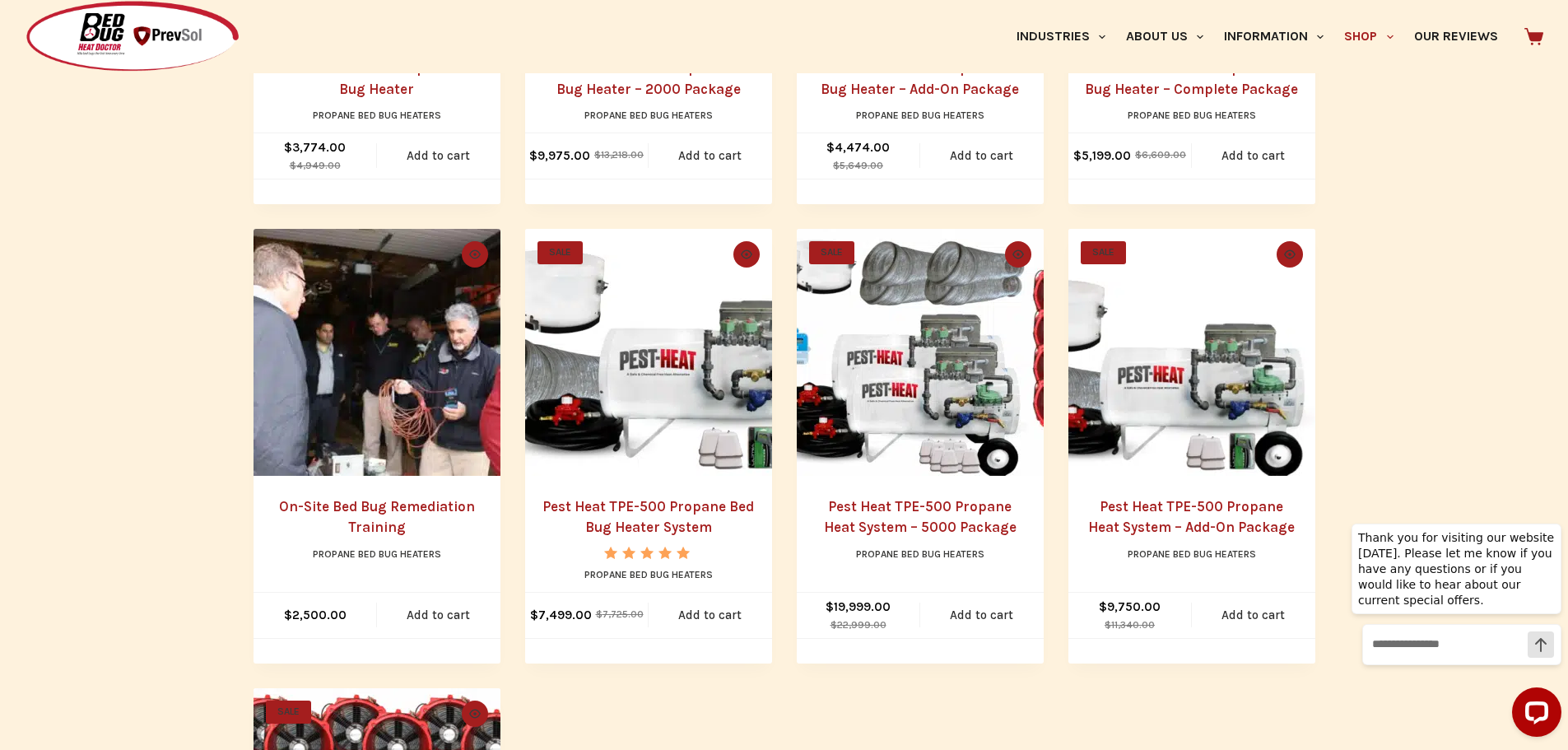
click at [917, 508] on link "Pest Heat TPE-500 Propane Heat System – 5000 Package" at bounding box center [920, 517] width 193 height 38
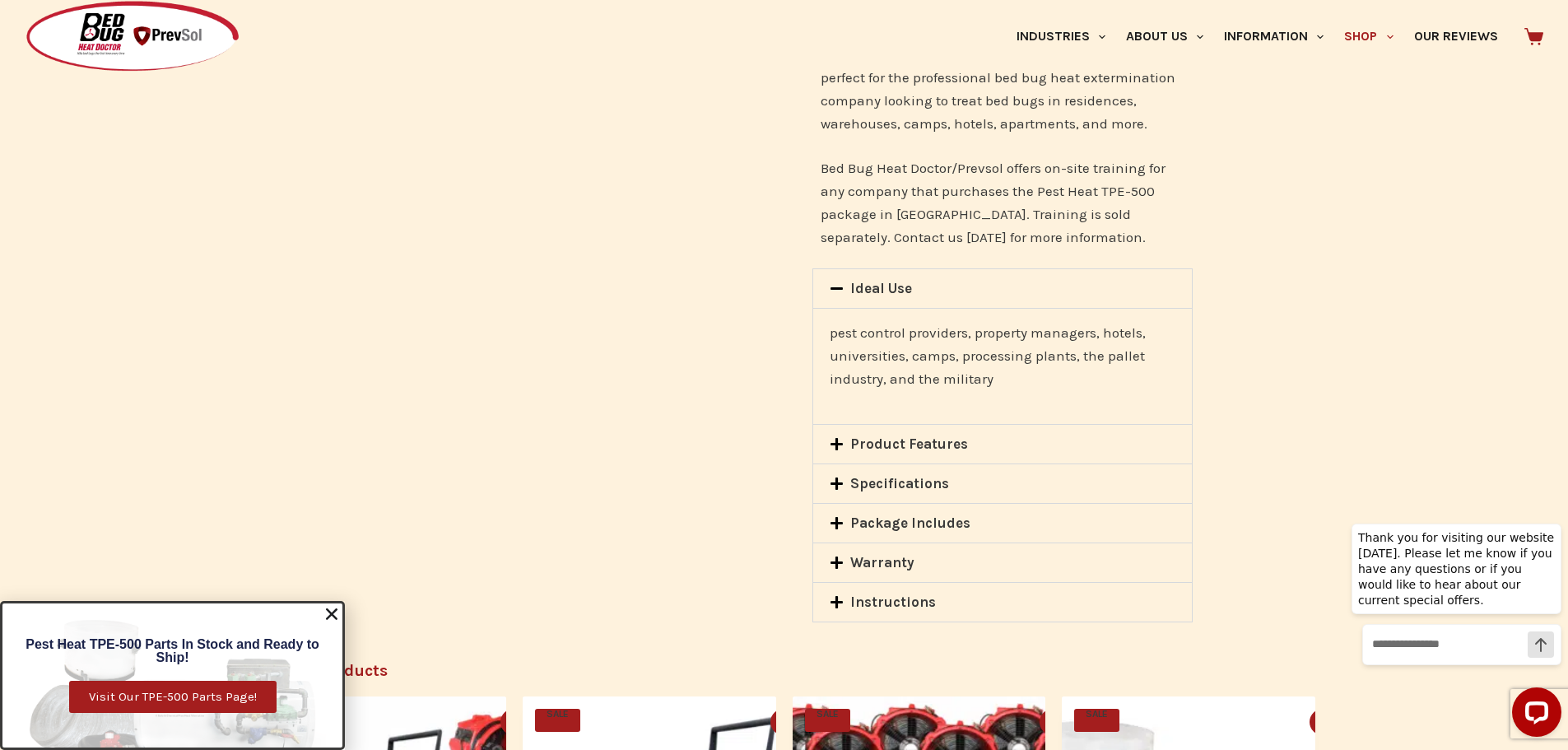
scroll to position [2059, 0]
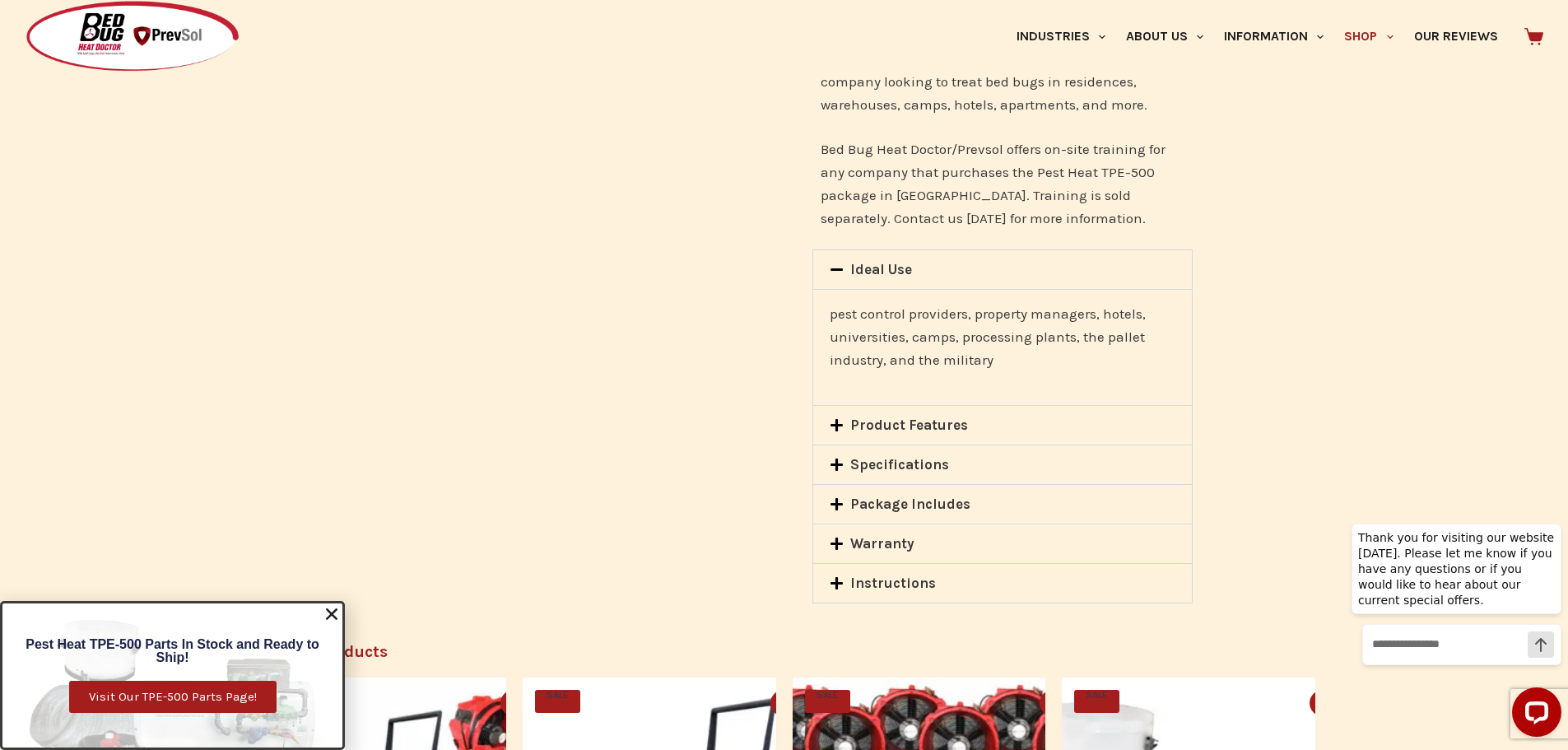
click at [902, 418] on link "Product Features" at bounding box center [909, 425] width 118 height 17
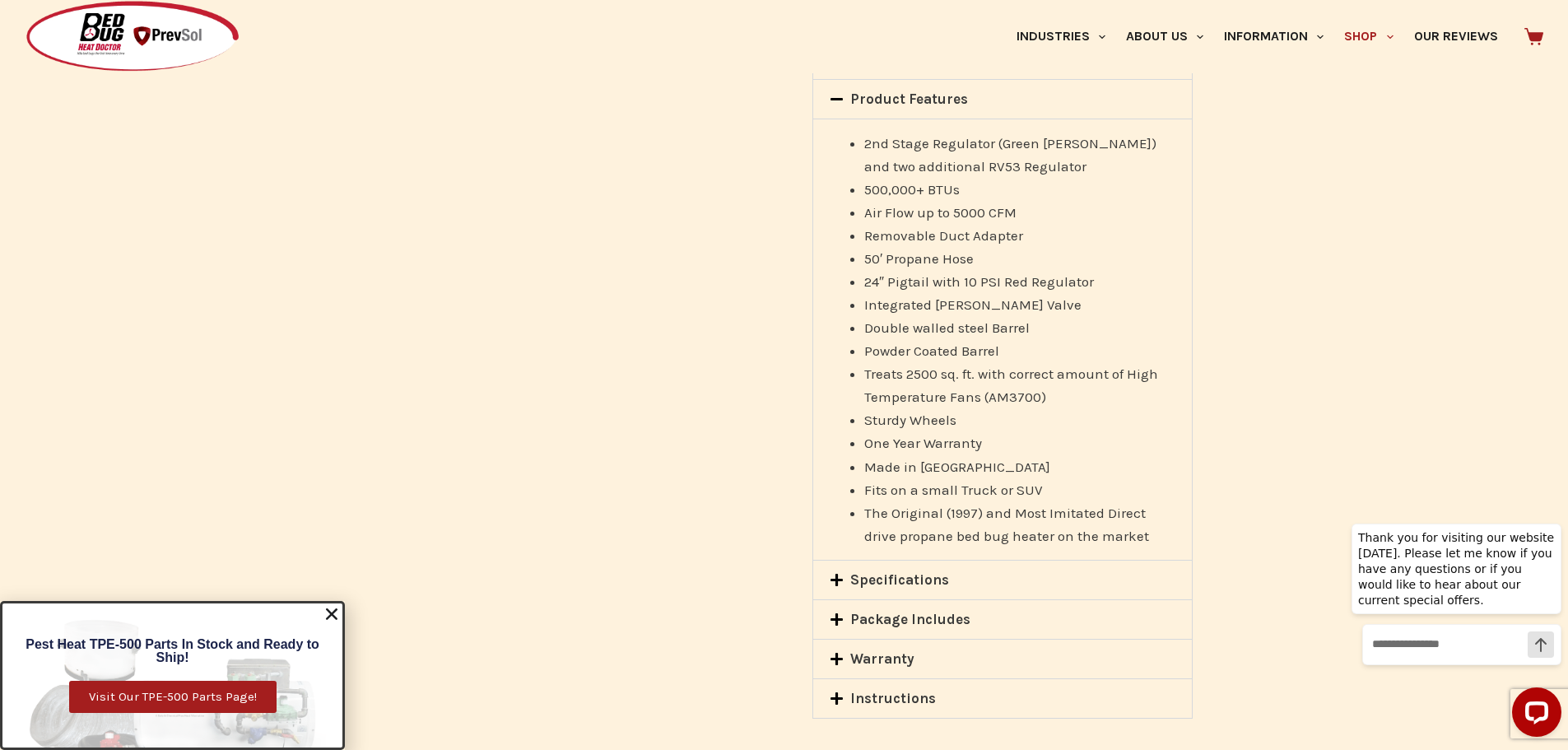
scroll to position [2306, 0]
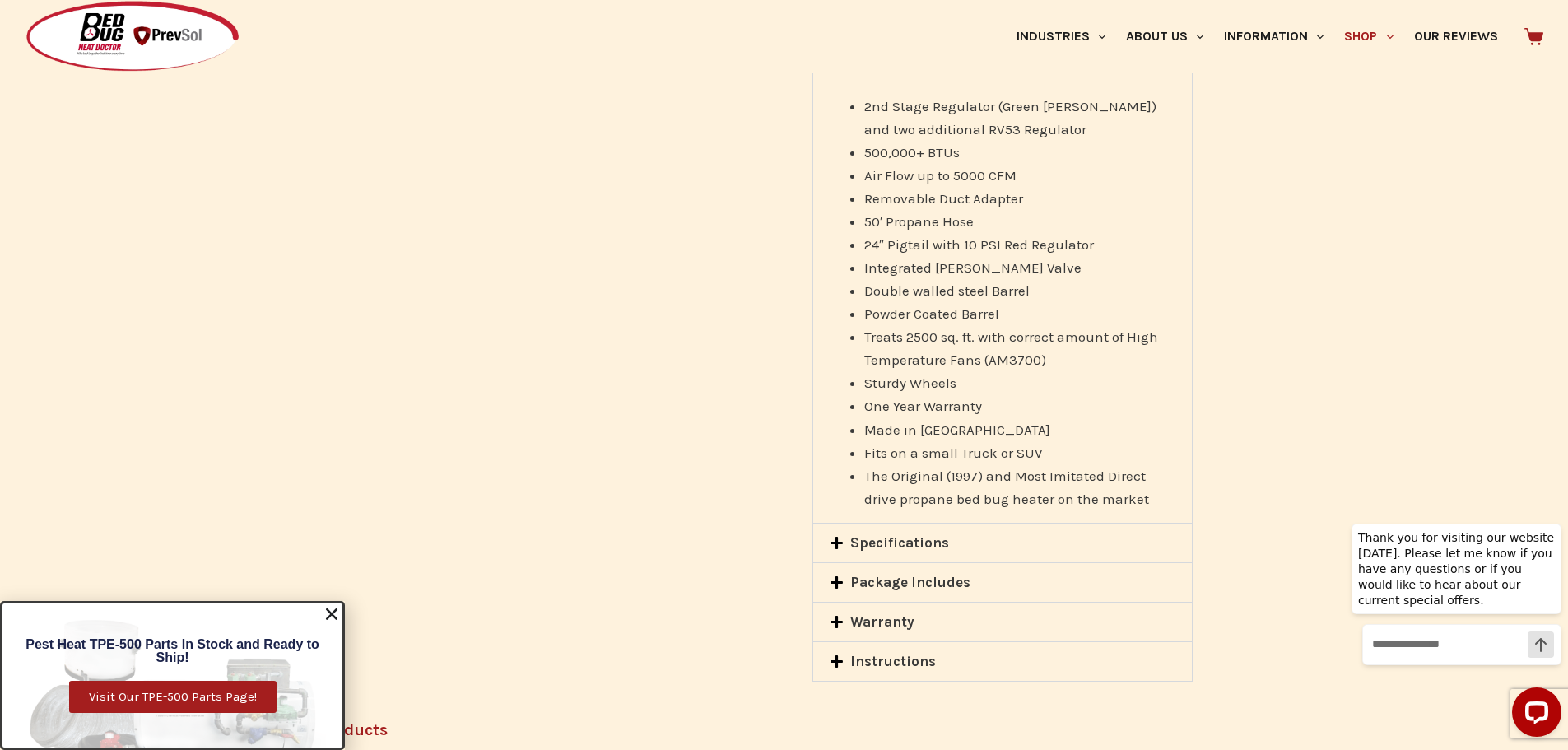
click at [837, 552] on span at bounding box center [841, 544] width 21 height 17
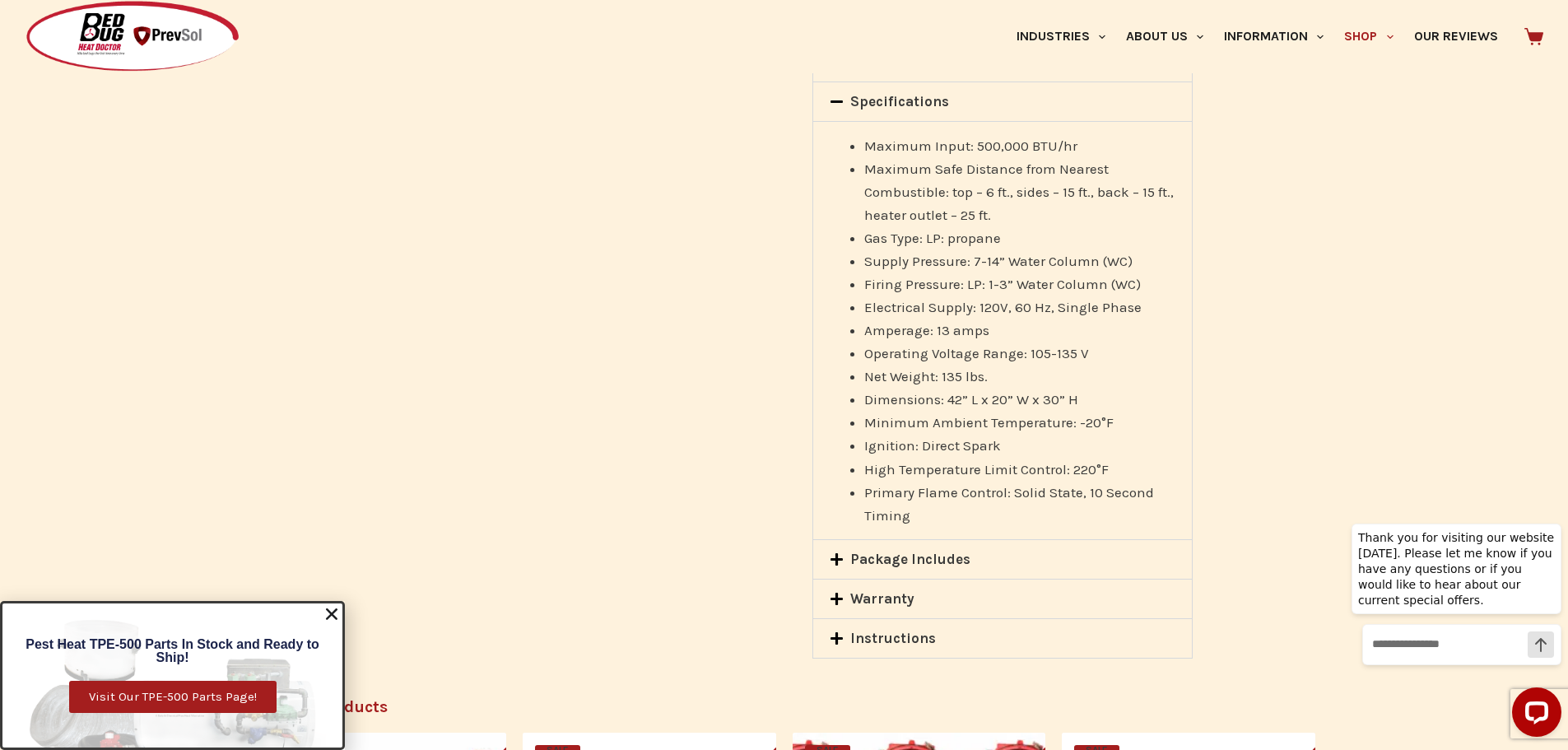
click at [838, 567] on span at bounding box center [841, 561] width 21 height 17
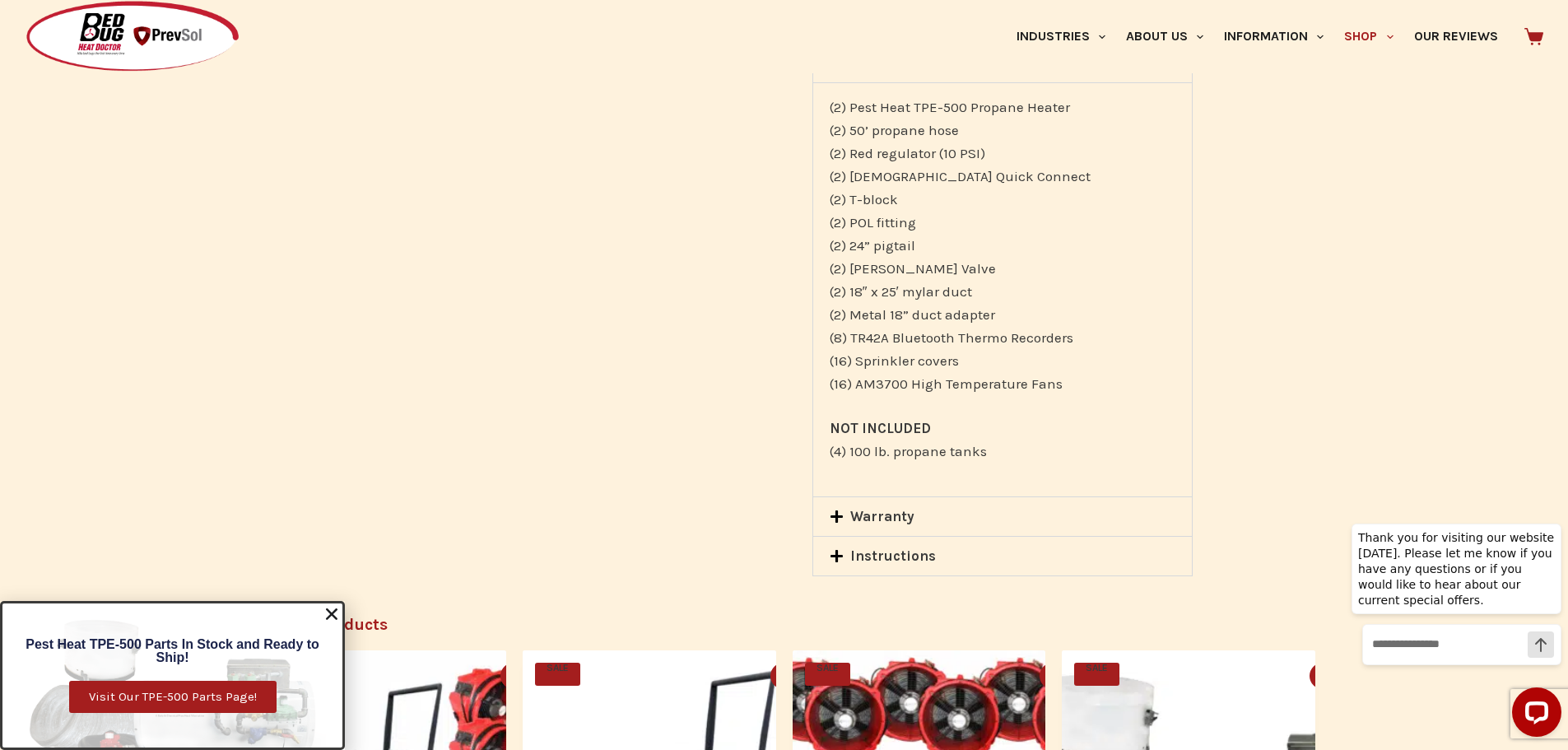
scroll to position [2388, 0]
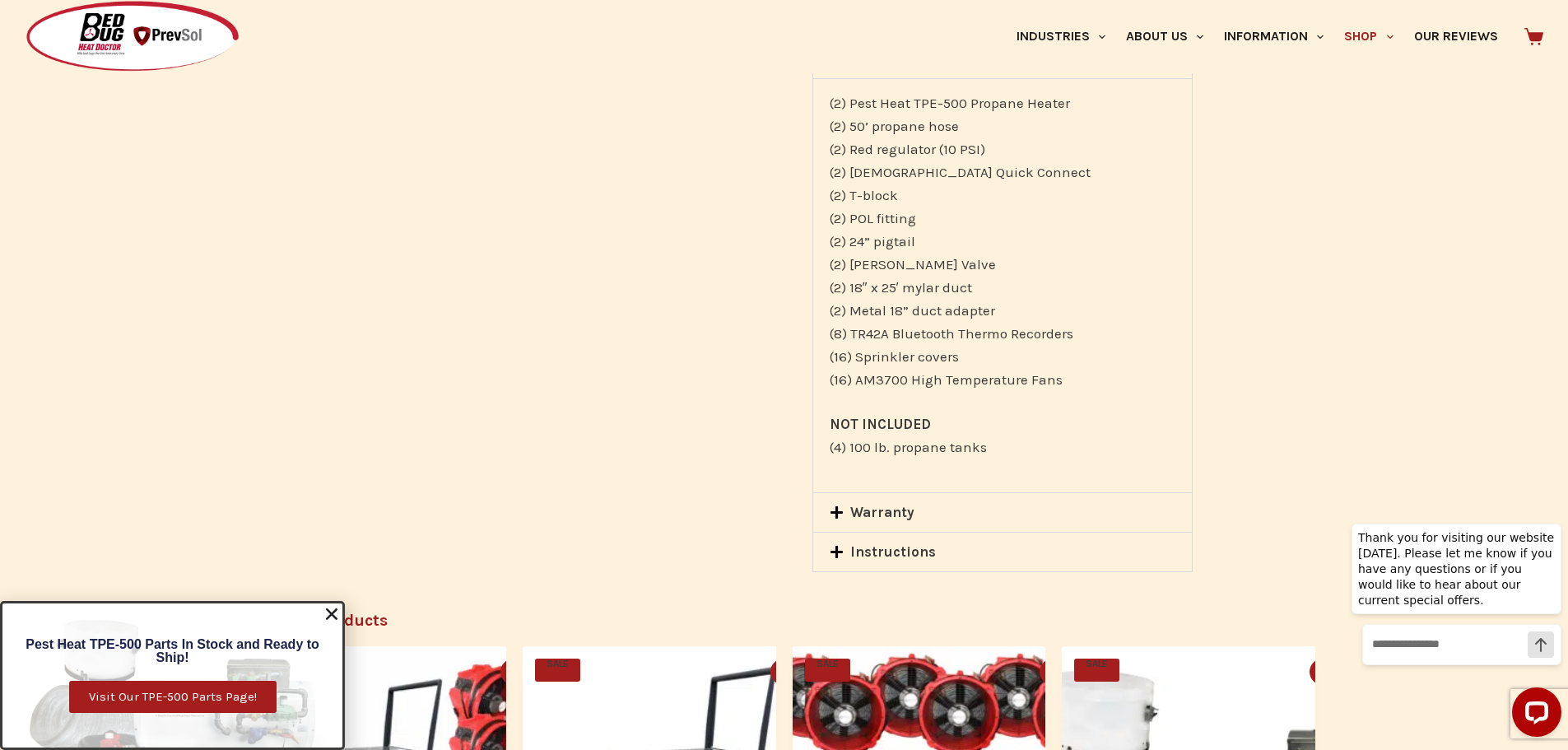
click at [902, 516] on link "Warranty" at bounding box center [882, 512] width 65 height 17
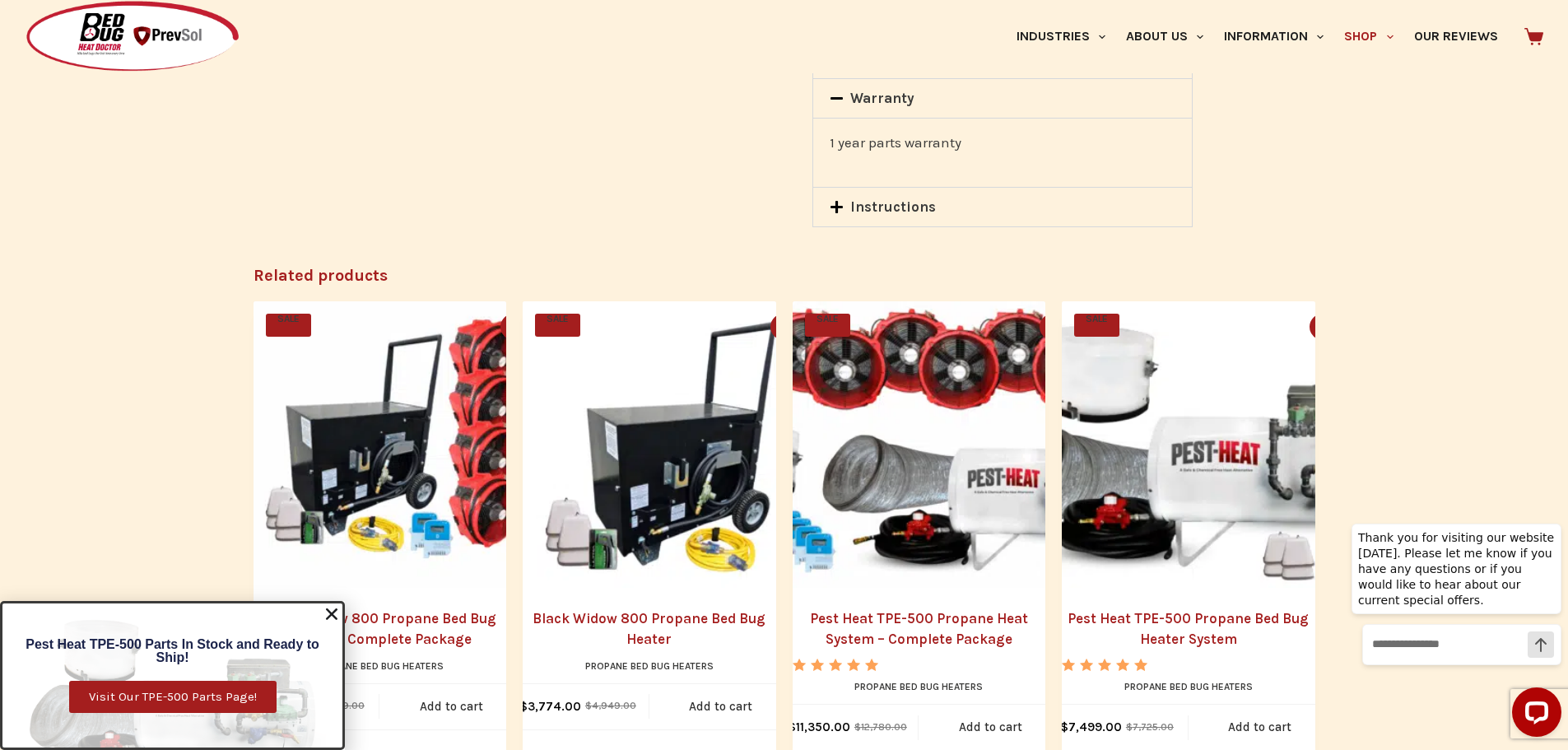
click at [855, 210] on link "Instructions" at bounding box center [893, 206] width 86 height 17
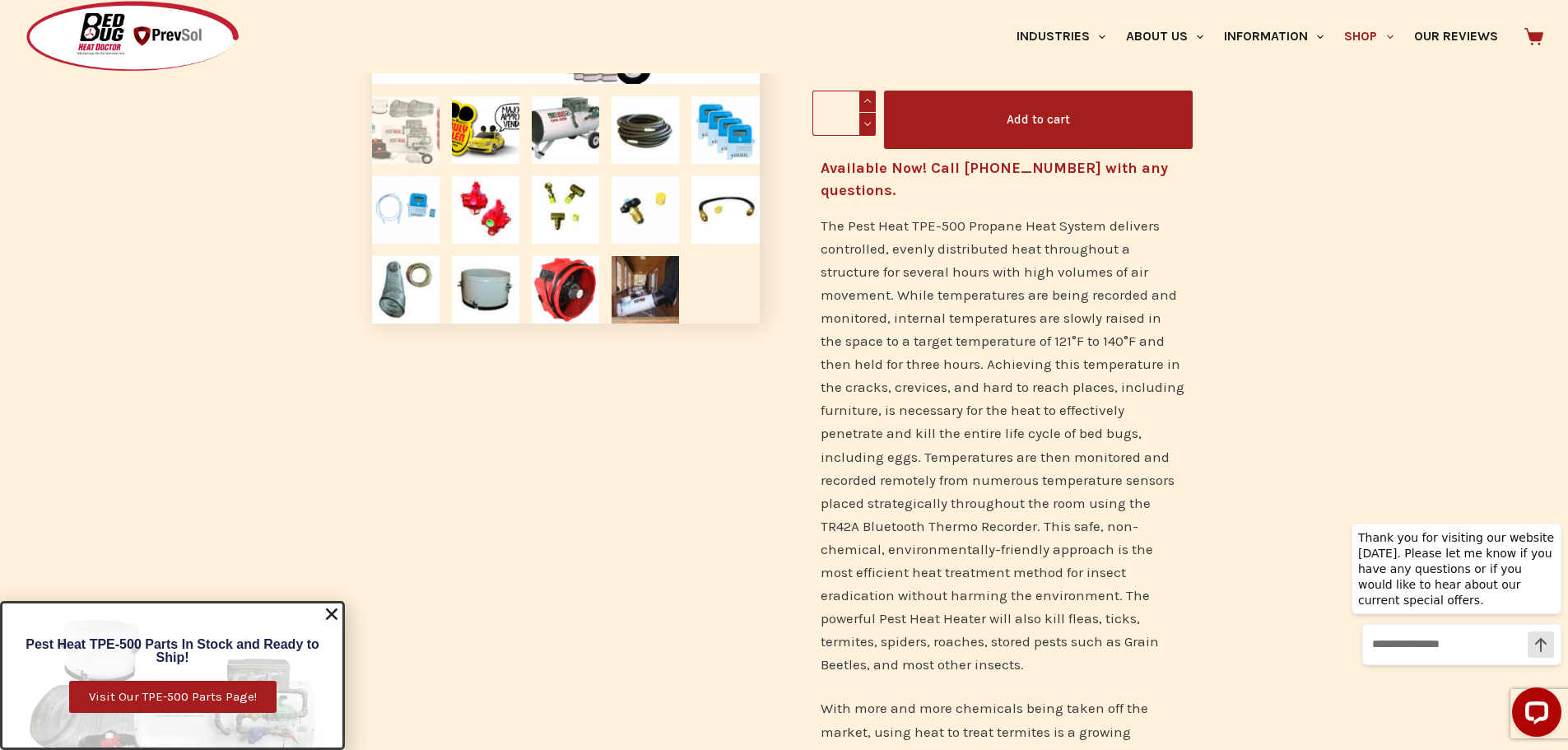
scroll to position [0, 0]
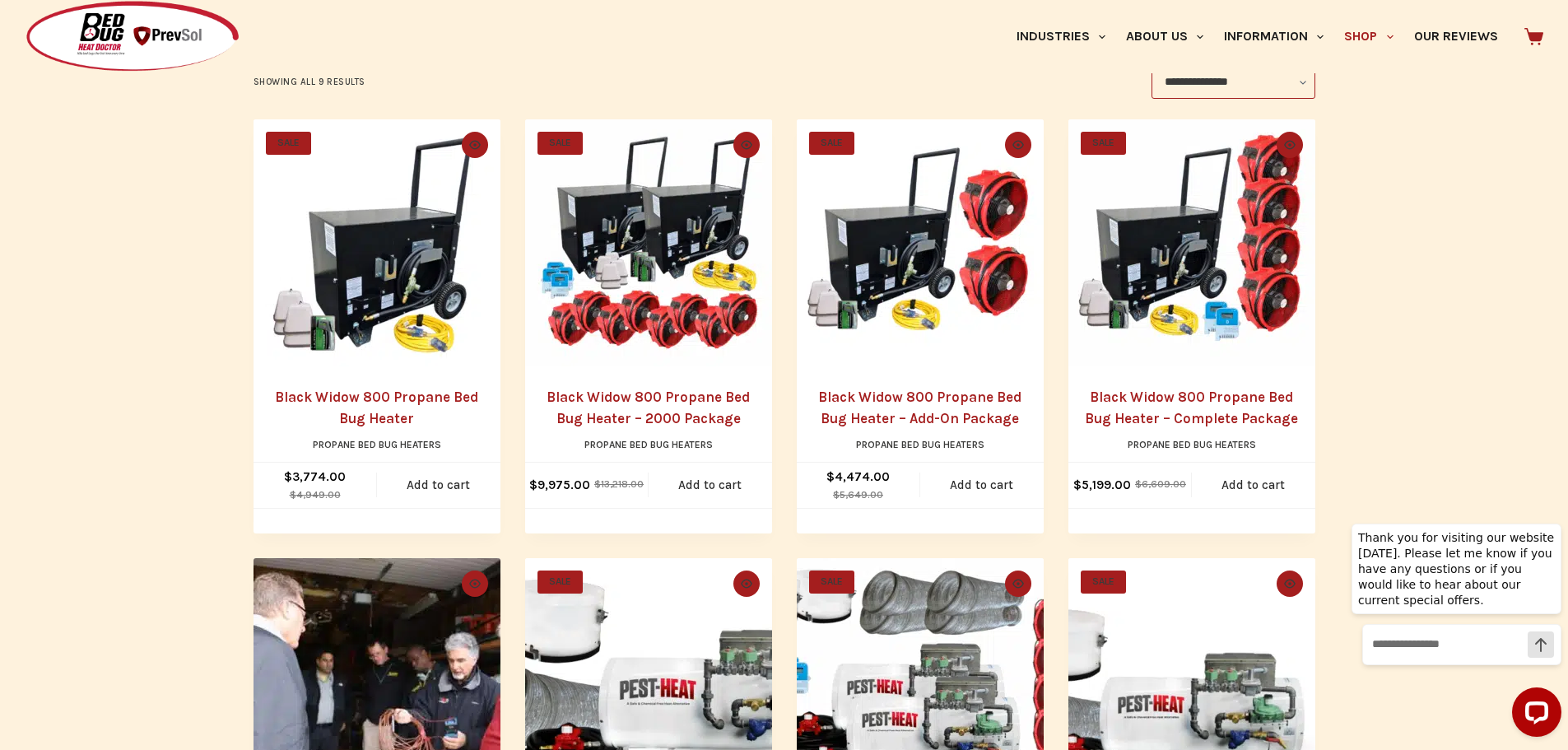
click at [357, 257] on img "Black Widow 800 Propane Bed Bug Heater" at bounding box center [377, 242] width 247 height 247
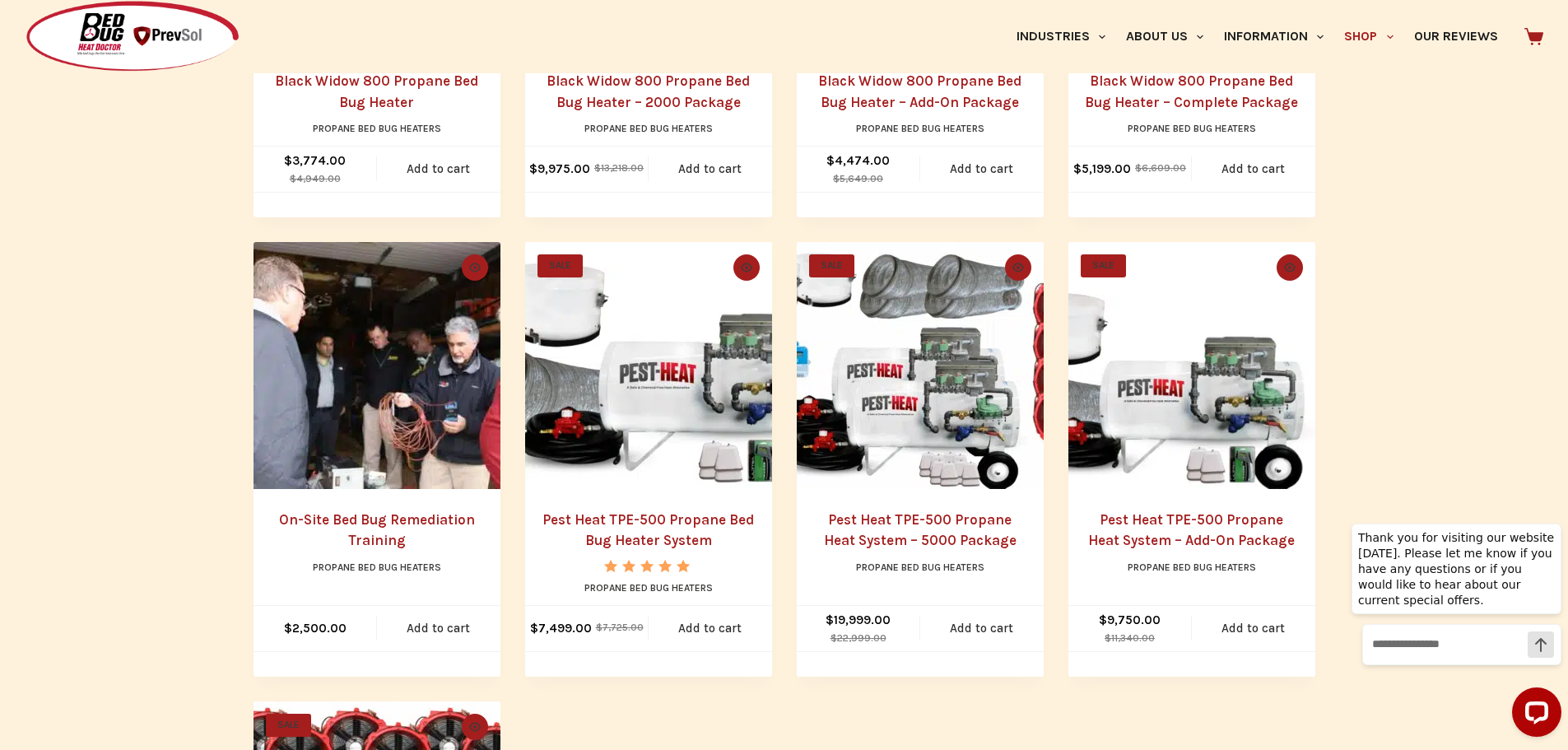
scroll to position [741, 0]
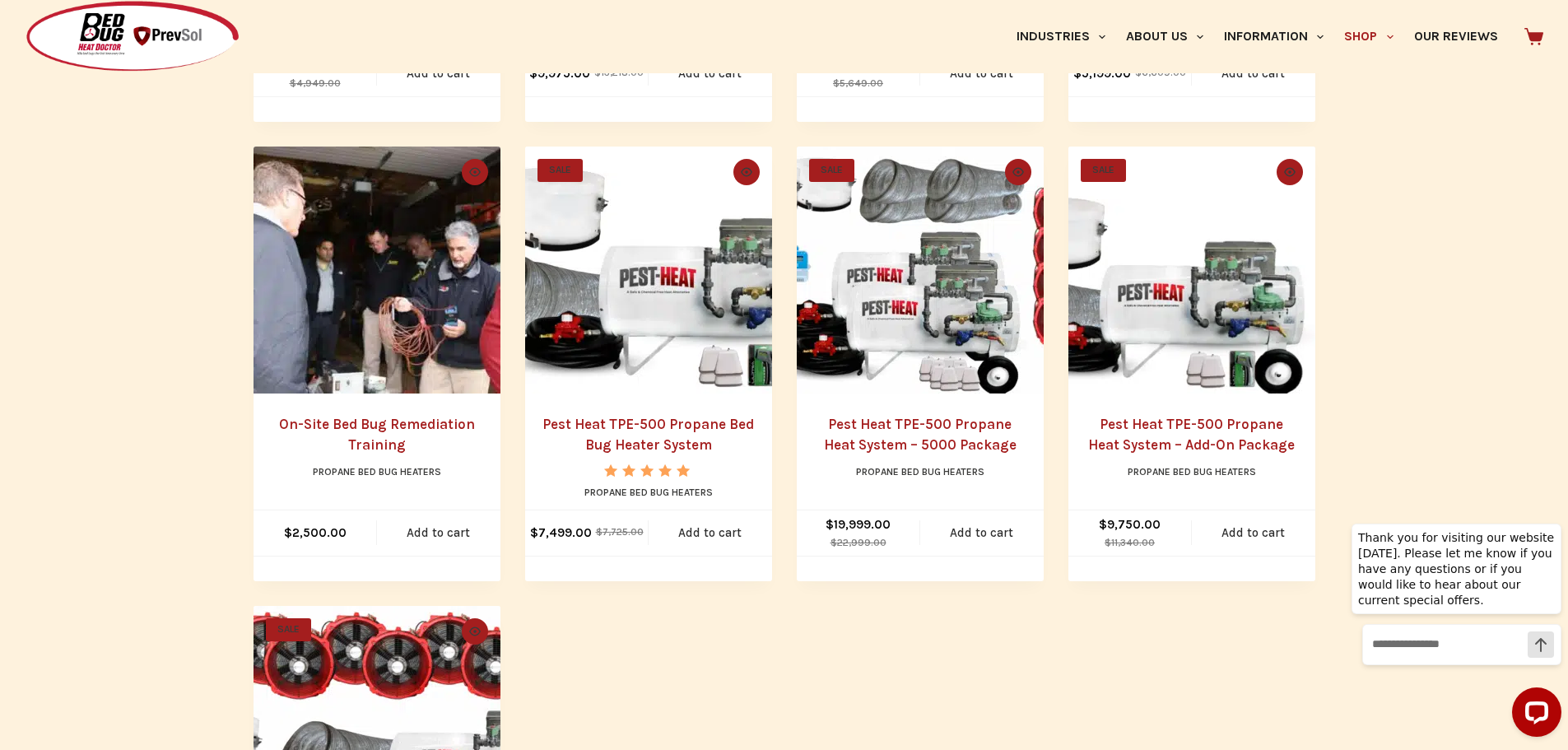
click at [670, 369] on img "Pest Heat TPE-500 Propane Bed Bug Heater System" at bounding box center [648, 270] width 247 height 247
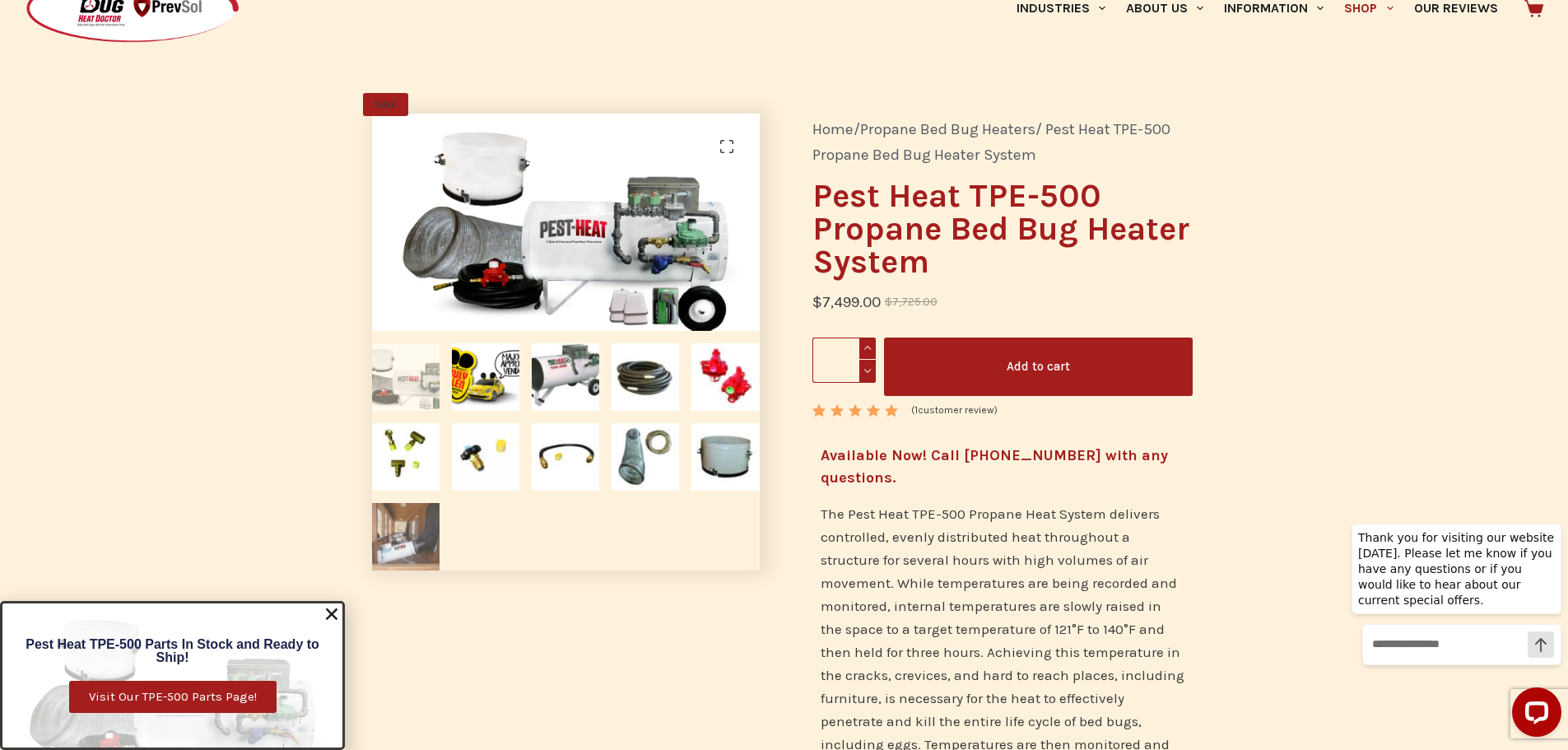
click at [399, 532] on img at bounding box center [406, 537] width 67 height 67
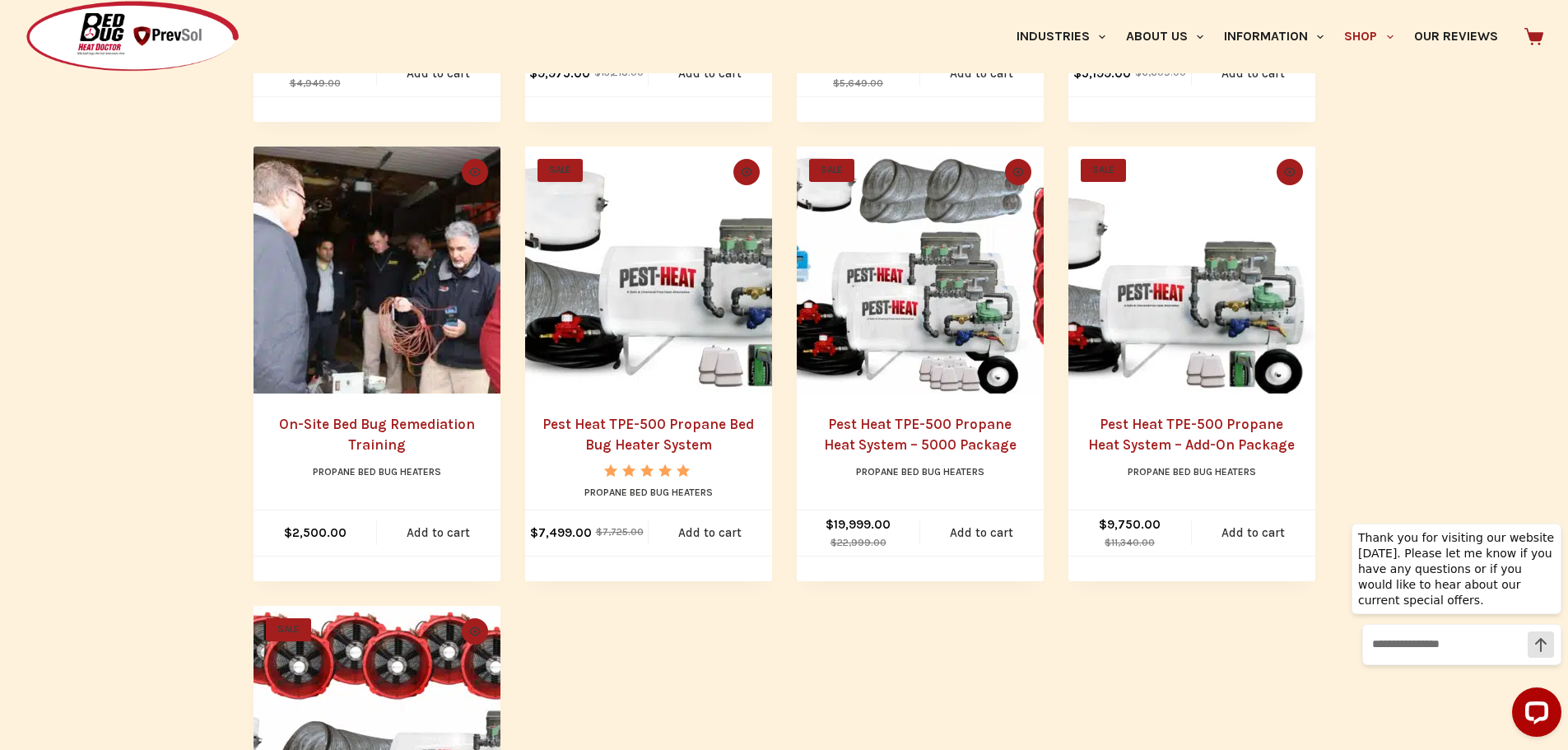
click at [886, 421] on link "Pest Heat TPE-500 Propane Heat System – 5000 Package" at bounding box center [920, 434] width 193 height 38
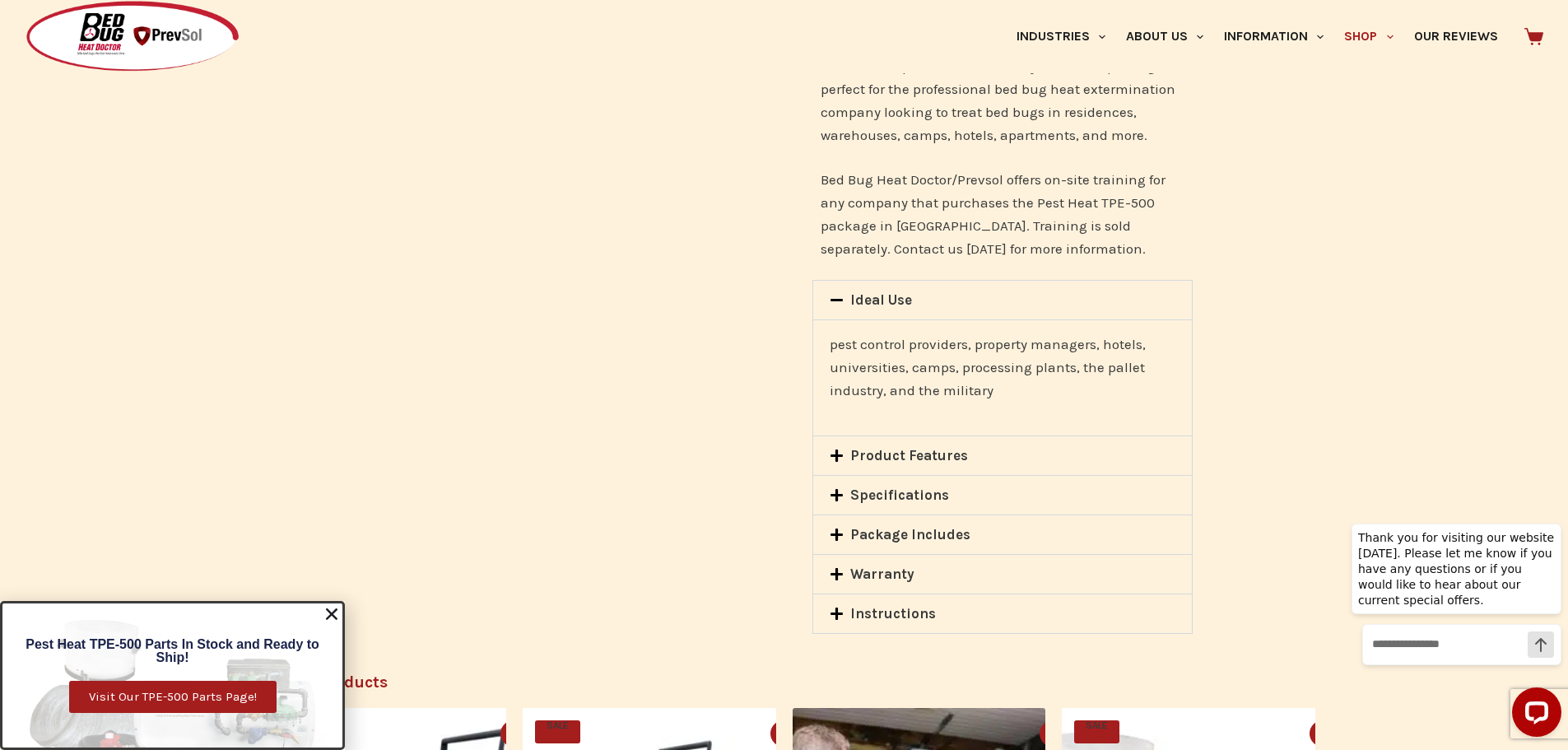
scroll to position [2059, 0]
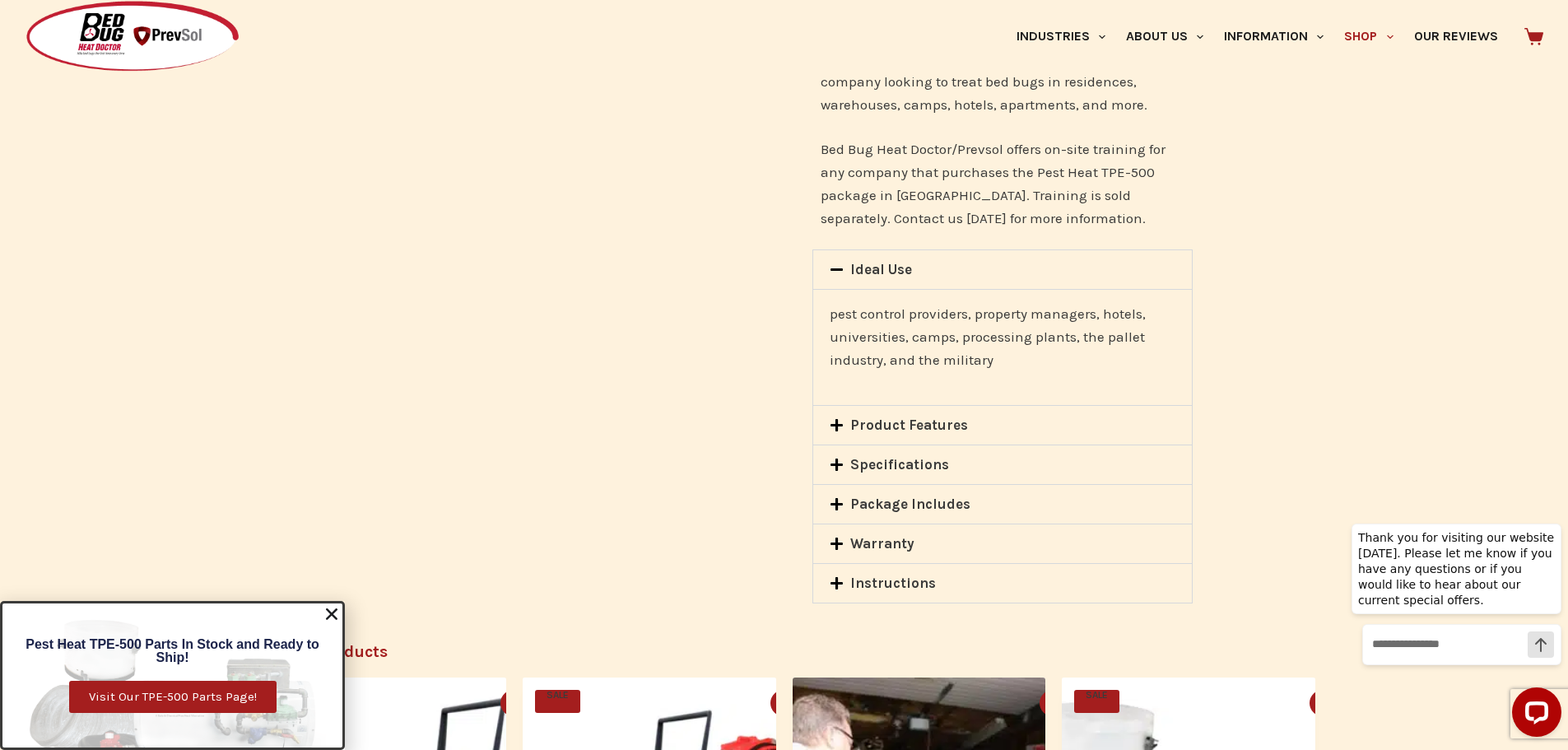
click at [849, 500] on span at bounding box center [841, 505] width 21 height 17
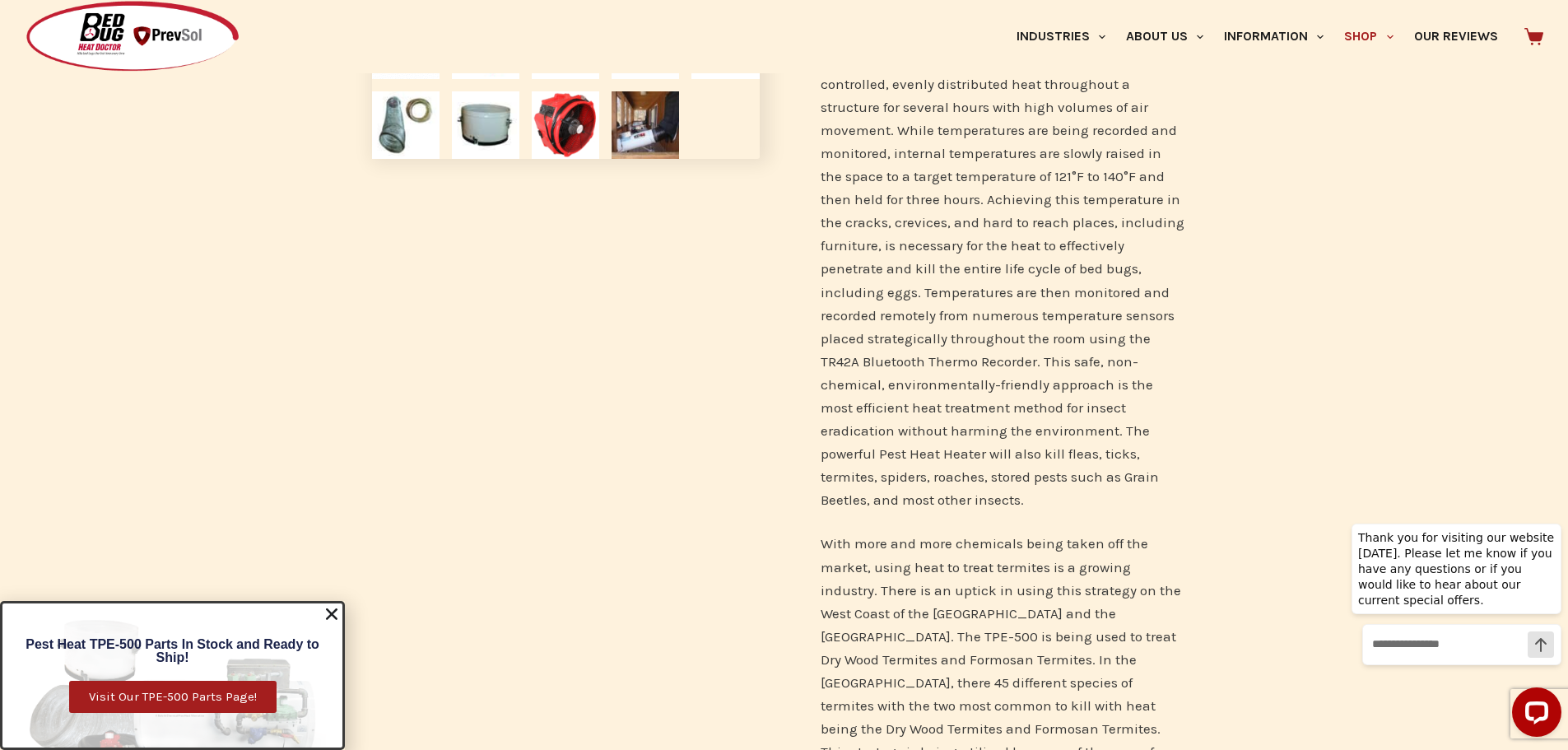
scroll to position [82, 0]
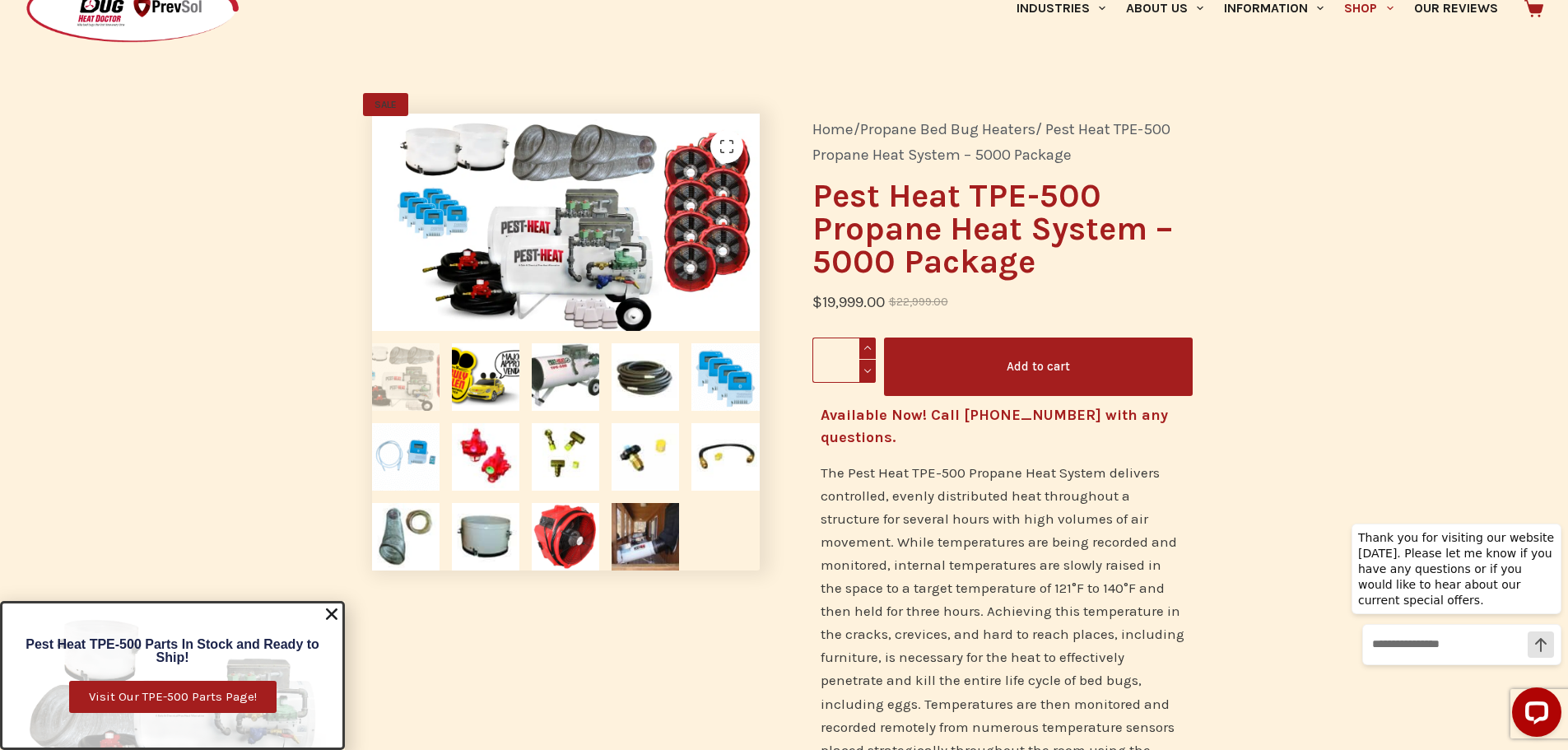
click at [409, 367] on img at bounding box center [406, 377] width 67 height 67
